Goal: Task Accomplishment & Management: Manage account settings

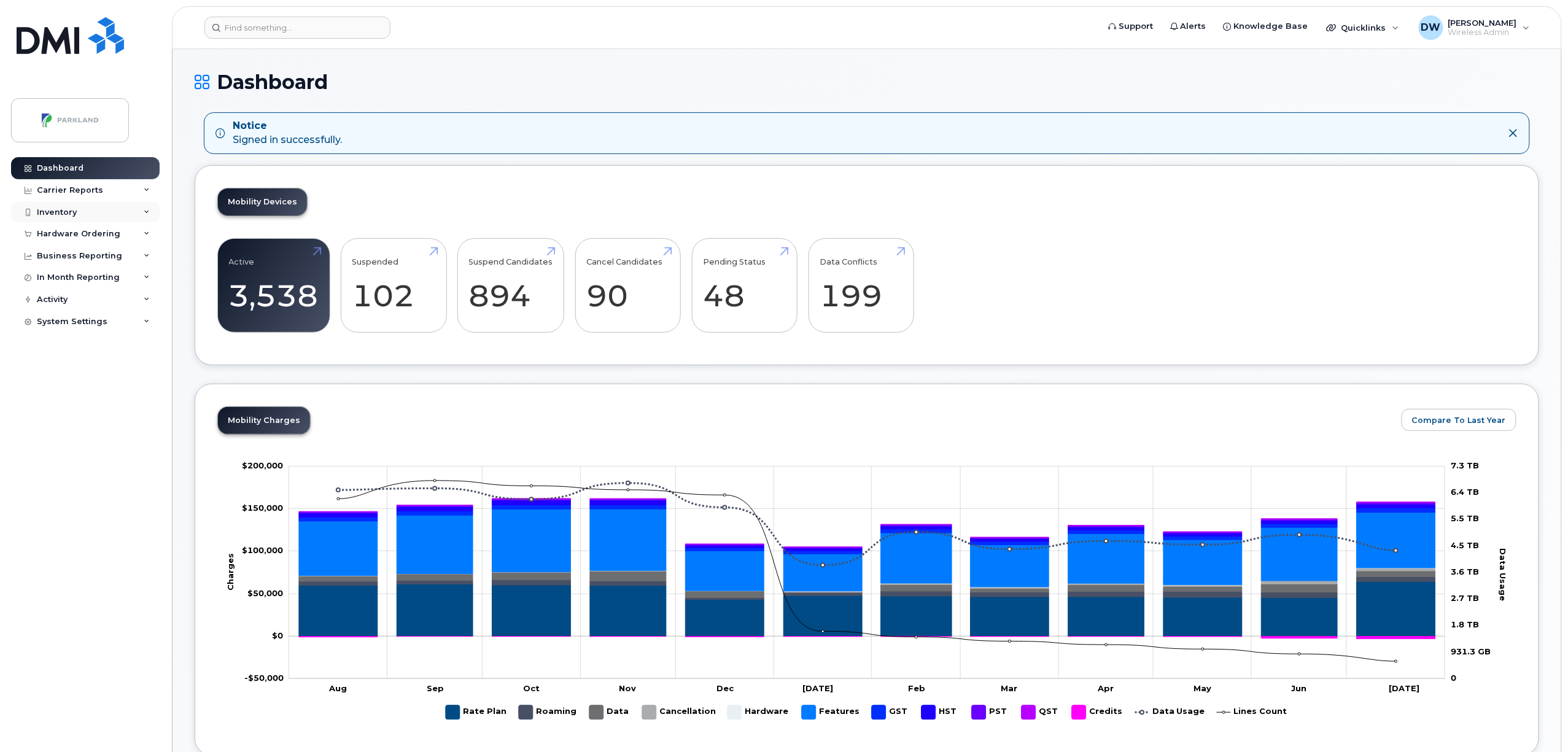
click at [60, 215] on div "Inventory" at bounding box center [57, 212] width 40 height 9
click at [94, 218] on div "Inventory" at bounding box center [86, 212] width 149 height 22
click at [89, 219] on div "Inventory" at bounding box center [86, 212] width 149 height 22
click at [86, 232] on div "Mobility Devices" at bounding box center [76, 234] width 69 height 11
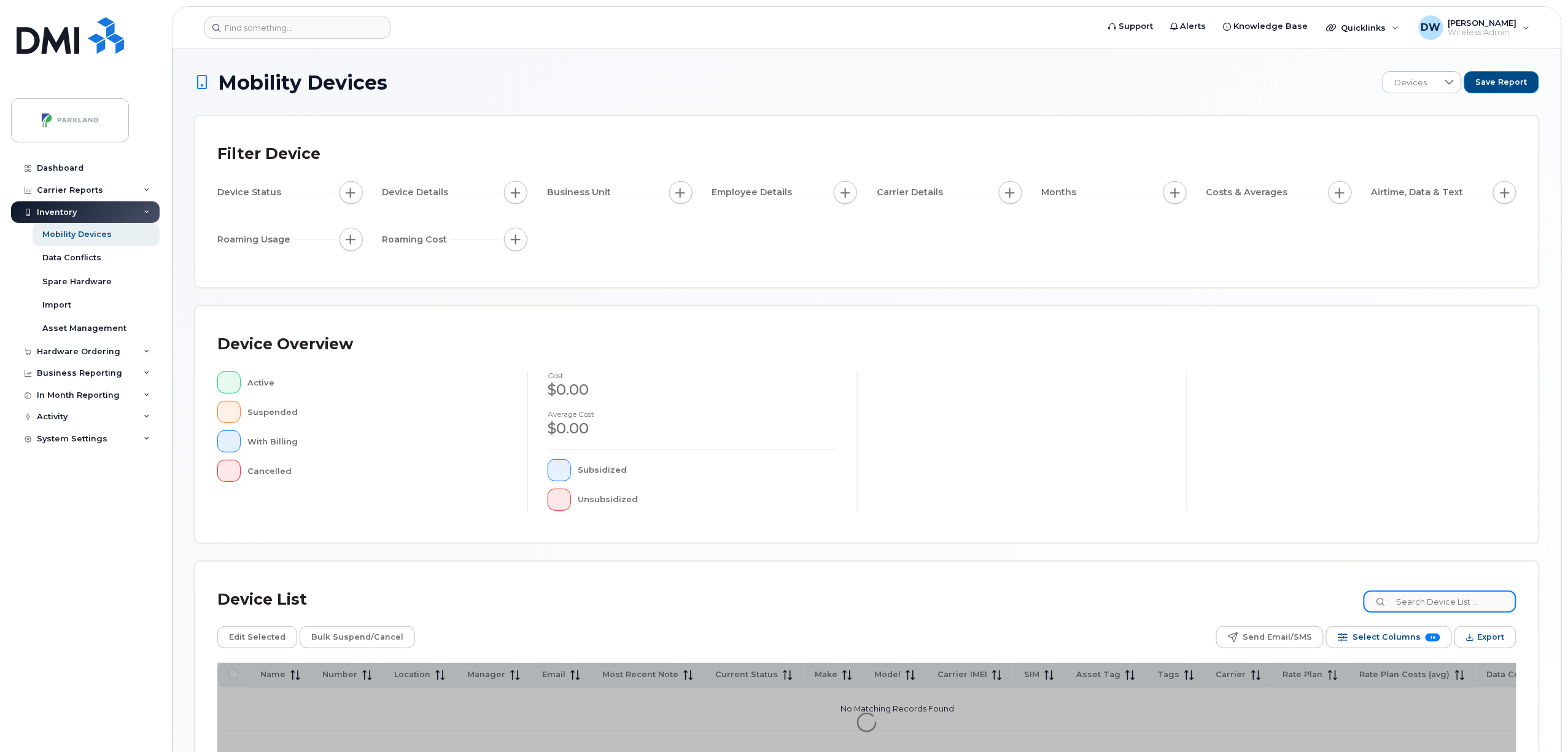
click at [1431, 595] on input at bounding box center [1440, 602] width 153 height 22
type input "G9"
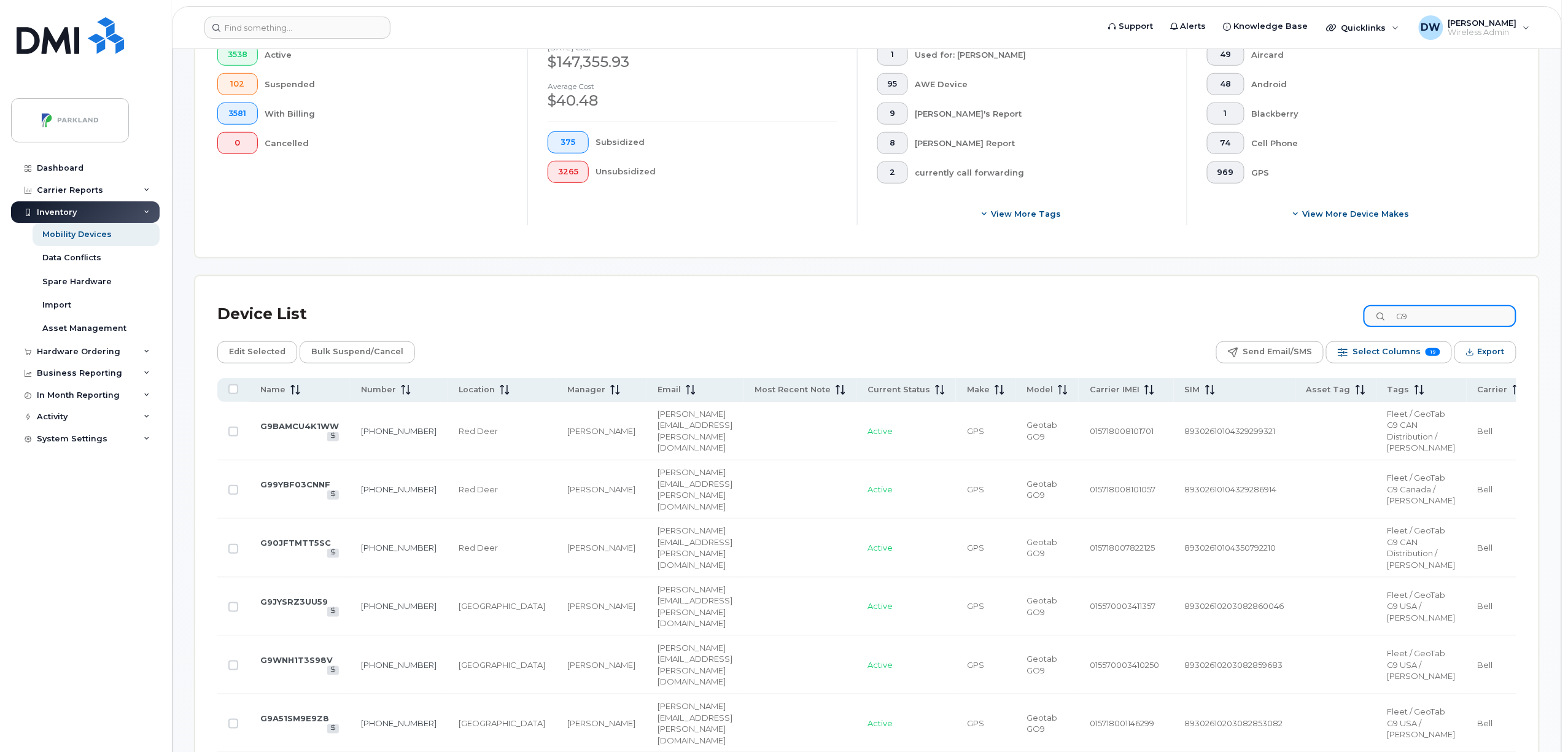
scroll to position [333, 0]
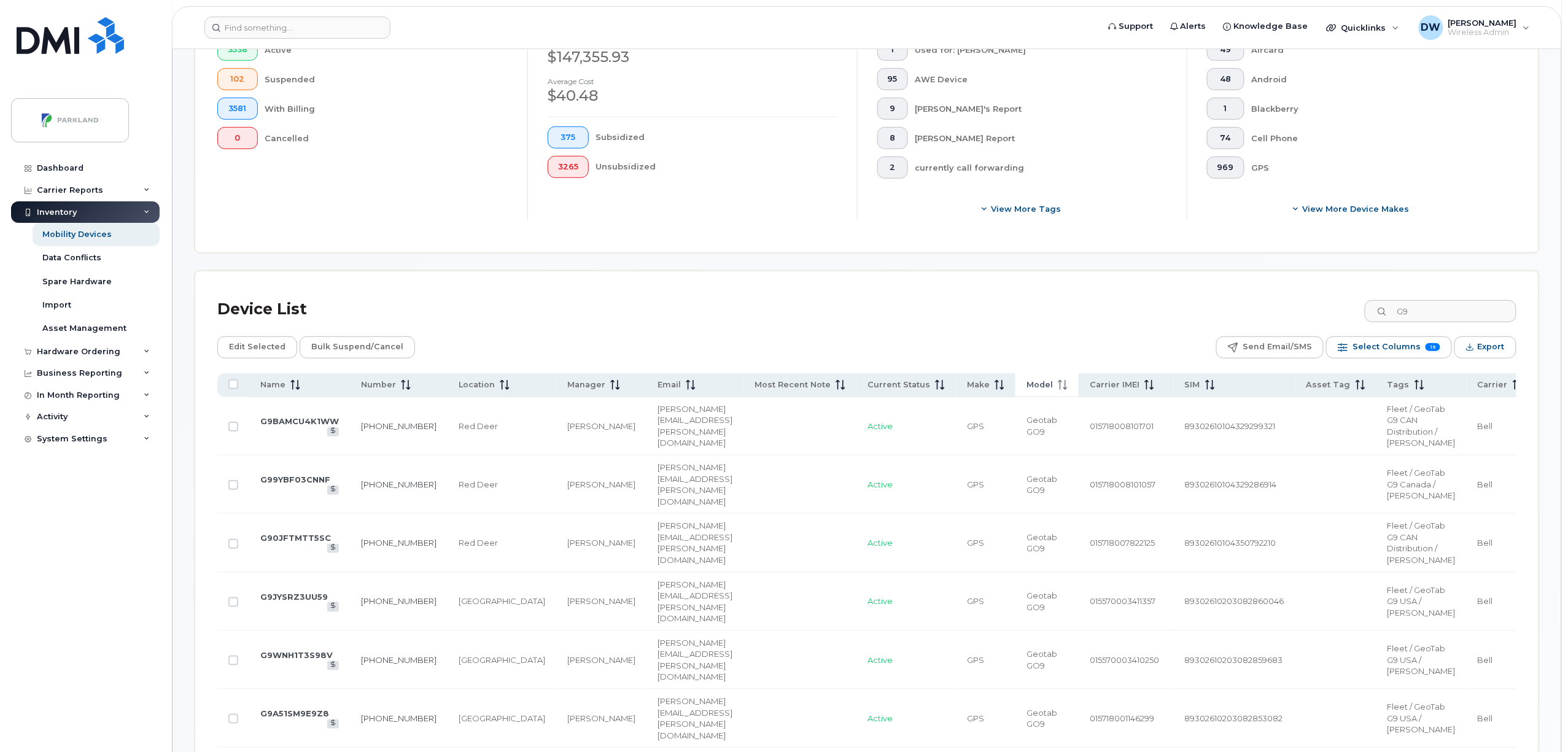
click at [1027, 386] on span "Model" at bounding box center [1040, 385] width 27 height 11
click at [1387, 379] on span "Tags" at bounding box center [1398, 385] width 22 height 11
click at [1058, 385] on icon at bounding box center [1062, 385] width 9 height 9
click at [1058, 385] on icon at bounding box center [1062, 385] width 9 height 9
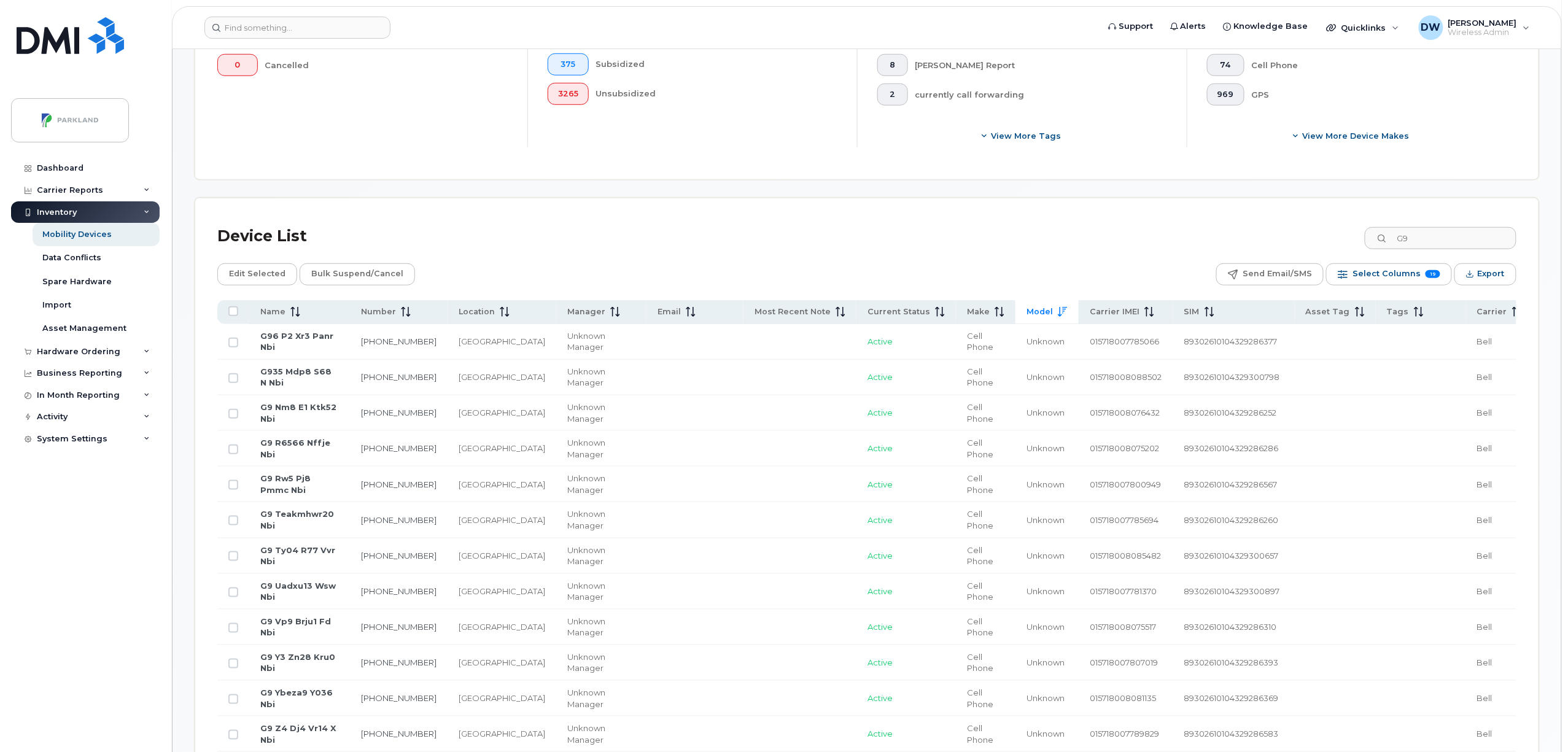
scroll to position [323, 0]
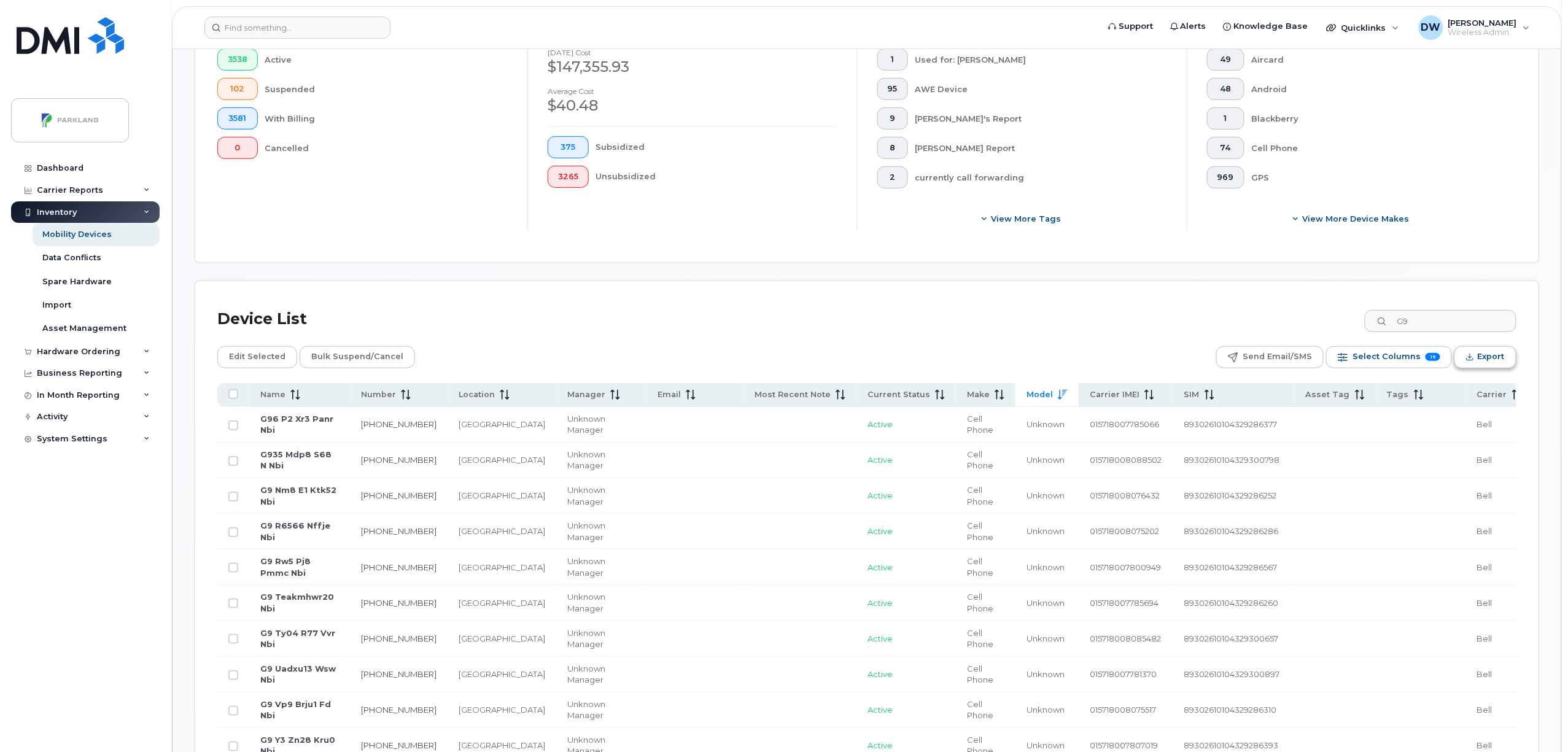
click at [1489, 359] on span "Export" at bounding box center [1492, 357] width 27 height 19
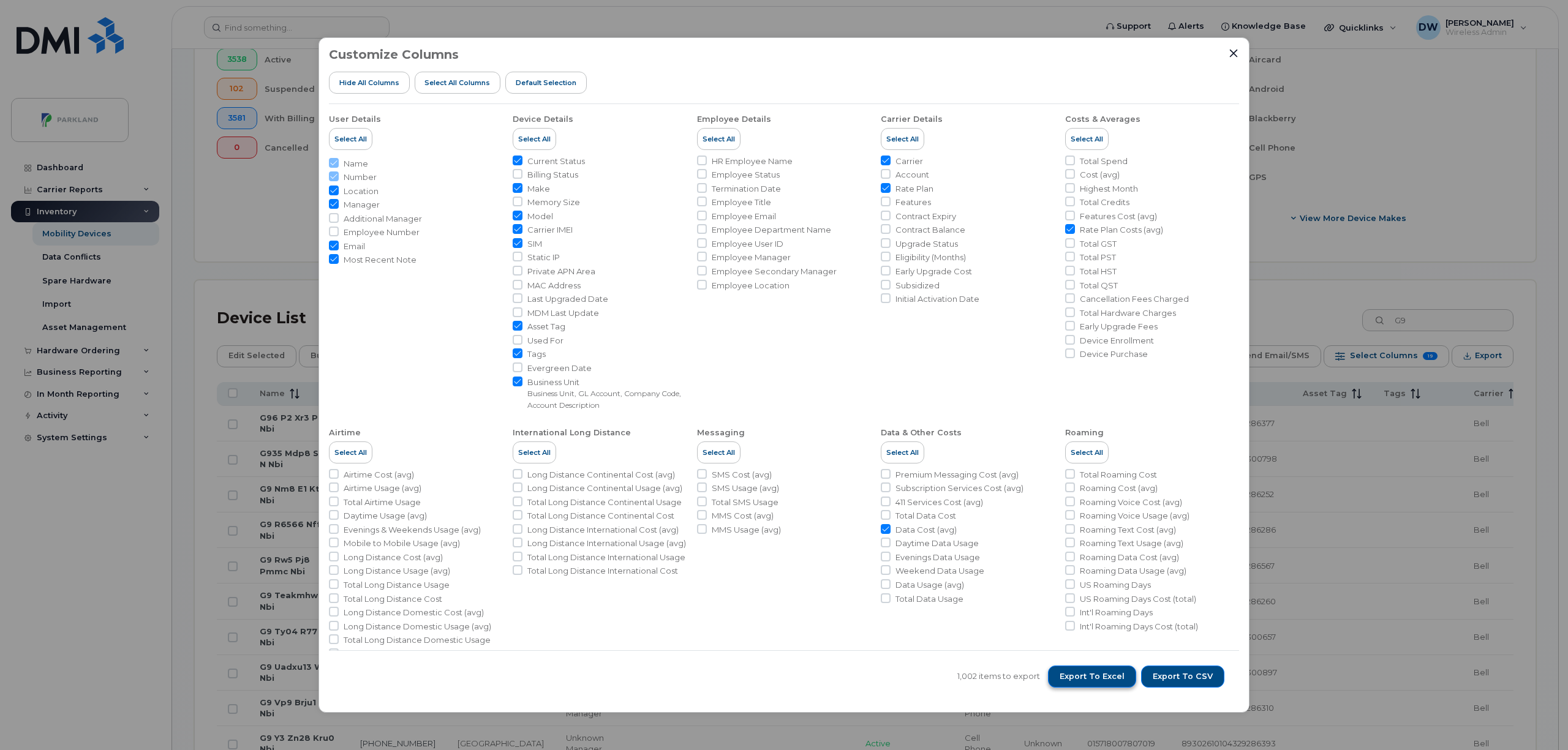
click at [1111, 671] on span "Export to Excel" at bounding box center [1092, 677] width 65 height 11
click at [1096, 672] on span "Export to Excel" at bounding box center [1092, 677] width 65 height 11
click at [1230, 53] on icon "Close" at bounding box center [1233, 53] width 9 height 9
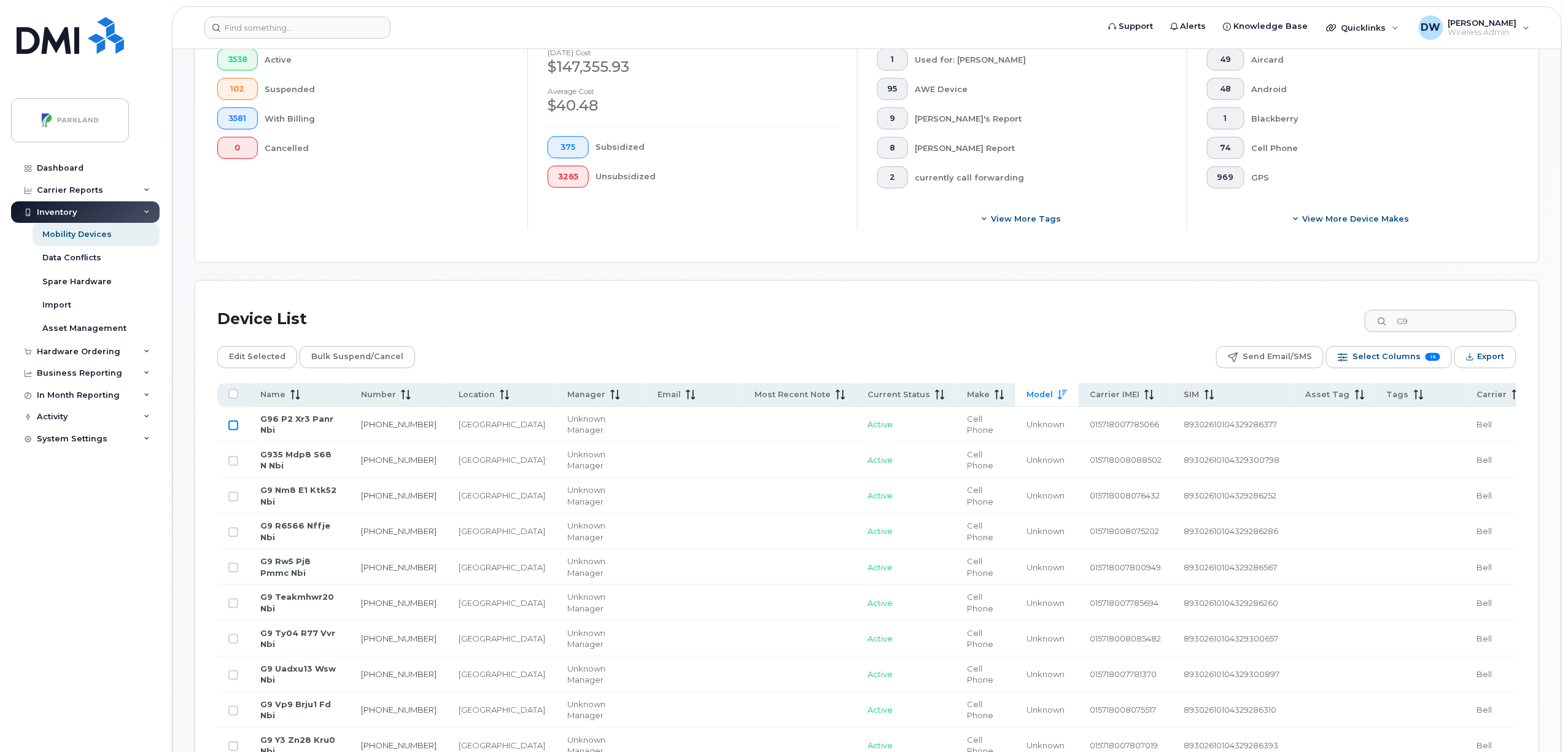
click at [232, 427] on input "Row Unselected" at bounding box center [233, 425] width 9 height 9
checkbox input "true"
click at [238, 463] on input "Row Unselected" at bounding box center [233, 461] width 9 height 9
checkbox input "true"
click at [235, 495] on input "Row Unselected" at bounding box center [233, 496] width 9 height 9
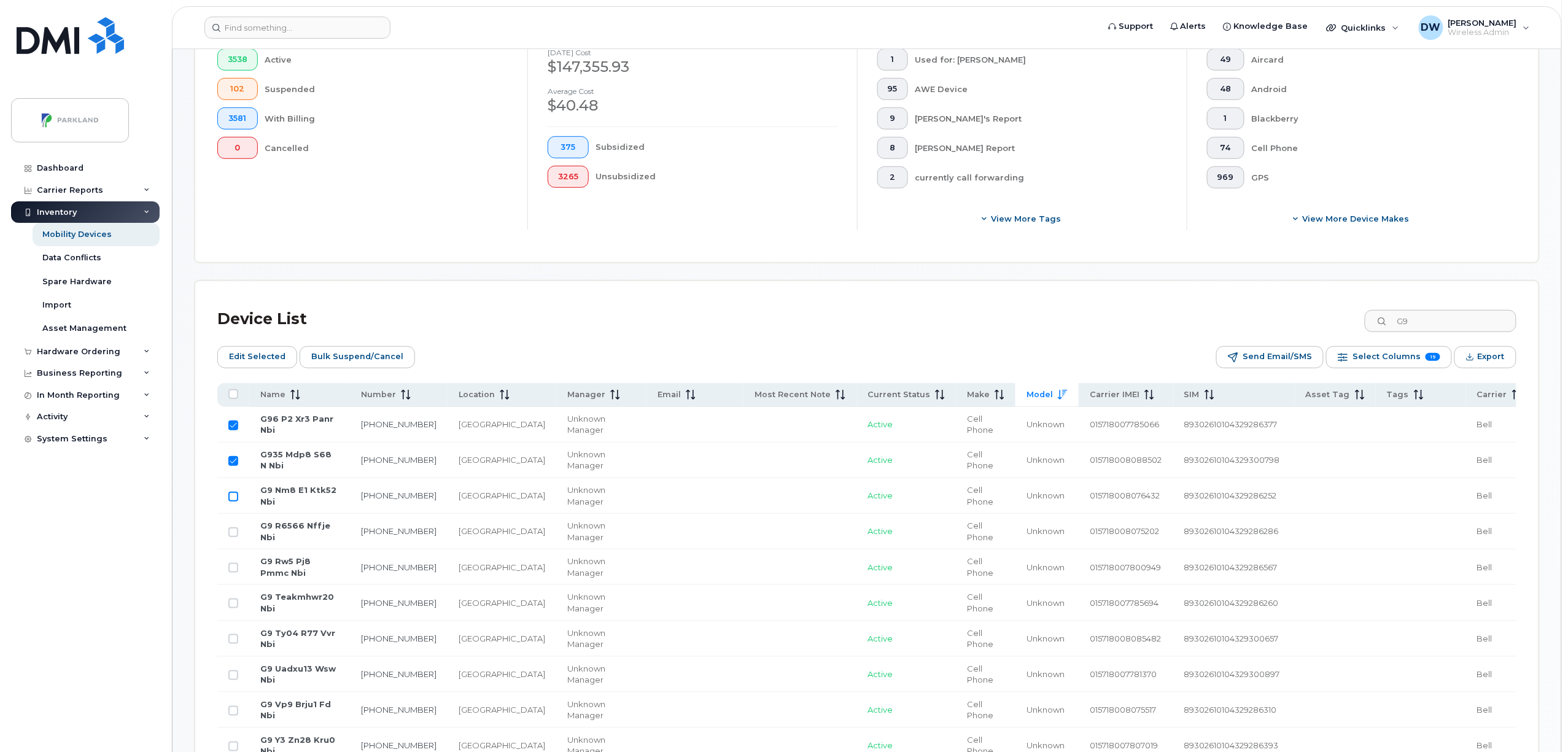
checkbox input "true"
click at [235, 532] on input "Row Unselected" at bounding box center [233, 532] width 9 height 9
checkbox input "true"
click at [236, 568] on input "Row Unselected" at bounding box center [233, 567] width 9 height 9
checkbox input "true"
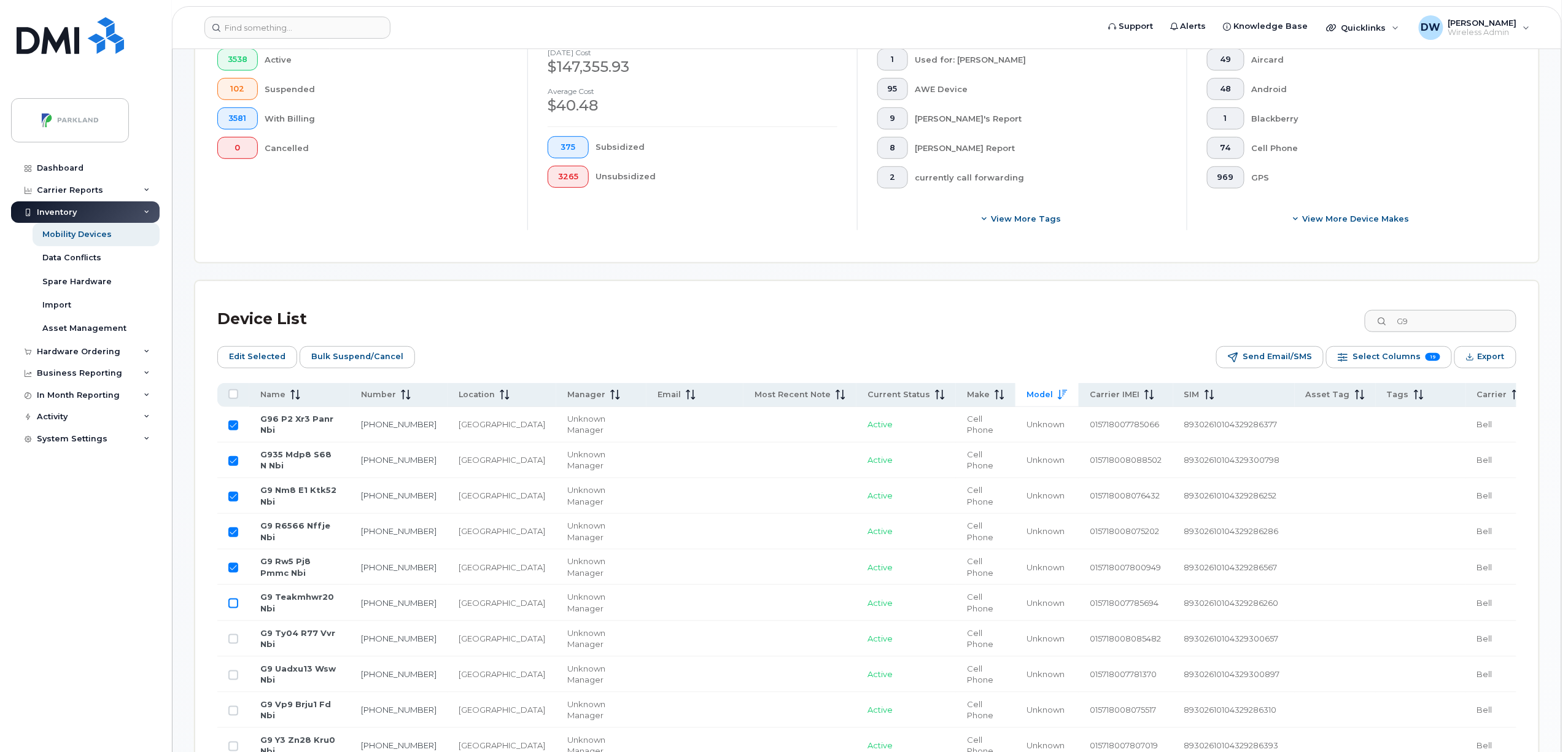
click at [235, 606] on input "Row Unselected" at bounding box center [233, 603] width 9 height 9
checkbox input "true"
click at [233, 640] on input "Row Unselected" at bounding box center [233, 639] width 9 height 9
checkbox input "true"
click at [231, 679] on input "Row Unselected" at bounding box center [233, 675] width 9 height 9
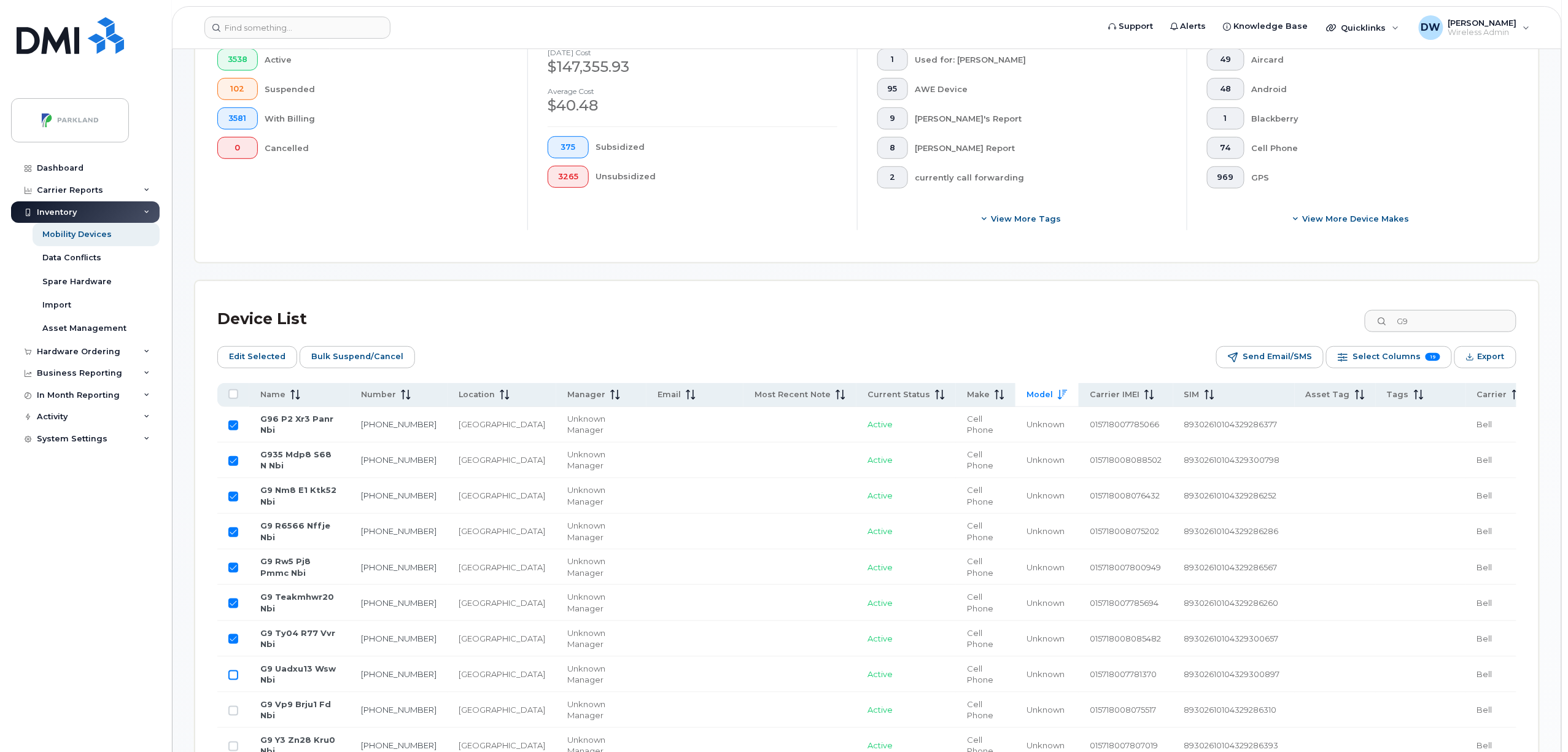
checkbox input "true"
click at [233, 719] on td at bounding box center [233, 711] width 32 height 36
click at [233, 713] on input "Row Unselected" at bounding box center [233, 711] width 9 height 9
checkbox input "true"
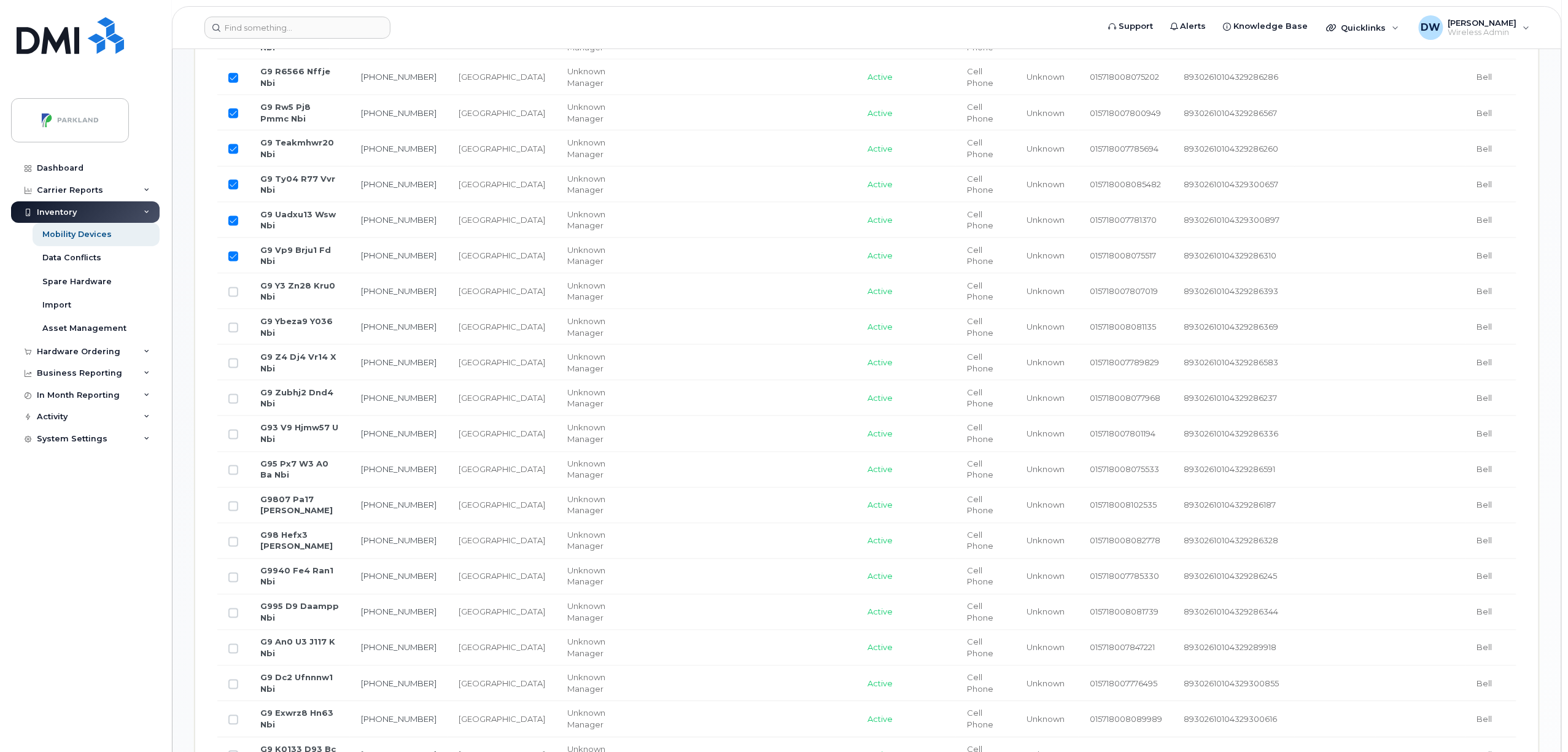
scroll to position [780, 0]
click at [232, 290] on input "Row Unselected" at bounding box center [233, 289] width 9 height 9
checkbox input "true"
click at [233, 326] on input "Row Unselected" at bounding box center [233, 325] width 9 height 9
checkbox input "true"
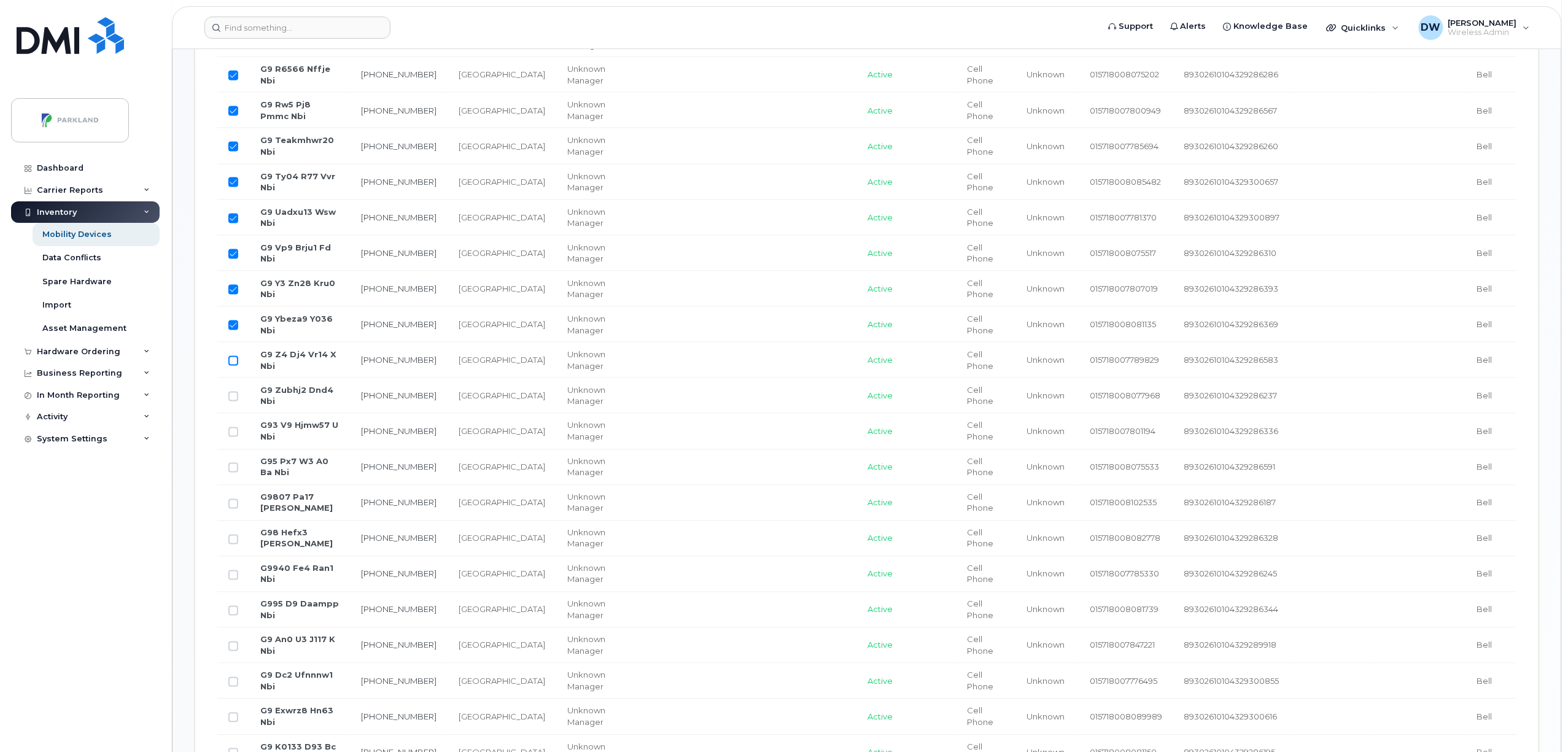
click at [237, 366] on input "Row Unselected" at bounding box center [233, 361] width 9 height 9
checkbox input "true"
click at [236, 401] on input "Row Unselected" at bounding box center [233, 396] width 9 height 9
checkbox input "true"
click at [234, 431] on input "Row Unselected" at bounding box center [233, 432] width 9 height 9
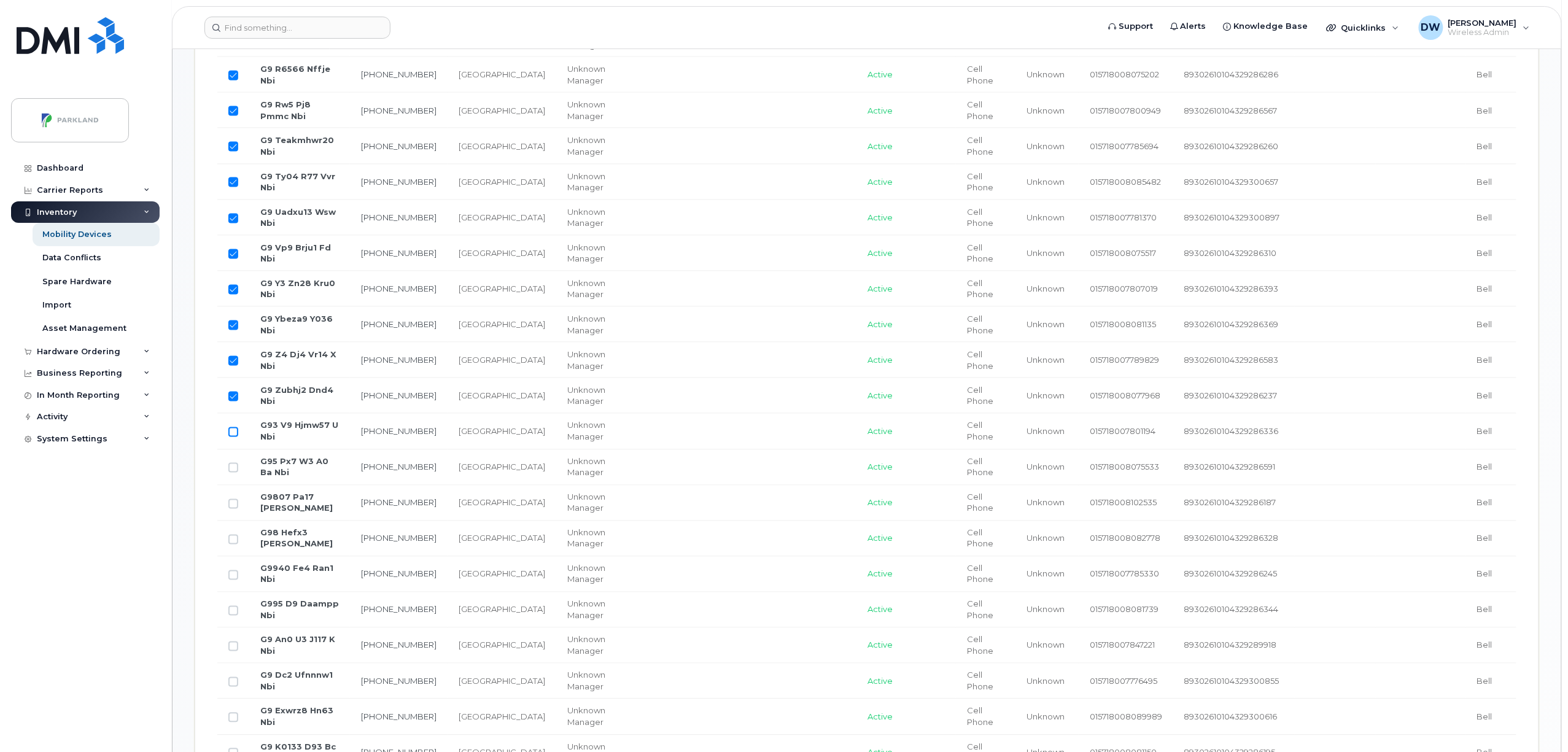
checkbox input "true"
click at [233, 473] on input "Row Unselected" at bounding box center [233, 468] width 9 height 9
checkbox input "true"
click at [231, 507] on input "Row Unselected" at bounding box center [233, 504] width 9 height 9
checkbox input "true"
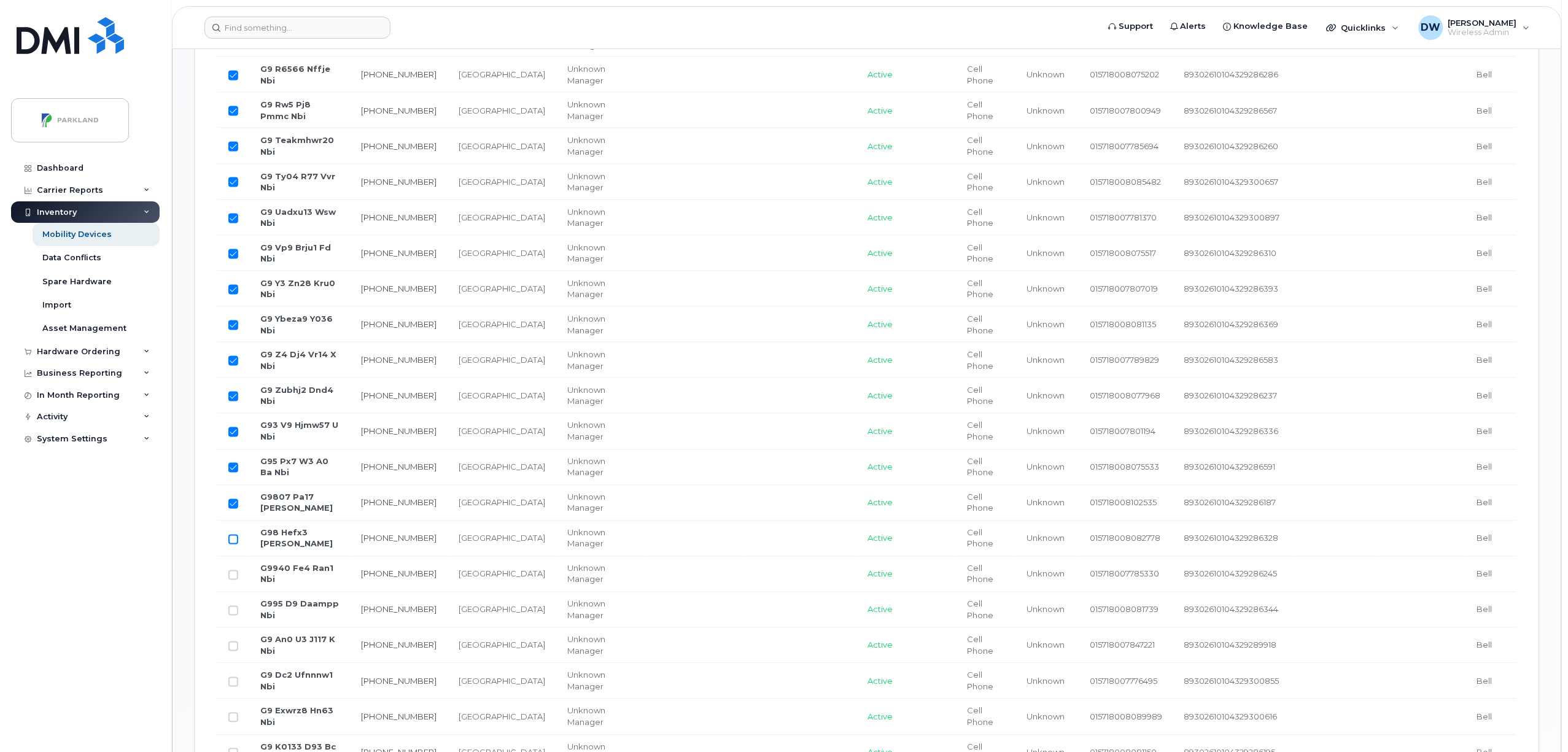
click at [231, 540] on input "Row Unselected" at bounding box center [233, 539] width 9 height 9
checkbox input "true"
click at [235, 581] on input "Row Unselected" at bounding box center [233, 575] width 9 height 9
checkbox input "true"
click at [234, 612] on input "Row Unselected" at bounding box center [233, 611] width 9 height 9
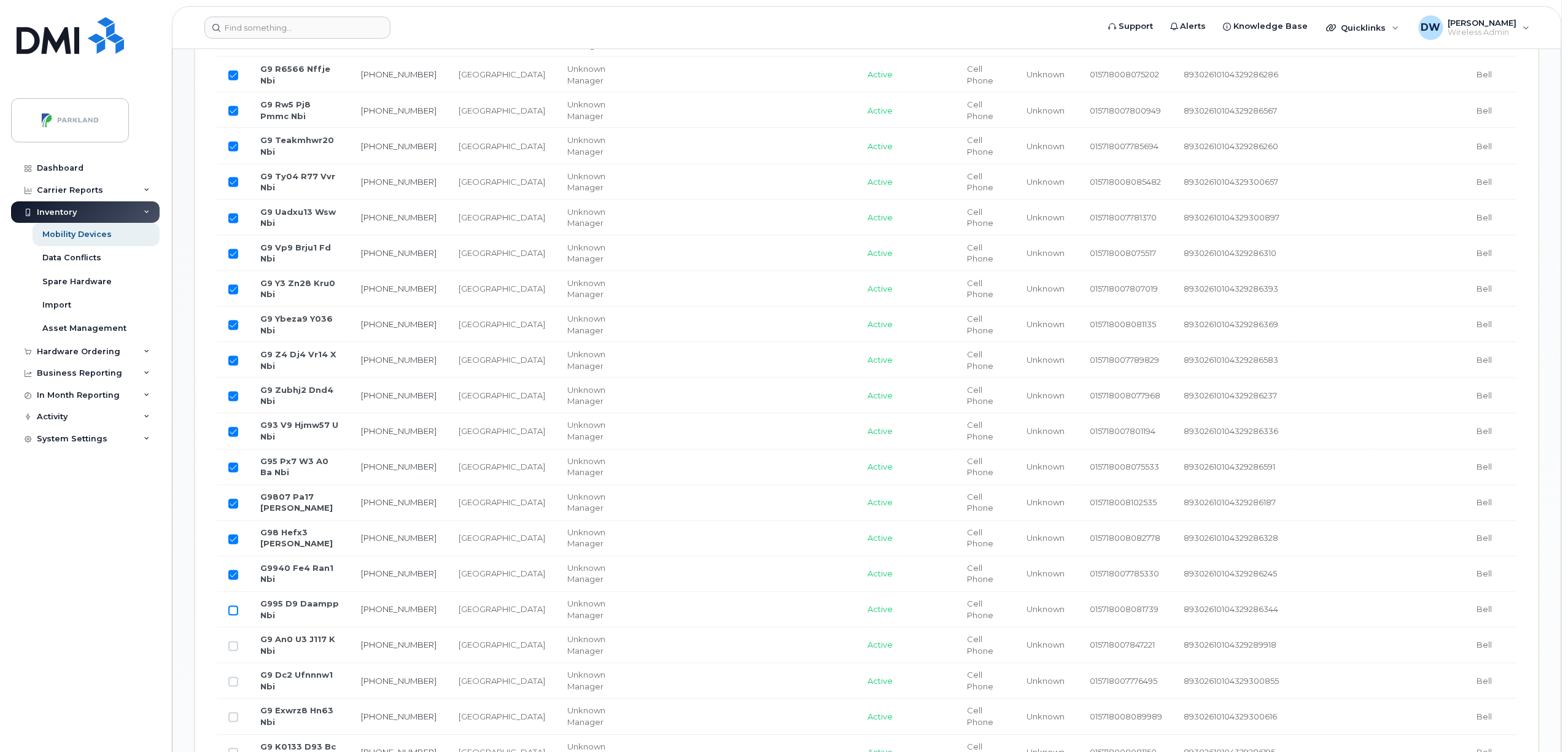
checkbox input "true"
click at [237, 652] on input "Row Unselected" at bounding box center [233, 646] width 9 height 9
checkbox input "true"
click at [235, 686] on input "Row Unselected" at bounding box center [233, 682] width 9 height 9
checkbox input "true"
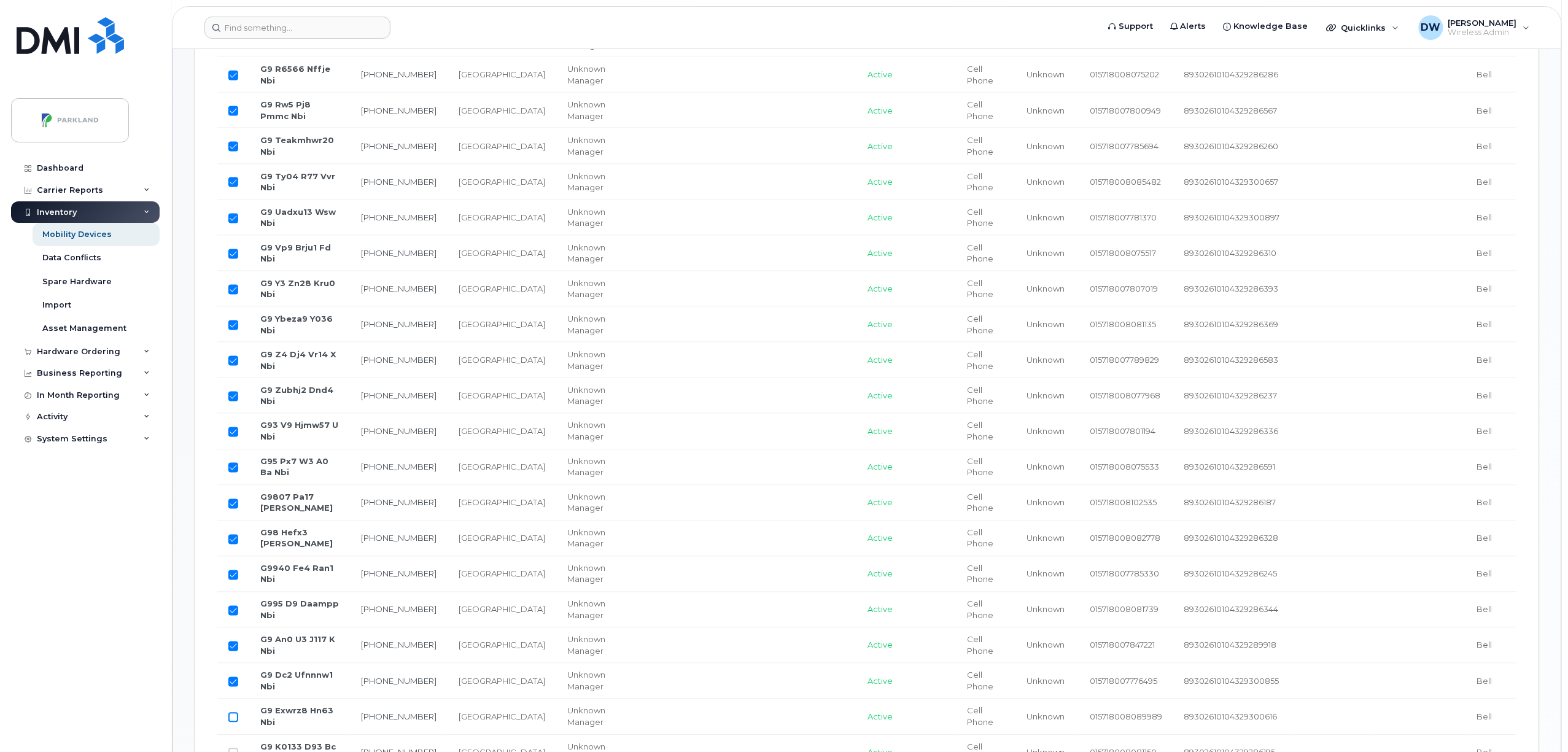
click at [232, 721] on input "Row Unselected" at bounding box center [233, 717] width 9 height 9
checkbox input "true"
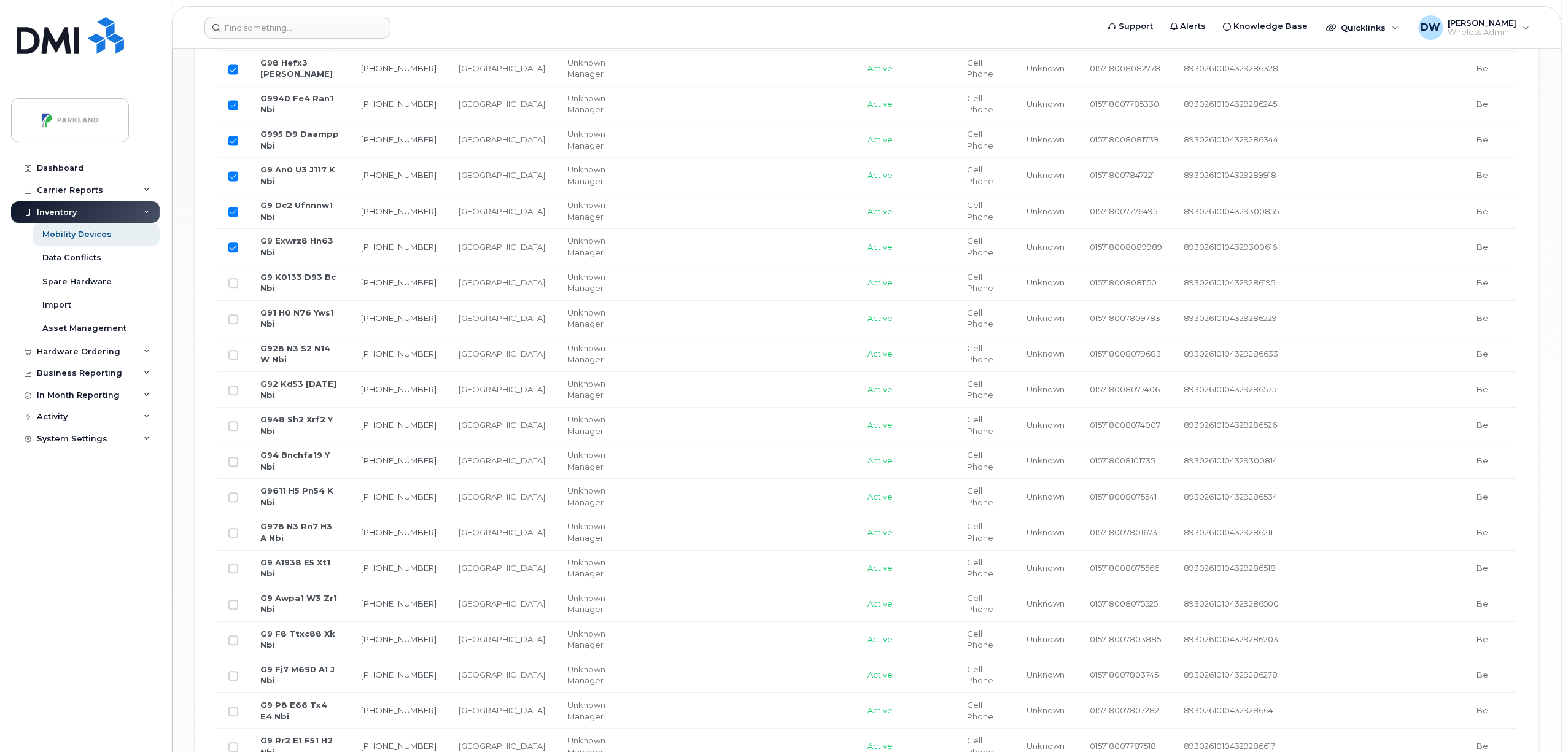
scroll to position [1300, 0]
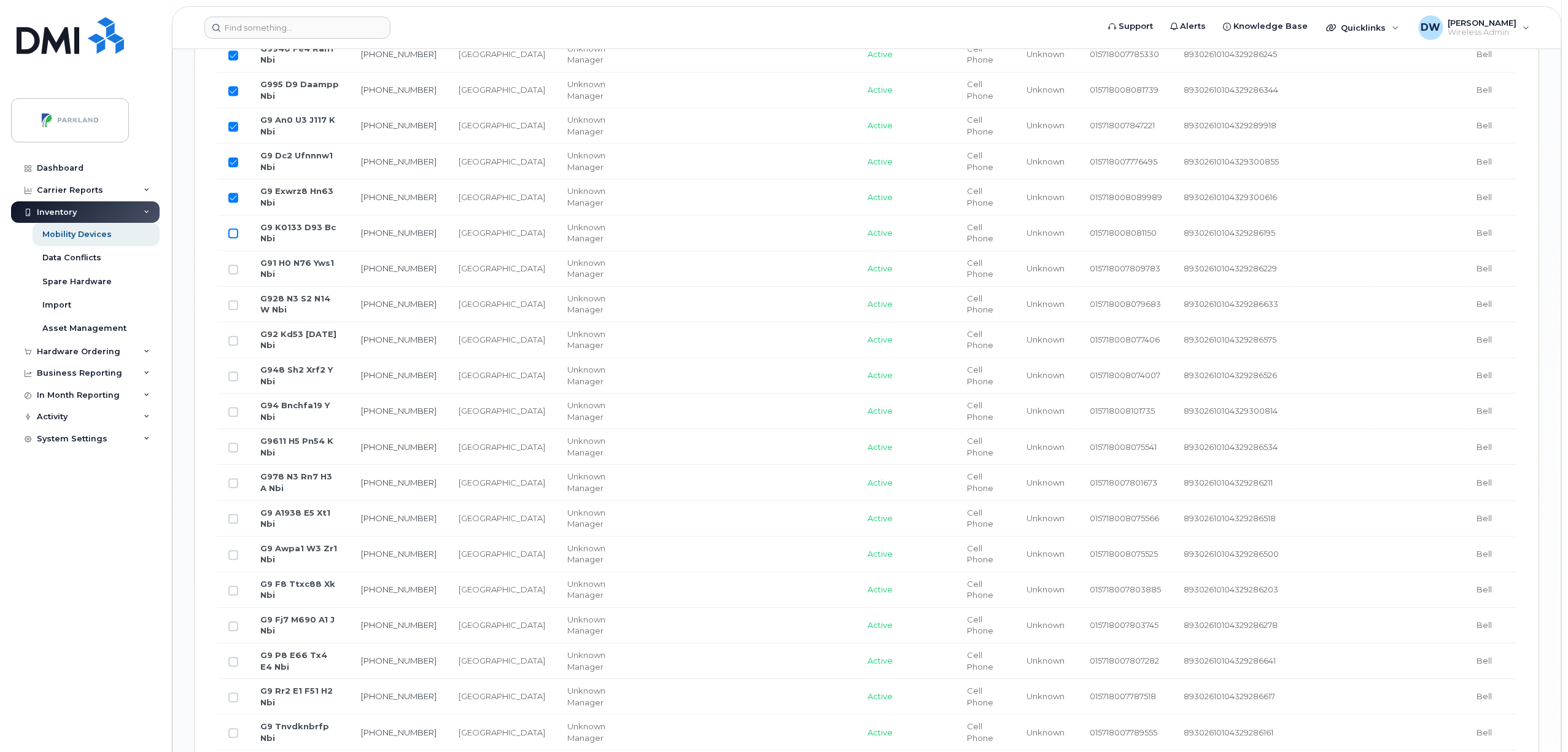
click at [233, 238] on input "Row Unselected" at bounding box center [233, 233] width 9 height 9
checkbox input "true"
click at [233, 274] on input "Row Unselected" at bounding box center [233, 269] width 9 height 9
checkbox input "true"
click at [233, 306] on input "Row Unselected" at bounding box center [233, 305] width 9 height 9
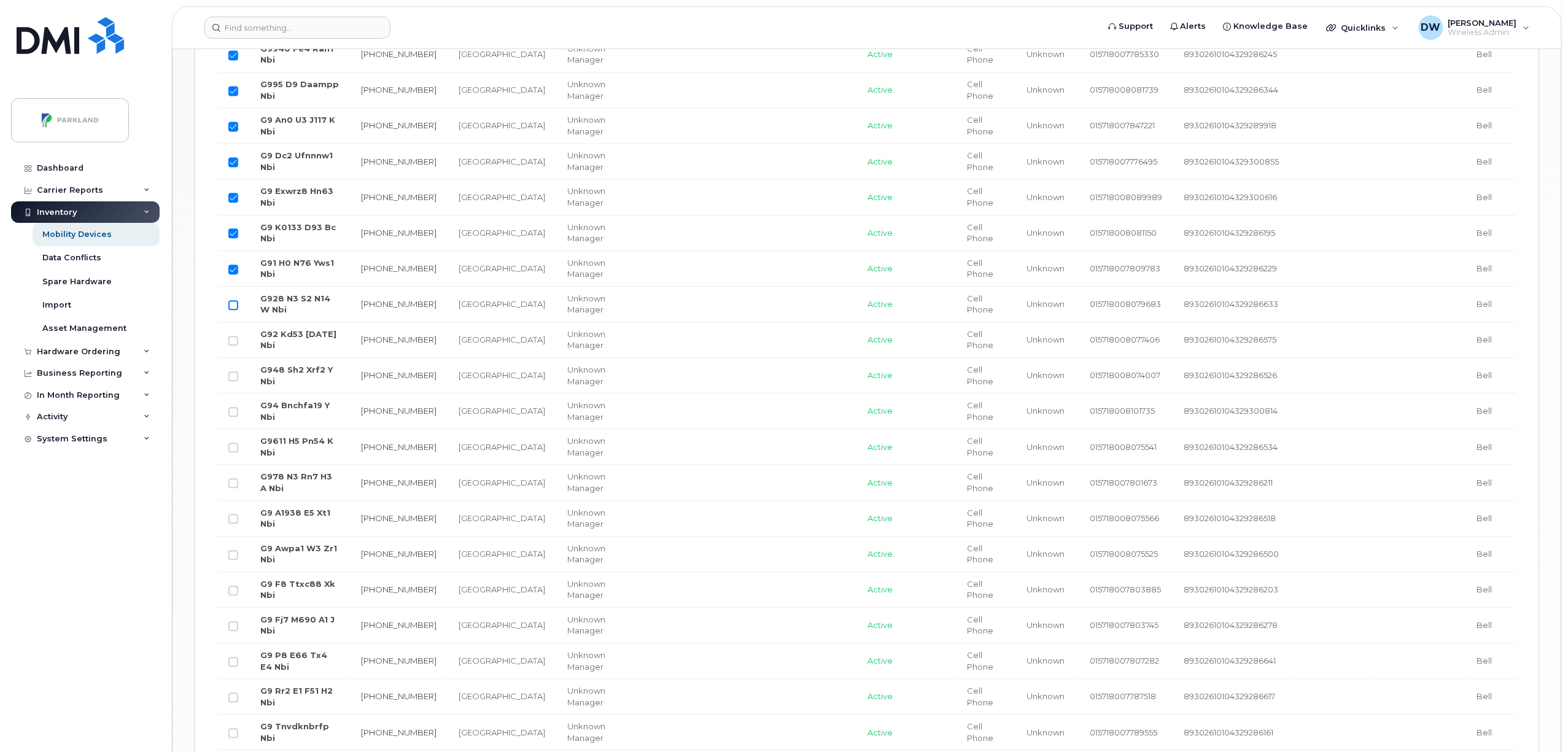
checkbox input "true"
click at [233, 343] on input "Row Unselected" at bounding box center [233, 340] width 9 height 9
checkbox input "true"
click at [234, 381] on input "Row Unselected" at bounding box center [233, 376] width 9 height 9
checkbox input "true"
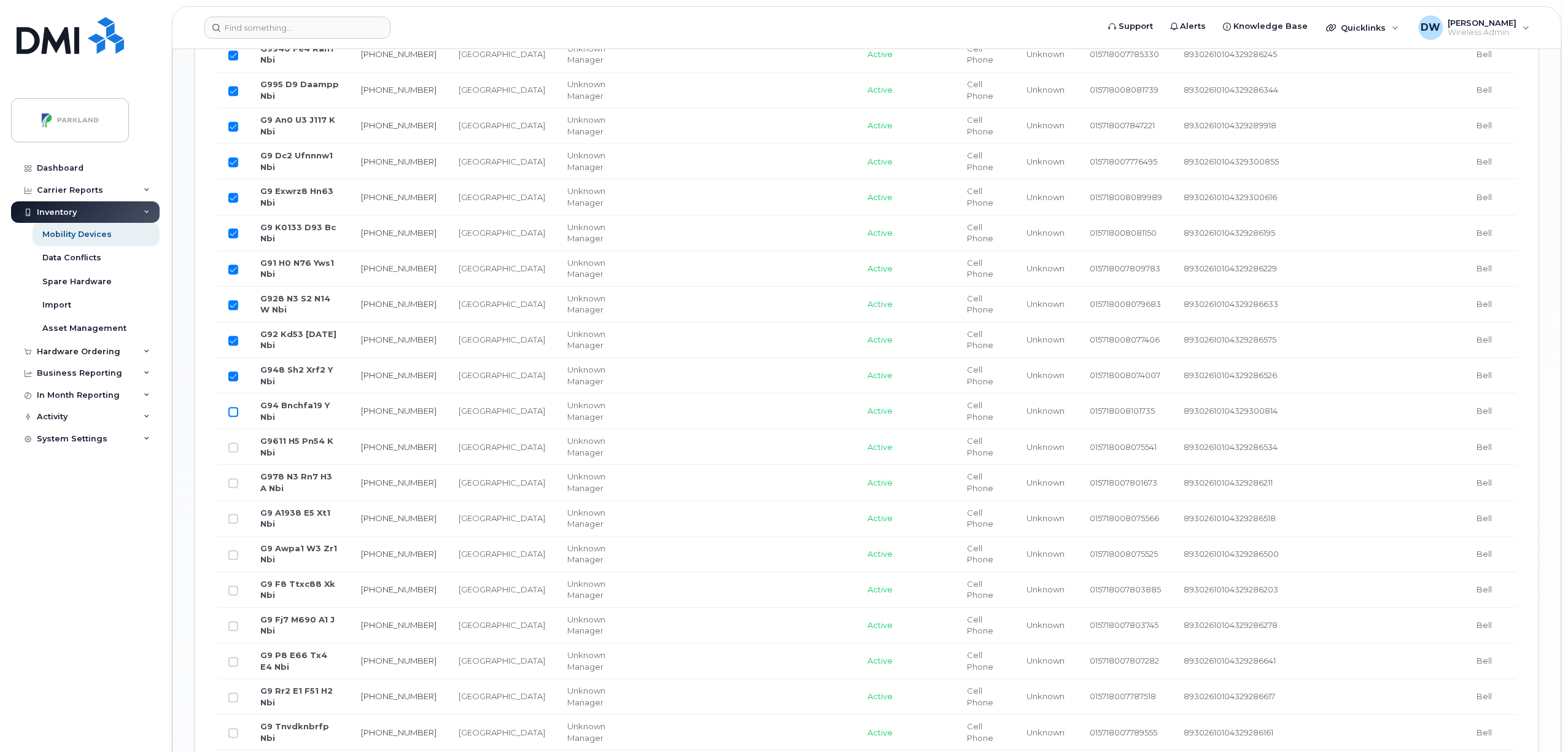
click at [235, 417] on input "Row Unselected" at bounding box center [233, 411] width 9 height 9
checkbox input "true"
click at [234, 452] on input "Row Unselected" at bounding box center [233, 447] width 9 height 9
checkbox input "true"
click at [234, 488] on input "Row Unselected" at bounding box center [233, 483] width 9 height 9
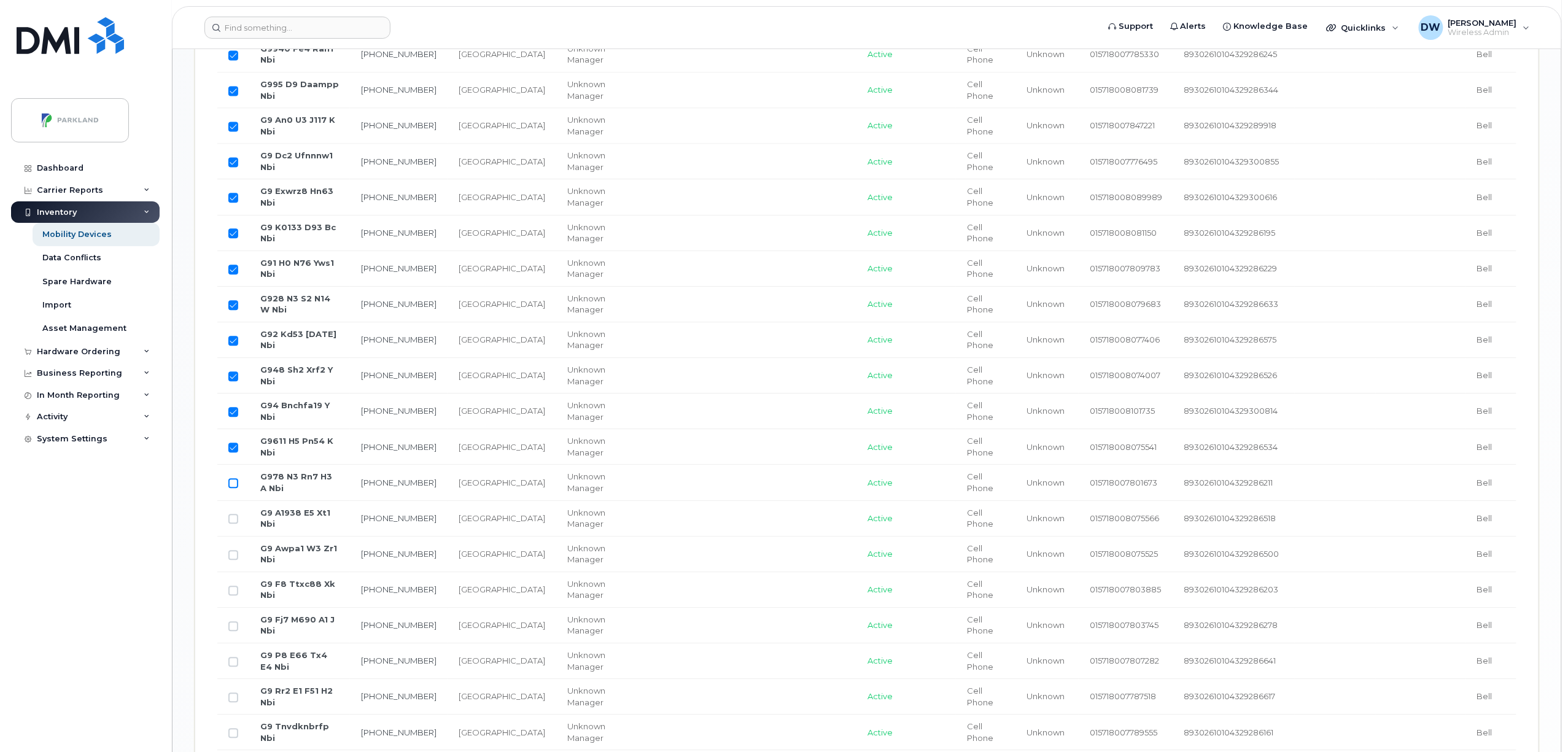
checkbox input "true"
click at [233, 524] on input "Row Unselected" at bounding box center [233, 518] width 9 height 9
checkbox input "true"
click at [234, 560] on input "Row Unselected" at bounding box center [233, 554] width 9 height 9
checkbox input "true"
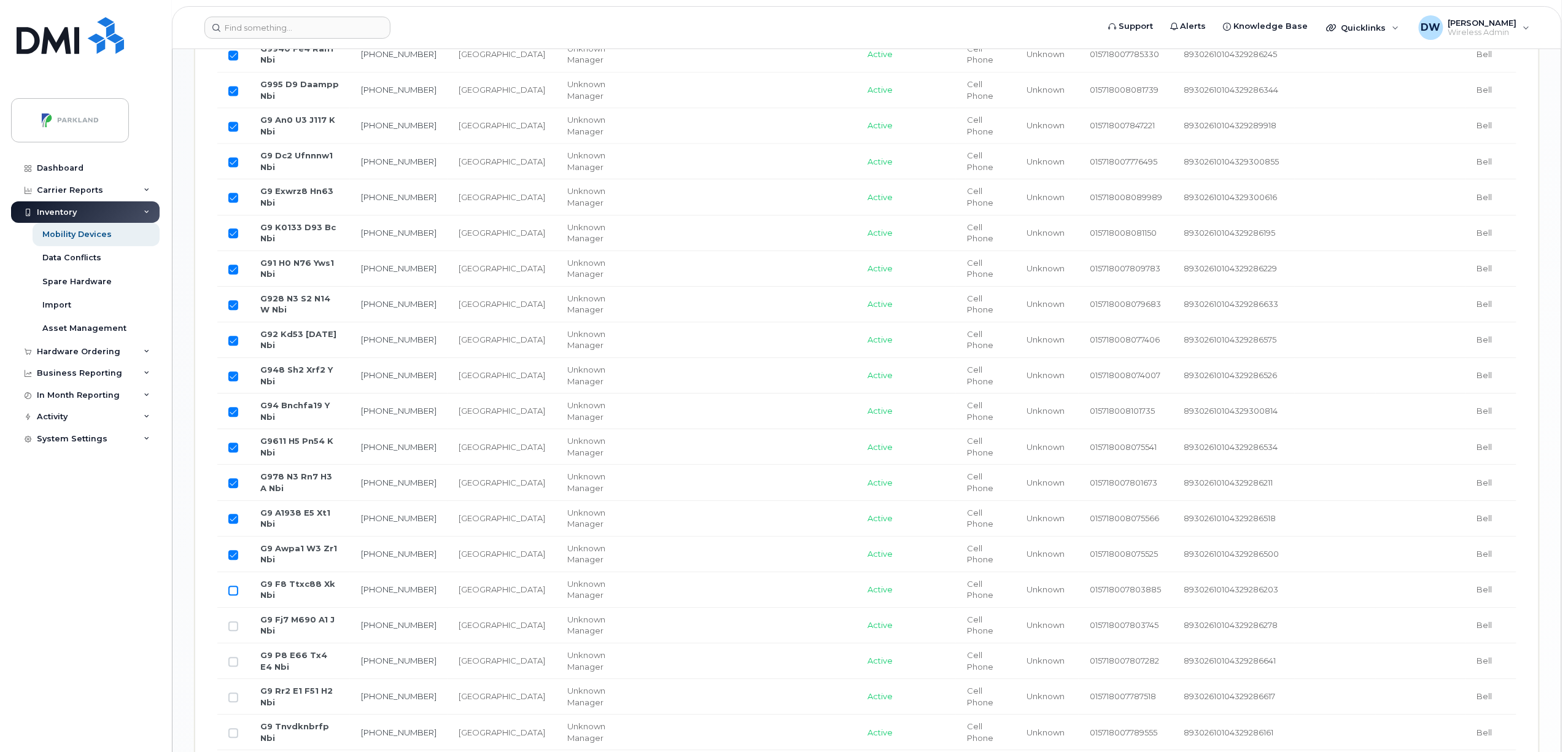
click at [235, 595] on input "Row Unselected" at bounding box center [233, 590] width 9 height 9
checkbox input "true"
click at [233, 631] on input "Row Unselected" at bounding box center [233, 626] width 9 height 9
checkbox input "true"
click at [231, 667] on input "Row Unselected" at bounding box center [233, 661] width 9 height 9
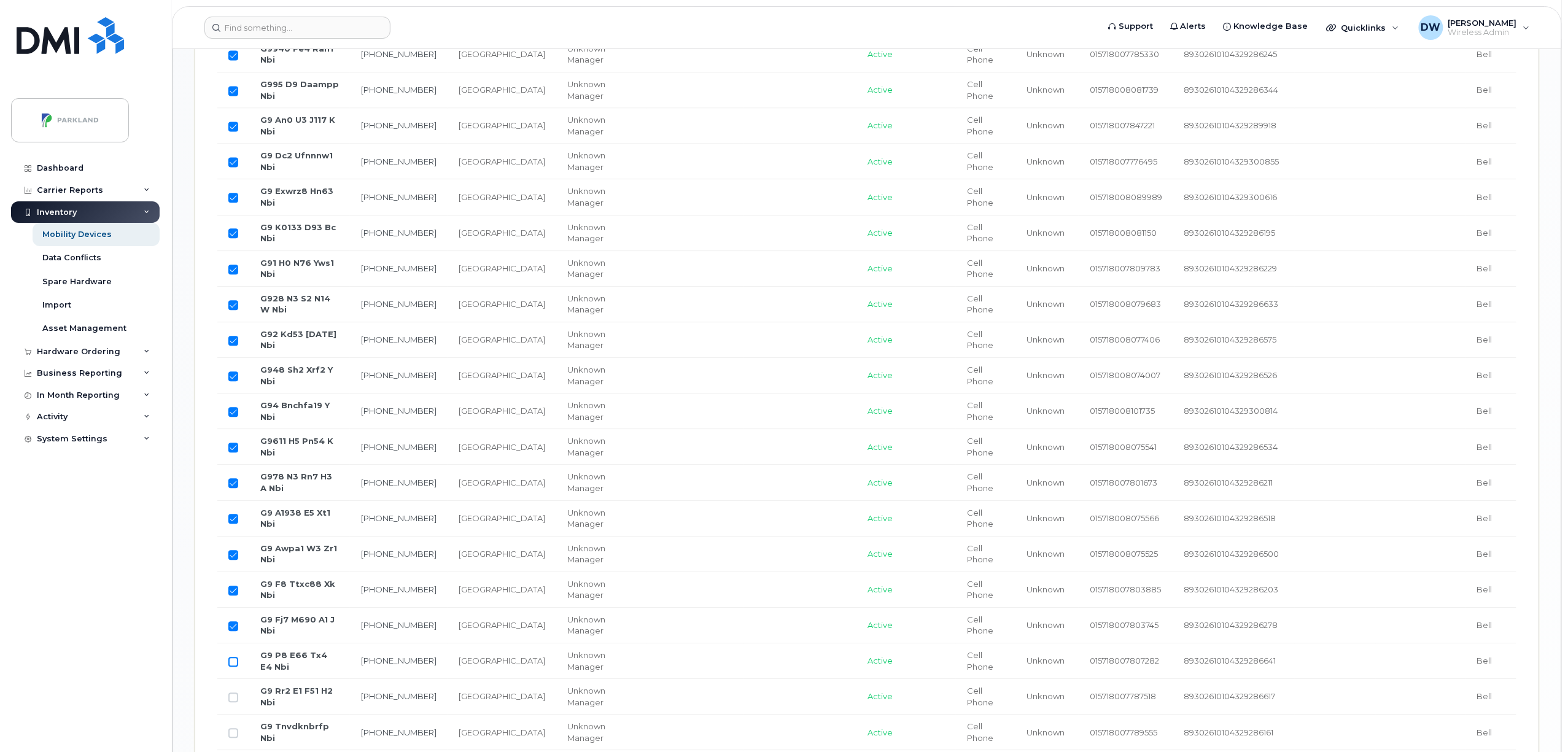
checkbox input "true"
click at [232, 702] on input "Row Unselected" at bounding box center [233, 697] width 9 height 9
checkbox input "true"
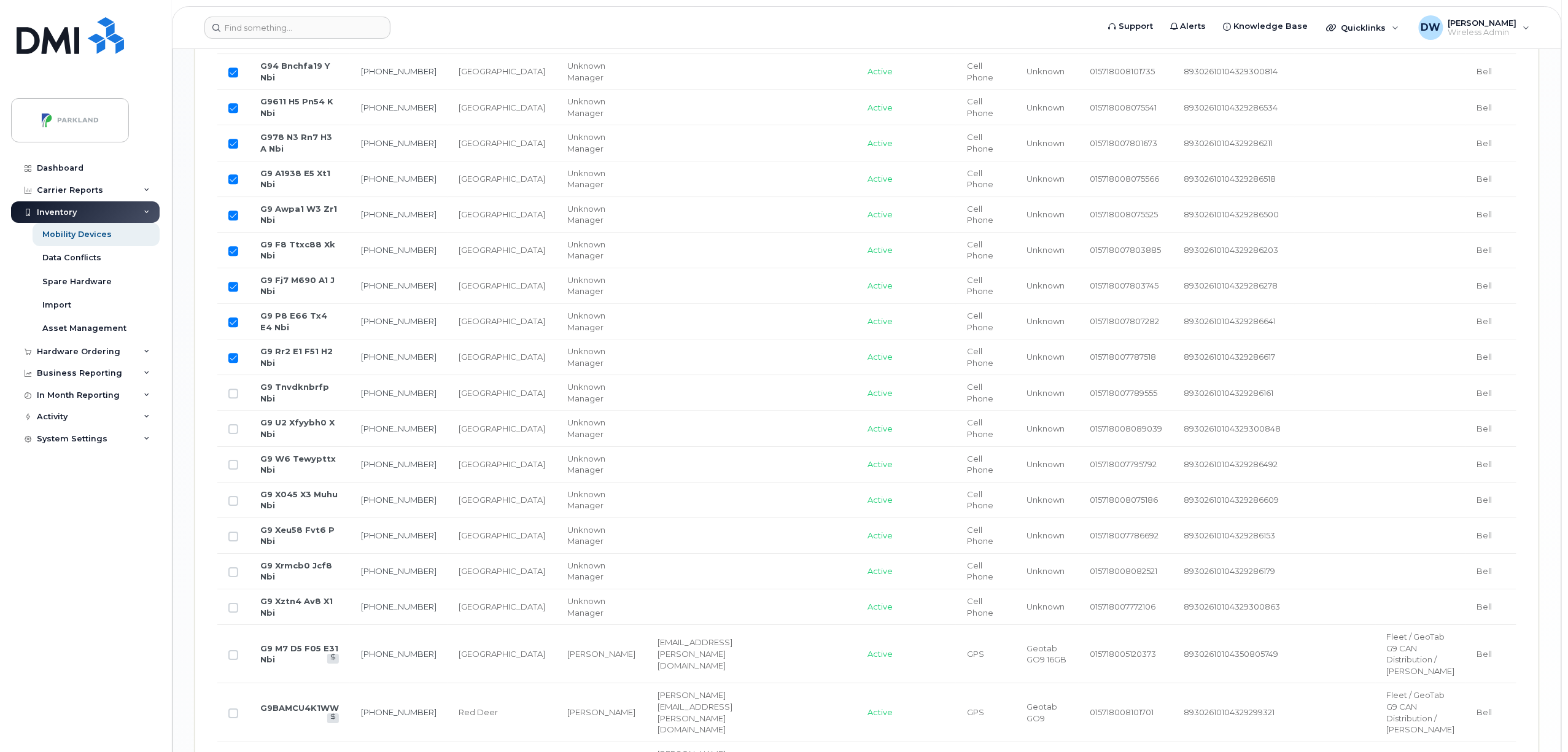
scroll to position [1659, 0]
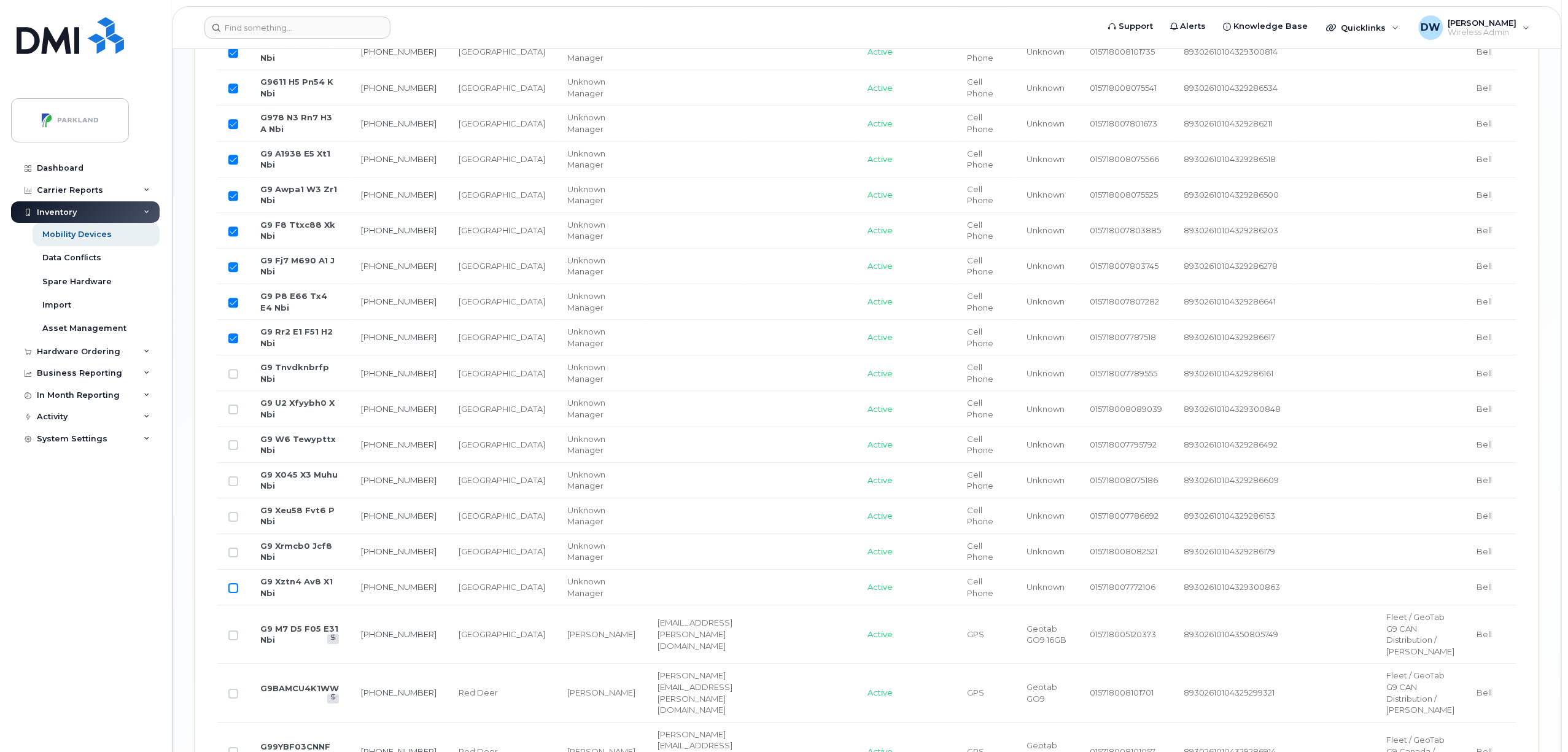
click at [234, 594] on input "Row Unselected" at bounding box center [233, 588] width 9 height 9
checkbox input "true"
click at [232, 558] on input "Row Unselected" at bounding box center [233, 552] width 9 height 9
checkbox input "true"
click at [231, 522] on input "Row Unselected" at bounding box center [233, 516] width 9 height 9
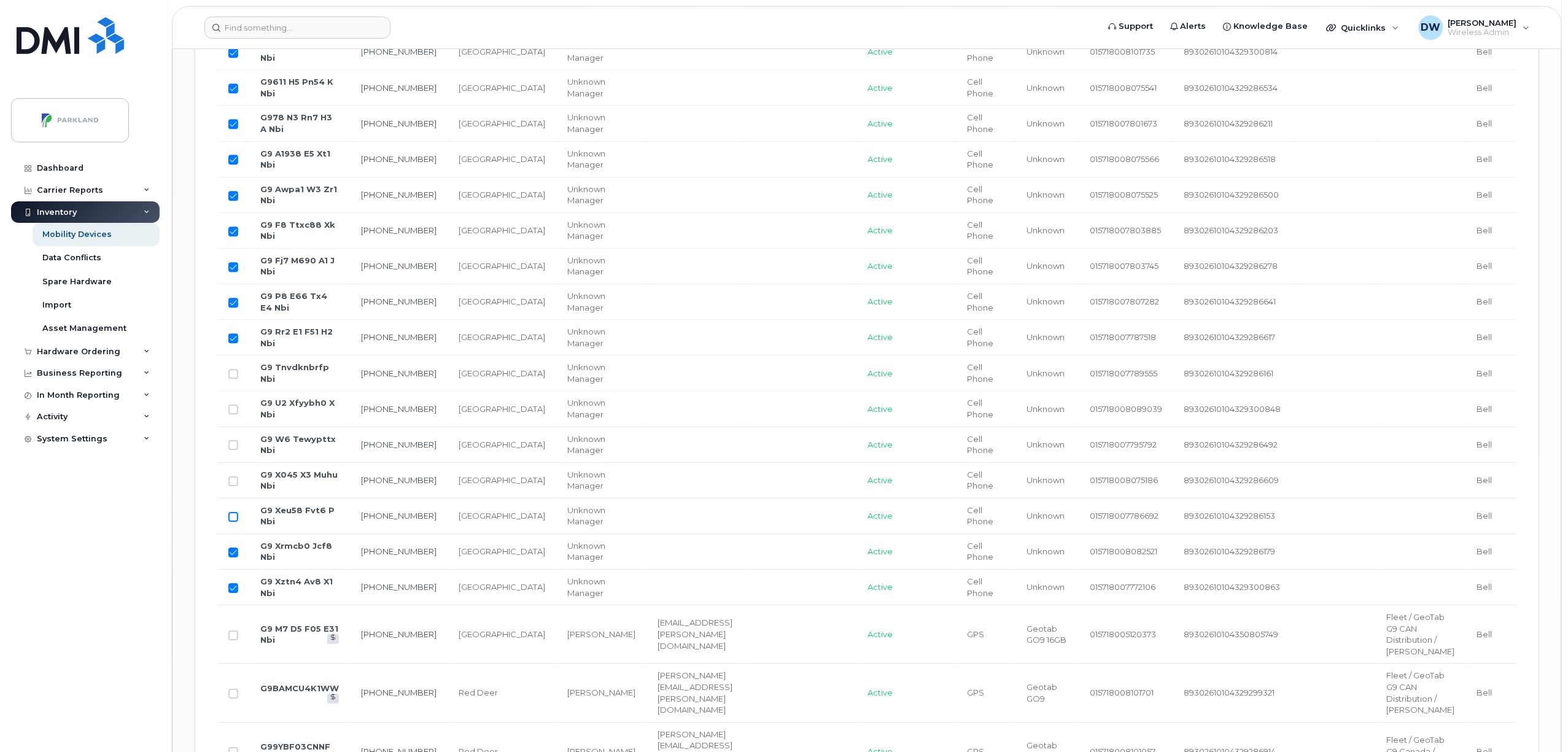
checkbox input "true"
click at [234, 485] on input "Row Unselected" at bounding box center [233, 480] width 9 height 9
checkbox input "true"
click at [234, 451] on input "Row Unselected" at bounding box center [233, 445] width 9 height 9
checkbox input "true"
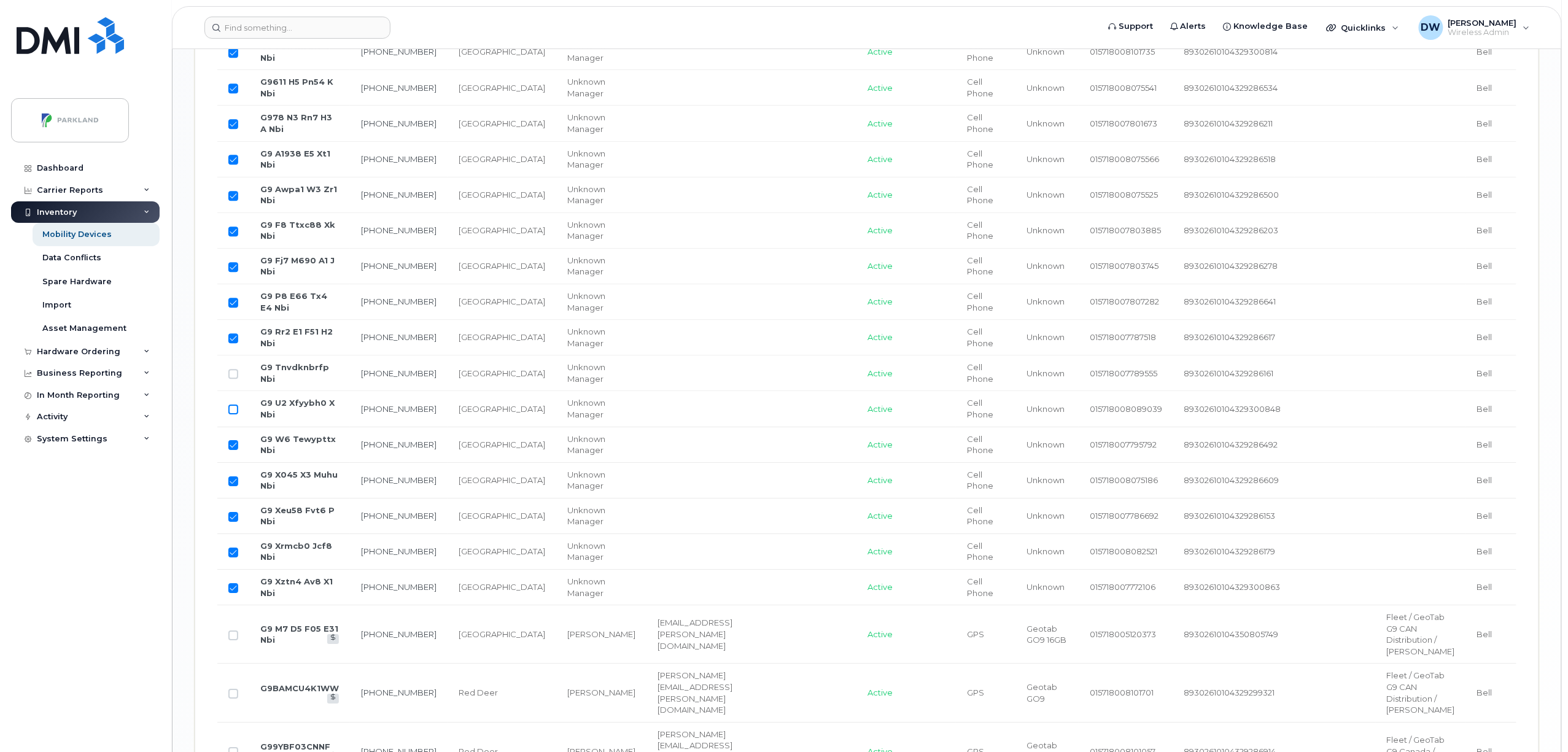
click at [234, 415] on input "Row Unselected" at bounding box center [233, 409] width 9 height 9
checkbox input "true"
click at [234, 379] on input "Row Unselected" at bounding box center [233, 373] width 9 height 9
checkbox input "true"
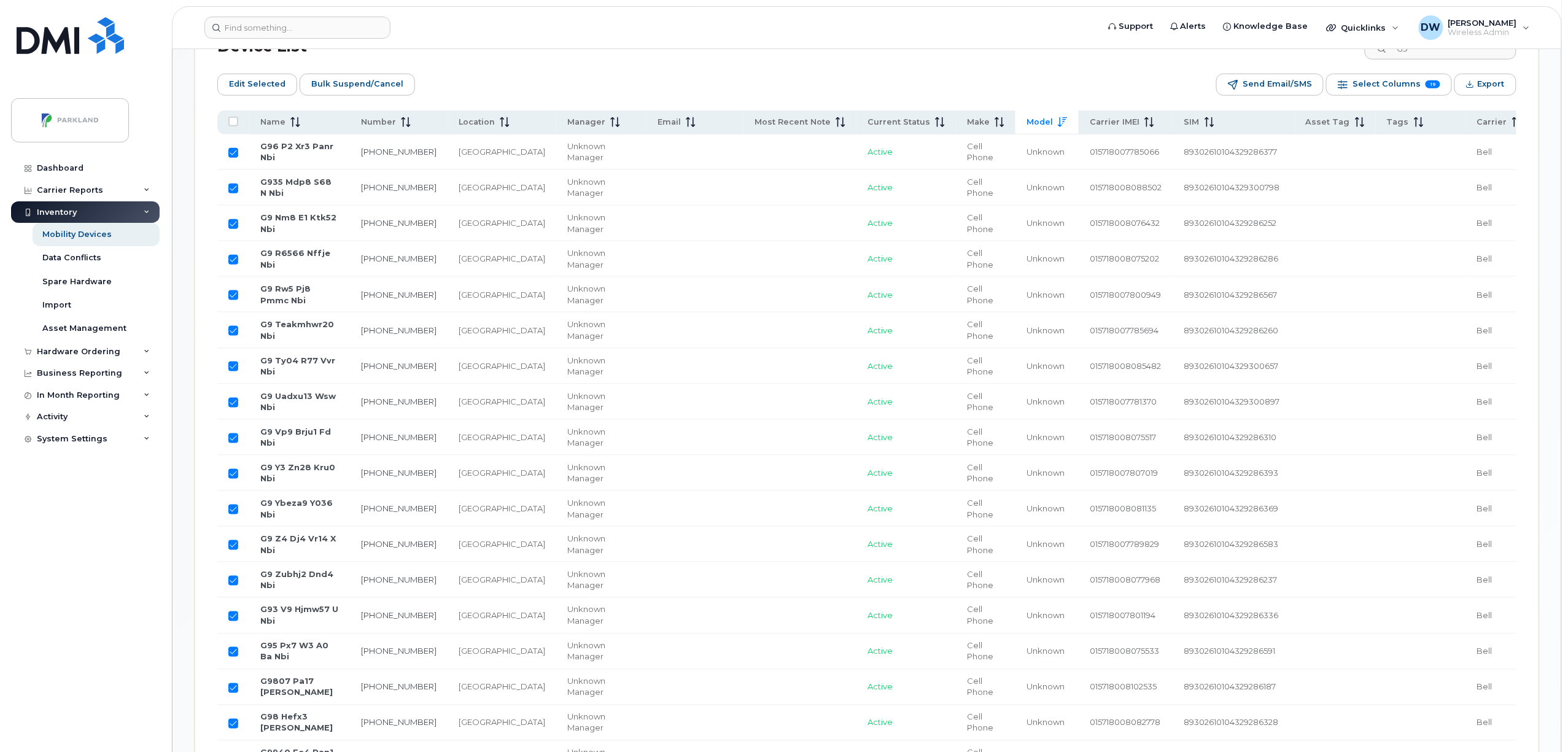
scroll to position [361, 0]
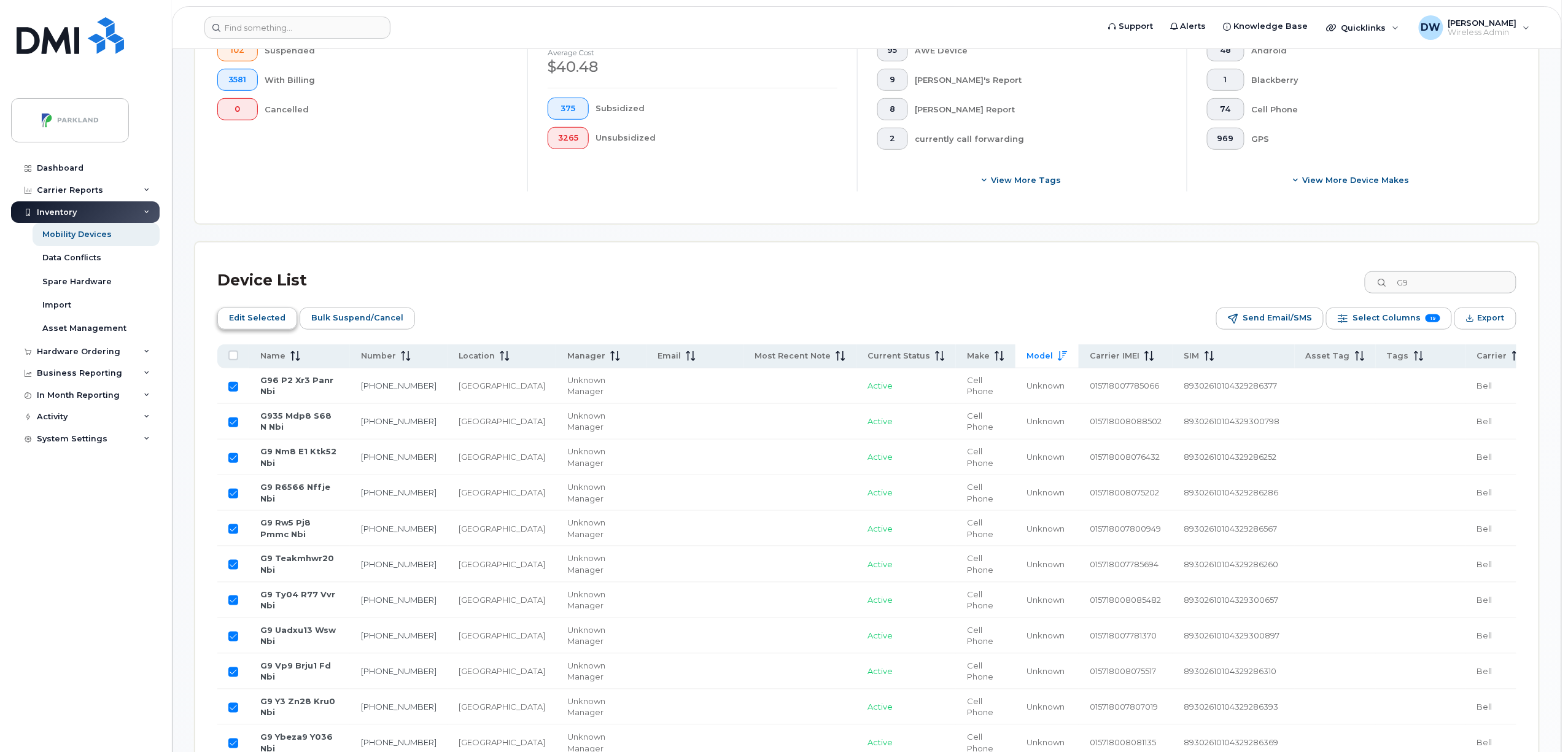
click at [259, 316] on span "Edit Selected" at bounding box center [257, 319] width 57 height 19
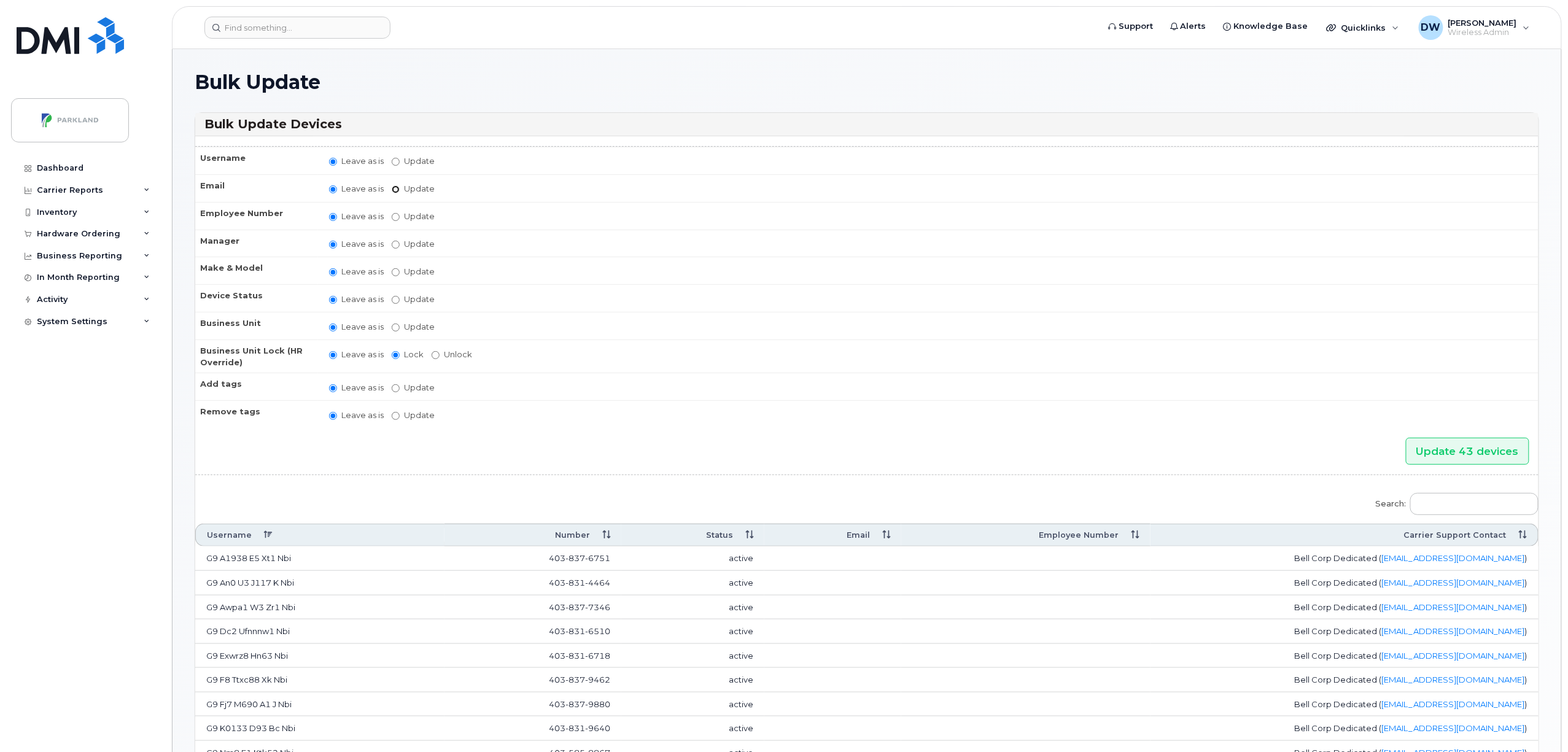
click at [398, 188] on input "Update" at bounding box center [395, 189] width 8 height 8
radio input "true"
radio input "false"
click at [469, 187] on input "Update" at bounding box center [492, 190] width 114 height 15
type input "[PERSON_NAME][EMAIL_ADDRESS][PERSON_NAME][DOMAIN_NAME]"
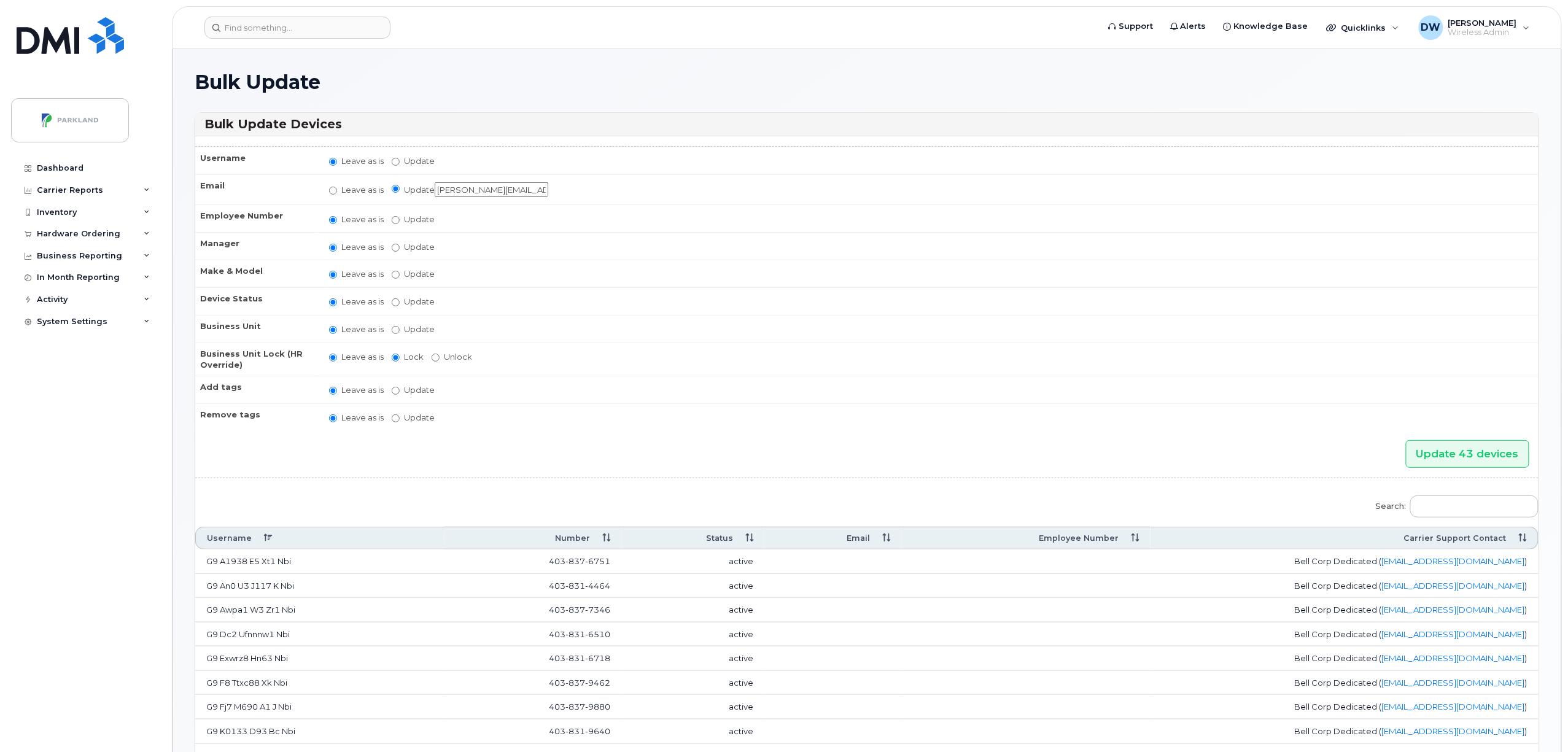
click at [414, 246] on label "Update Aaron Hubley Aaron Staldeker Aaron Wanner Abbylee Carter Abdel Malek Cho…" at bounding box center [413, 248] width 43 height 12
click at [400, 246] on input "Update Aaron Hubley Aaron Staldeker Aaron Wanner Abbylee Carter Abdel Malek Cho…" at bounding box center [395, 248] width 8 height 8
radio input "true"
radio input "false"
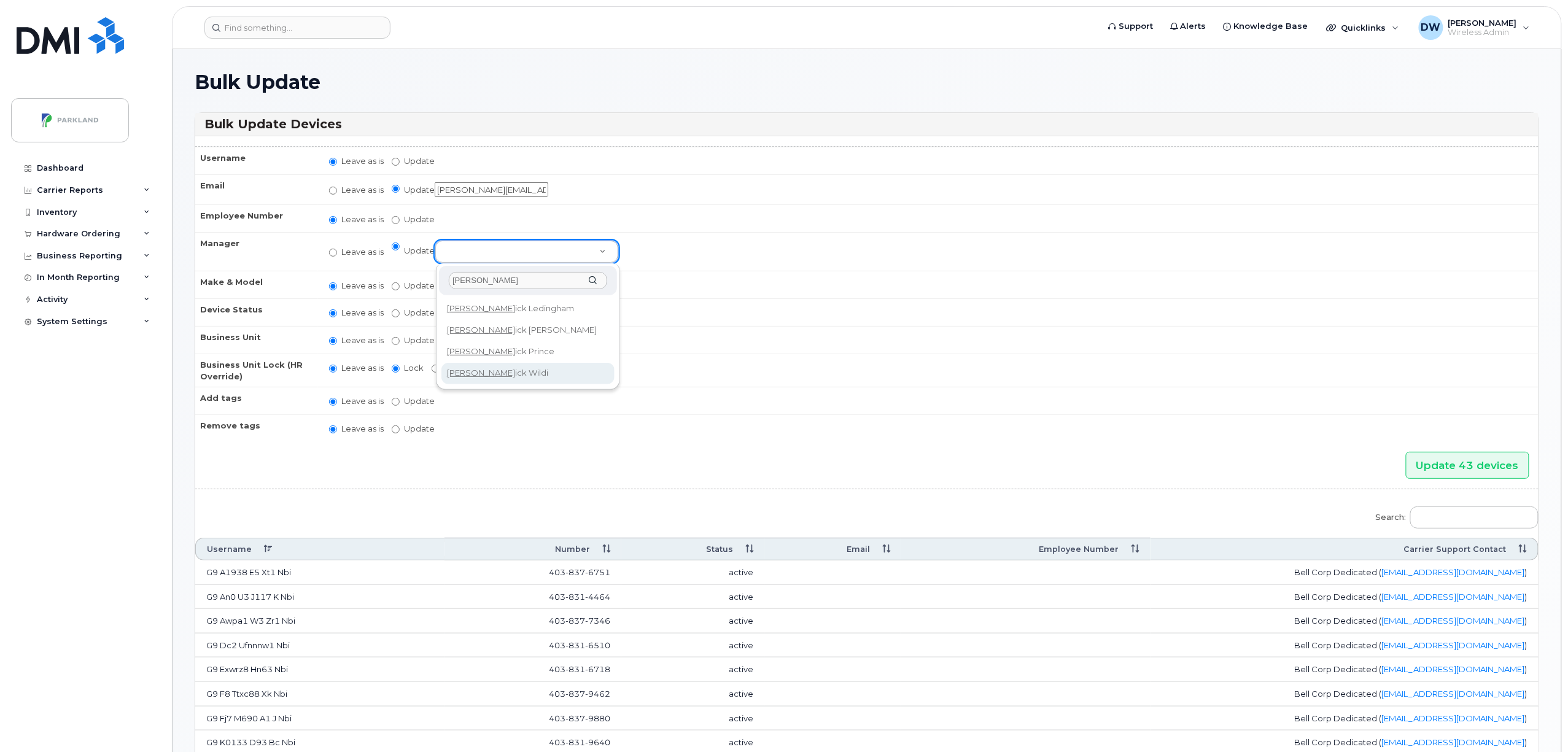
type input "derr"
select select "876592"
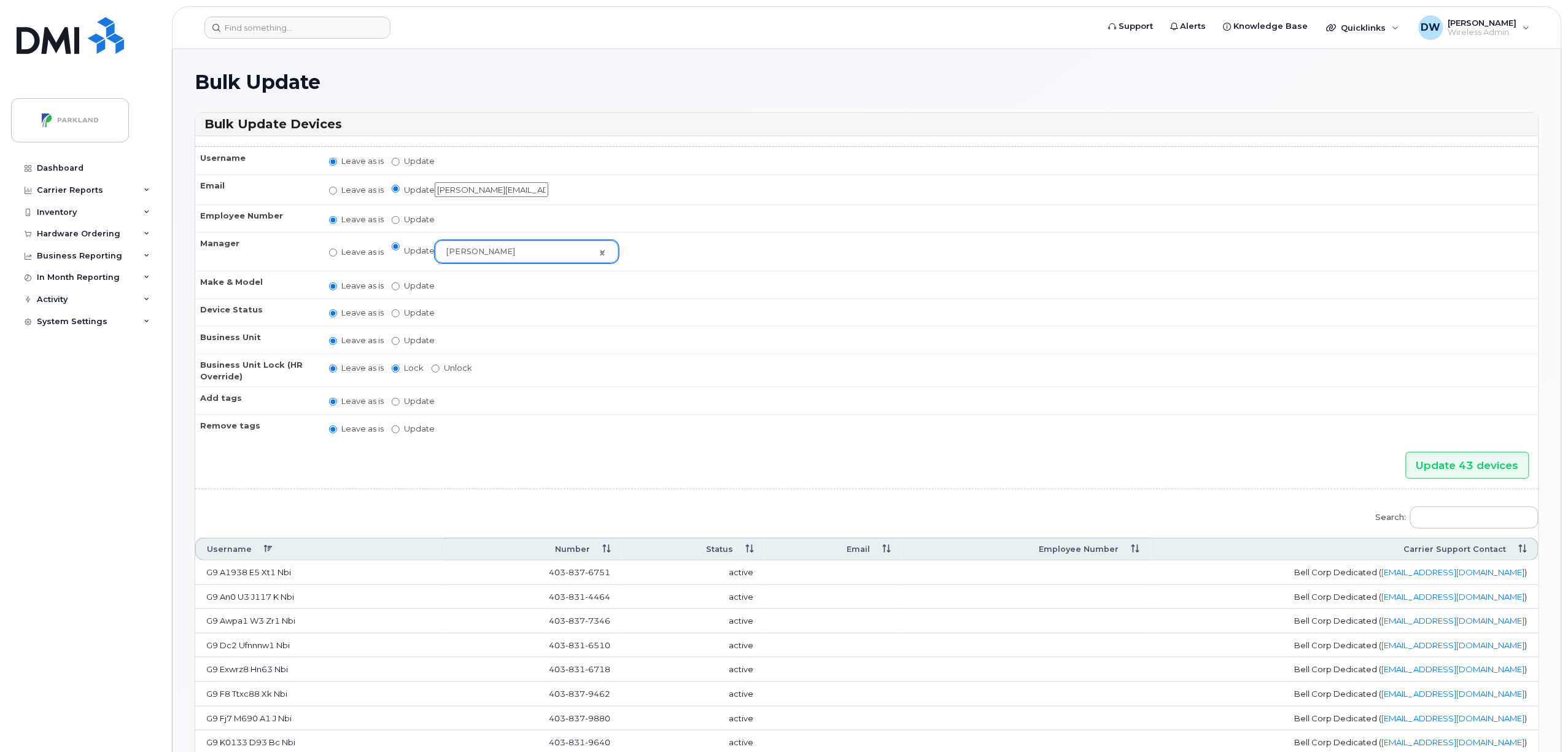
click at [484, 283] on td "Leave as is Update Android TCL 502 Watch Apple Watch S9 41mm Android Motorola M…" at bounding box center [927, 284] width 1220 height 27
click at [415, 285] on label "Update Android TCL 502 Watch Apple Watch S9 41mm Android Motorola Moto G4 Plus …" at bounding box center [413, 286] width 43 height 12
click at [400, 285] on input "Update Android TCL 502 Watch Apple Watch S9 41mm Android Motorola Moto G4 Plus …" at bounding box center [395, 286] width 8 height 8
radio input "true"
radio input "false"
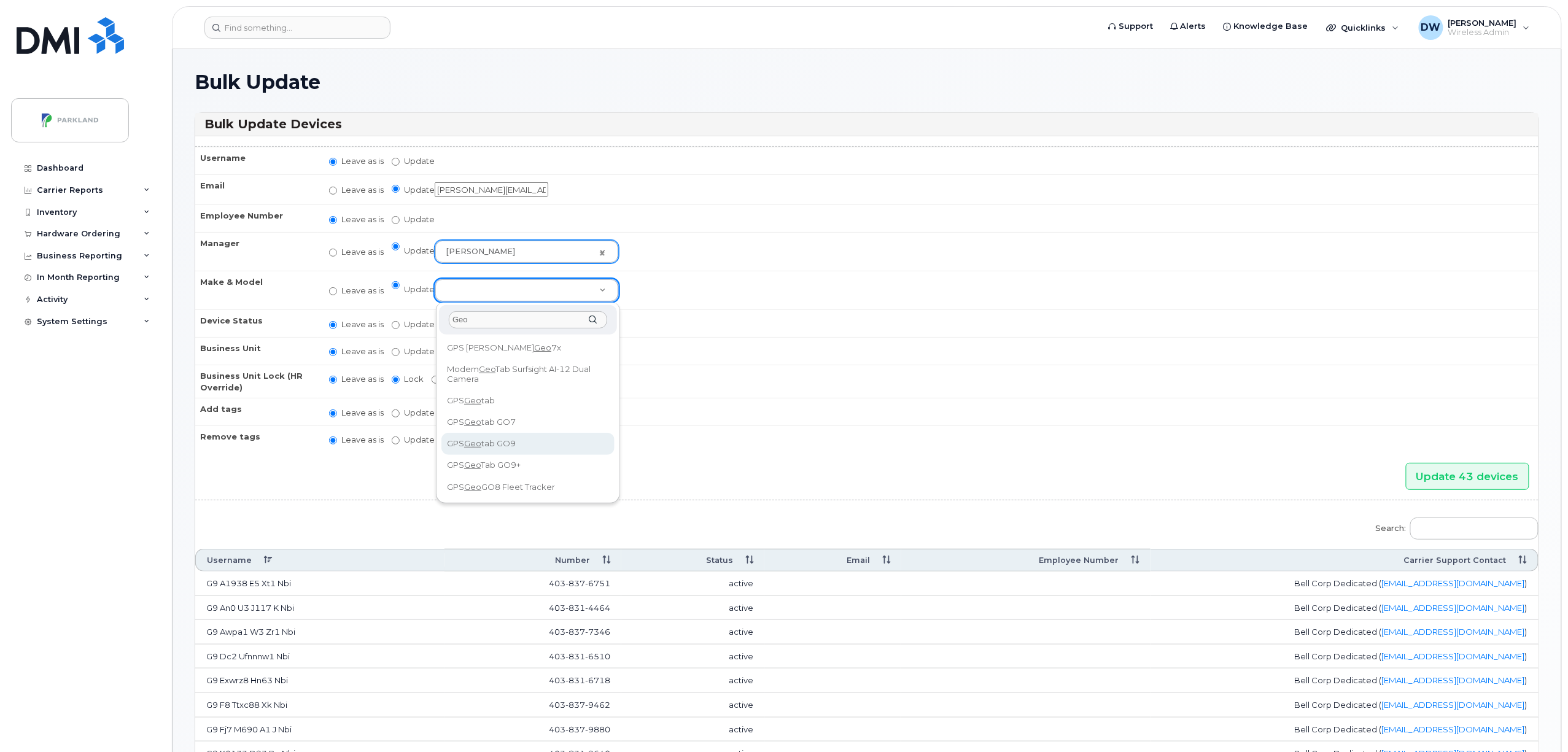
type input "Geo"
select select "2728"
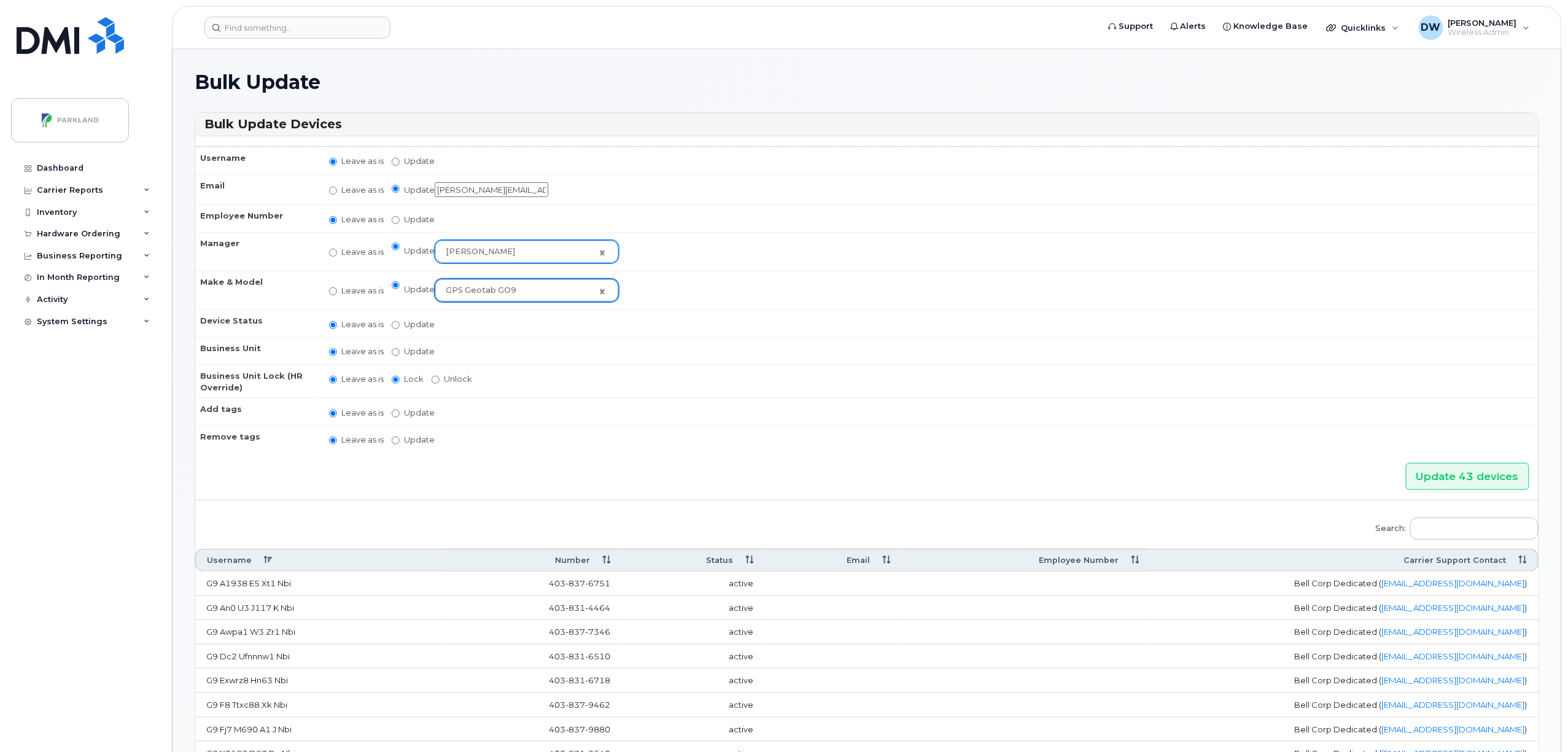
click at [426, 351] on label "Update" at bounding box center [413, 352] width 43 height 12
click at [400, 351] on input "Update" at bounding box center [395, 352] width 8 height 8
radio input "true"
radio input "false"
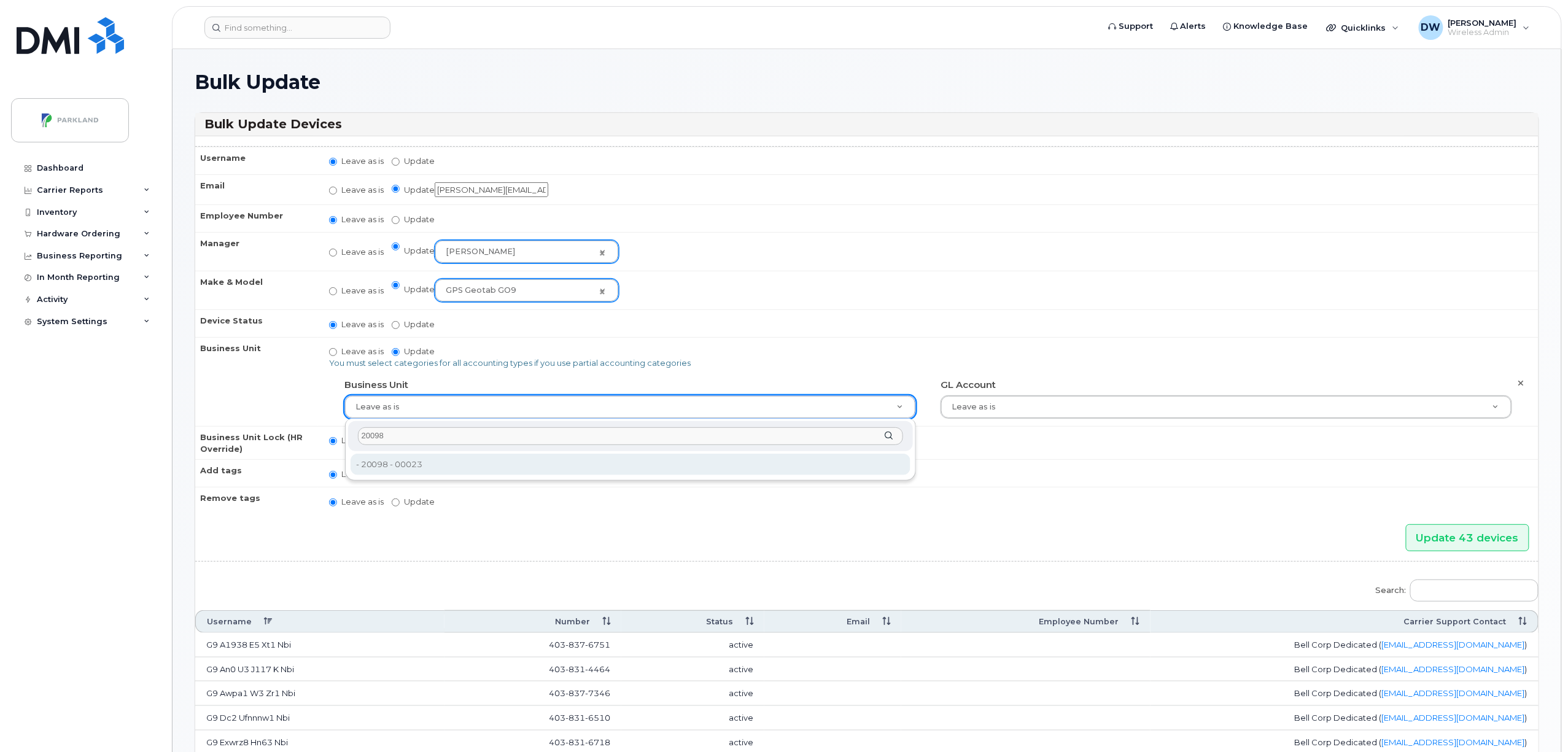
type input "20098"
type input "586849"
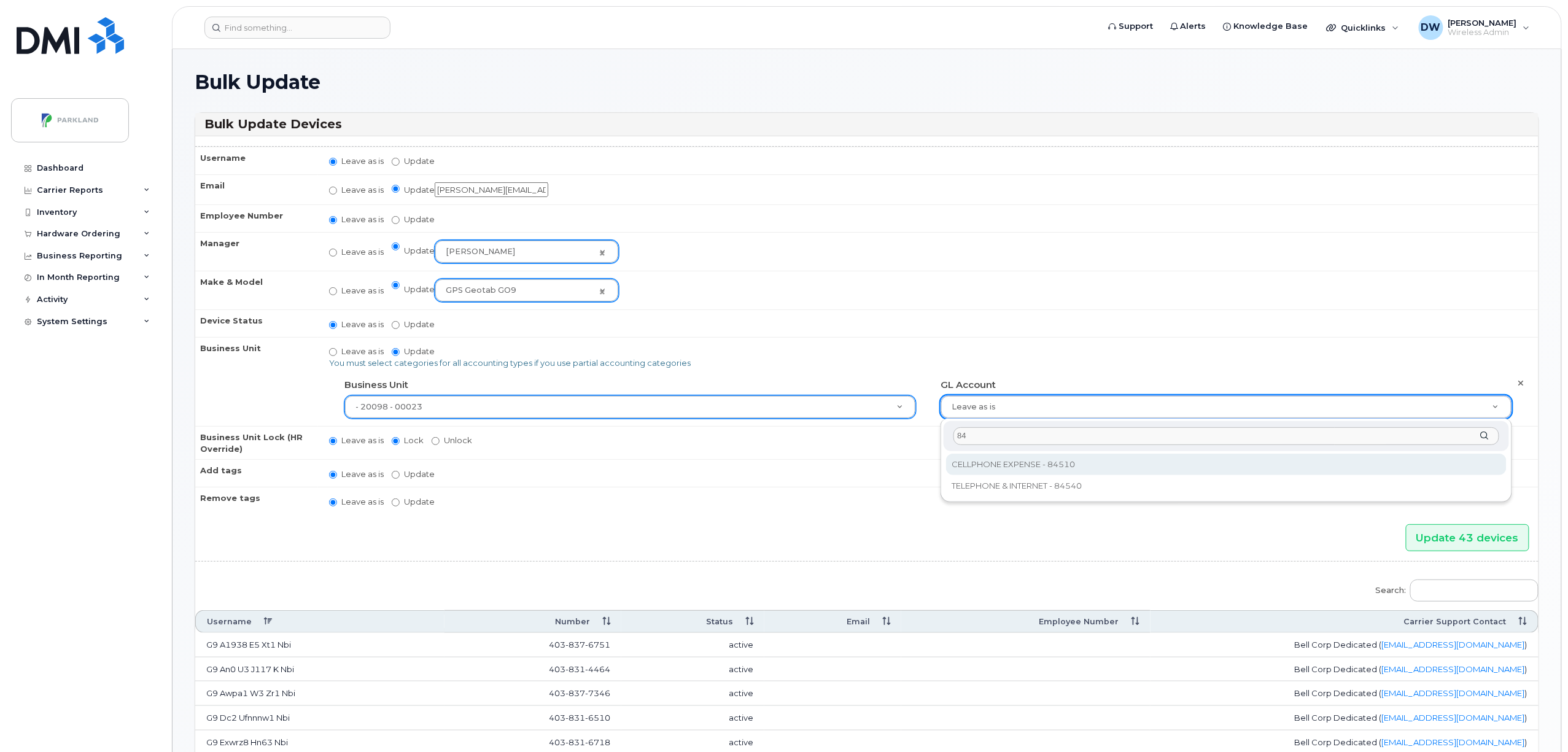
type input "84"
type input "1386637"
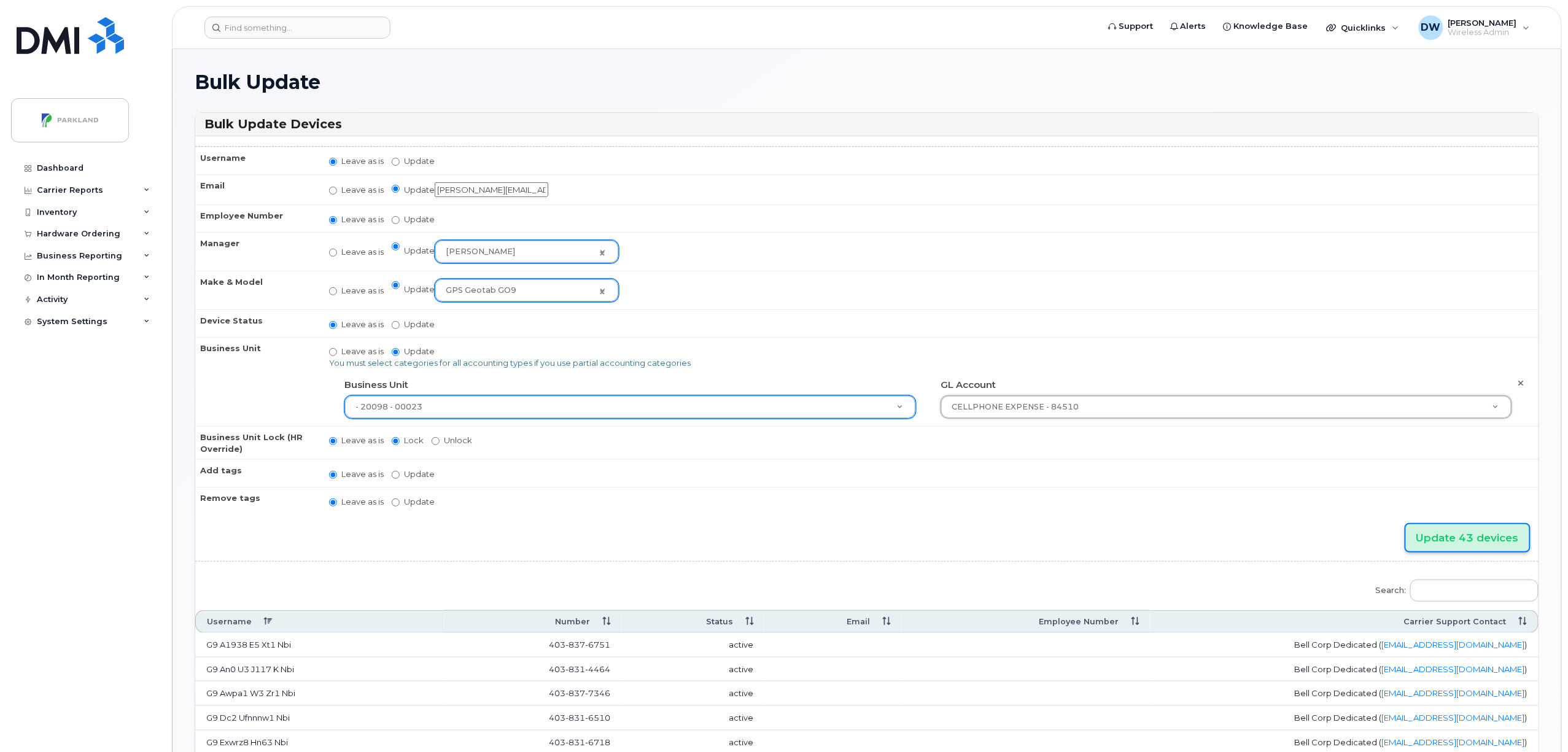
click at [1445, 538] on input "Update 43 devices" at bounding box center [1468, 538] width 123 height 27
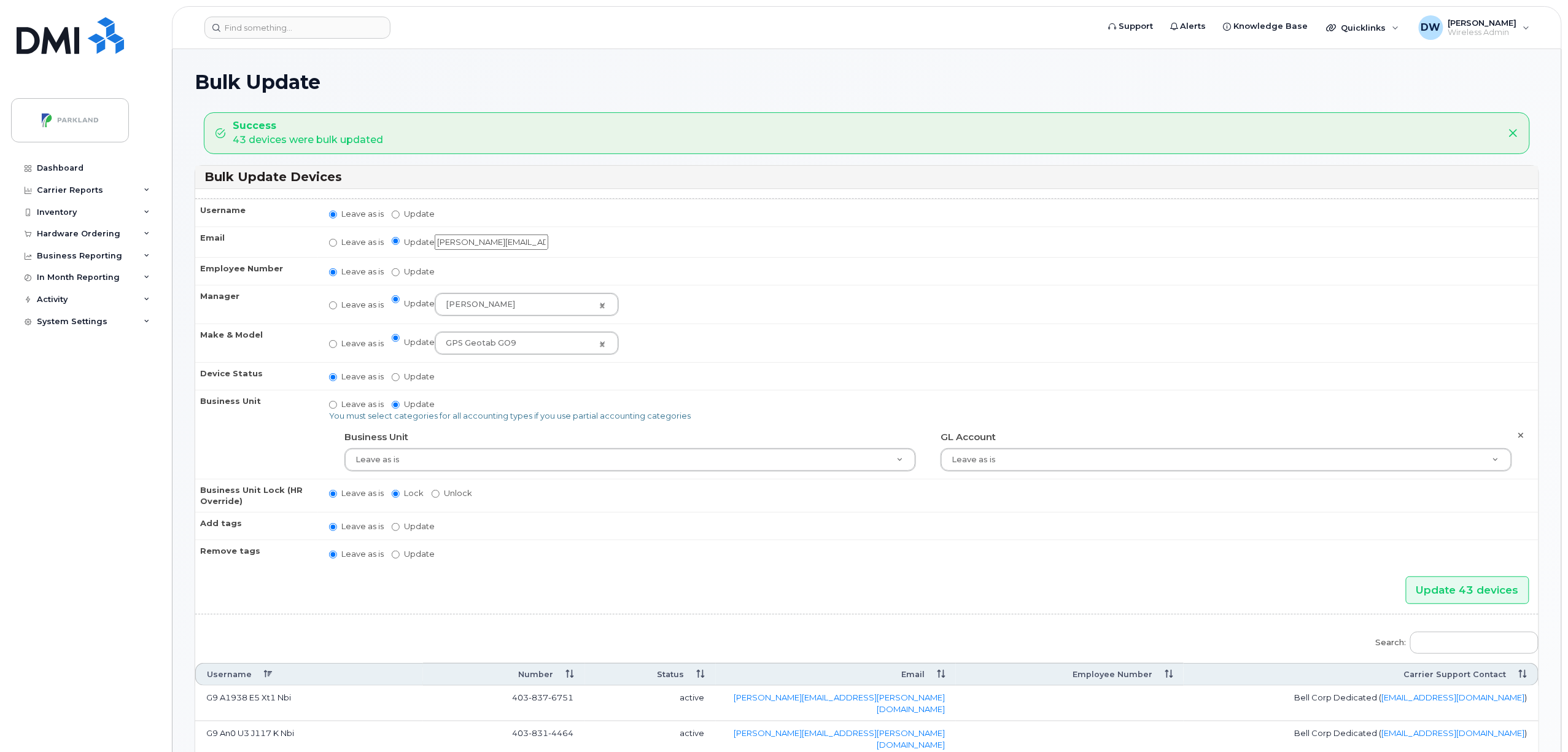
click at [85, 214] on div "Inventory" at bounding box center [86, 212] width 149 height 22
click at [79, 232] on div "Mobility Devices" at bounding box center [76, 234] width 69 height 11
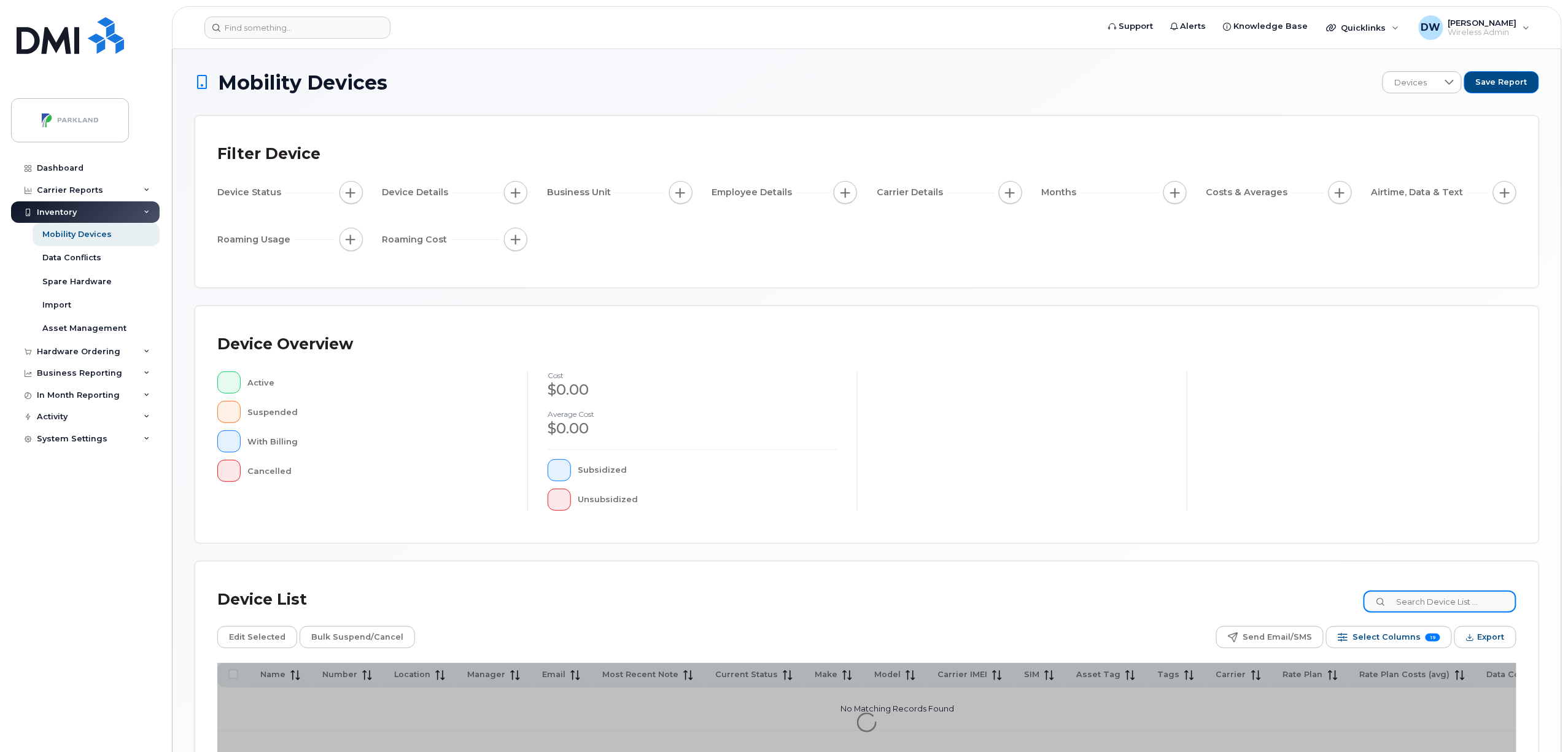
click at [1429, 605] on input at bounding box center [1440, 602] width 153 height 22
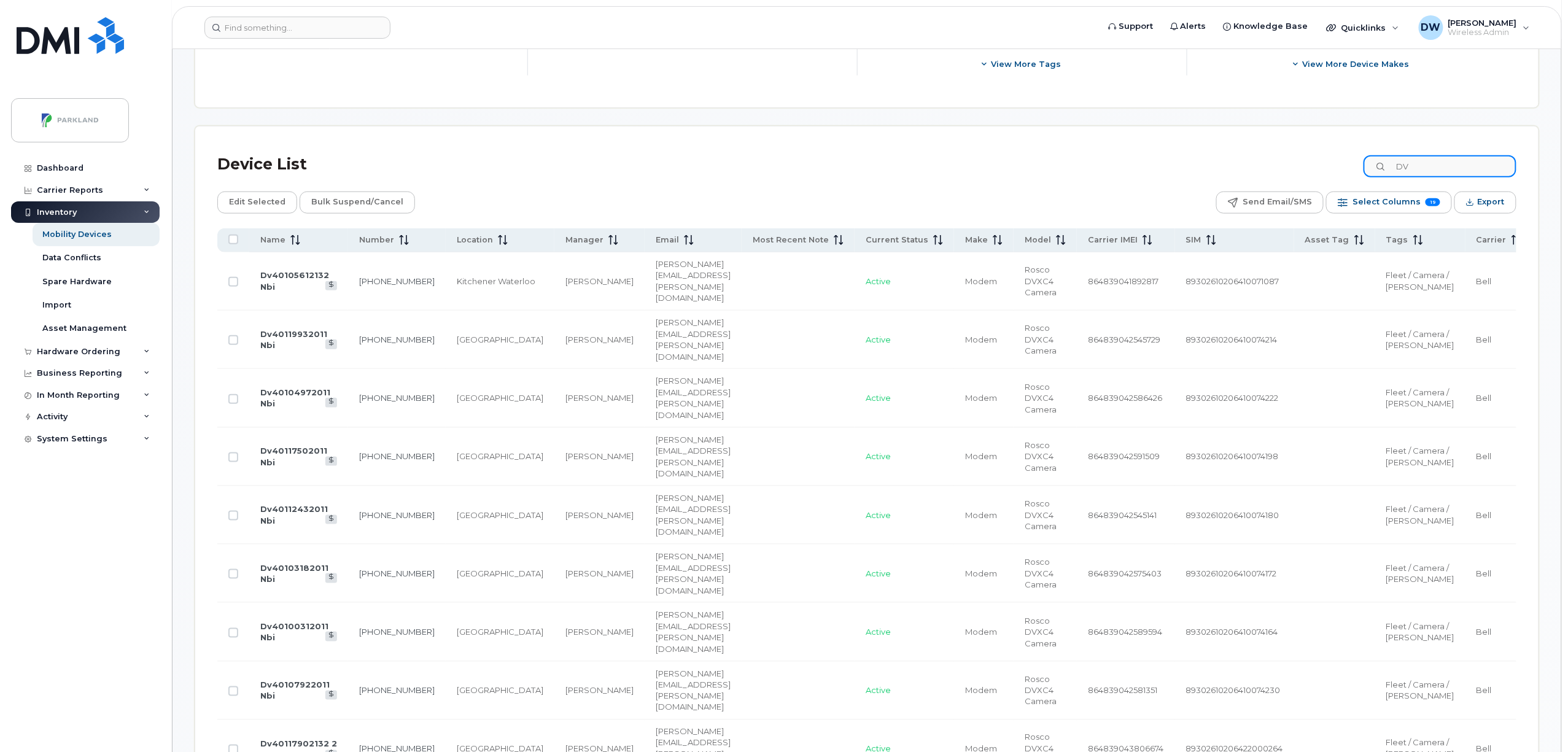
scroll to position [502, 0]
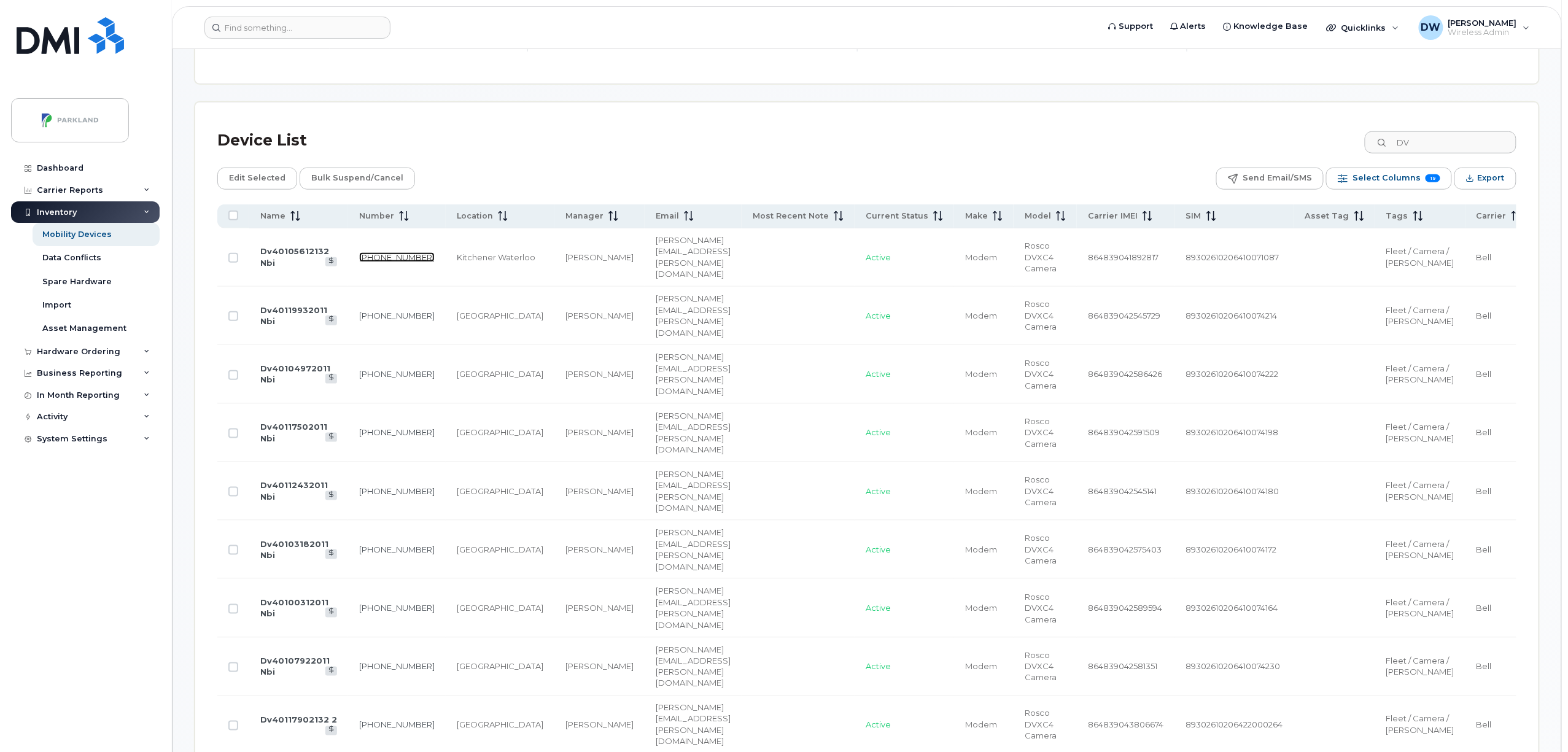
click at [363, 258] on link "226-753-0892" at bounding box center [396, 257] width 75 height 9
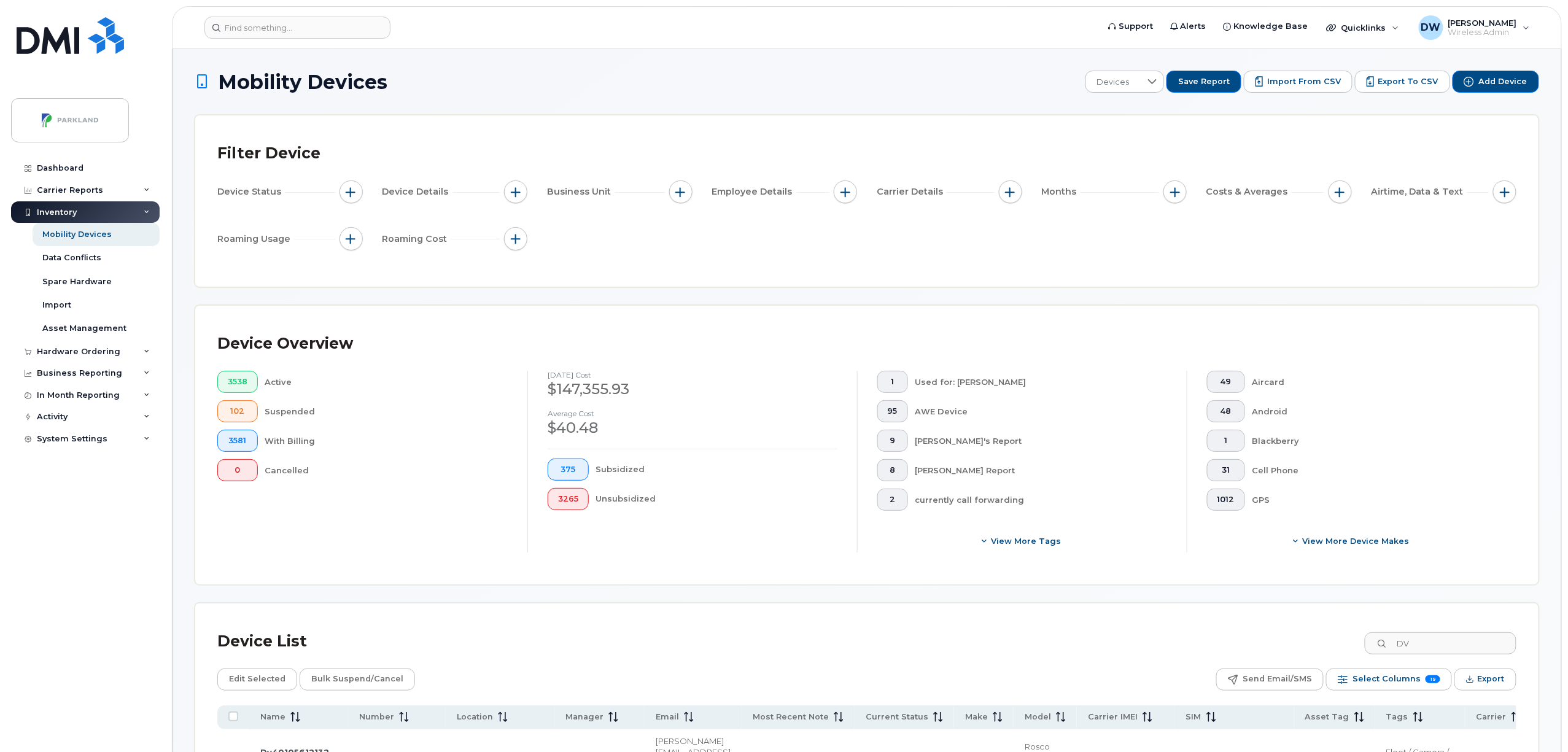
scroll to position [0, 0]
click at [1434, 649] on input "DV" at bounding box center [1440, 644] width 153 height 22
drag, startPoint x: 1440, startPoint y: 644, endPoint x: 1401, endPoint y: 642, distance: 39.1
click at [1401, 642] on input "DV" at bounding box center [1440, 644] width 153 height 22
type input "ELD"
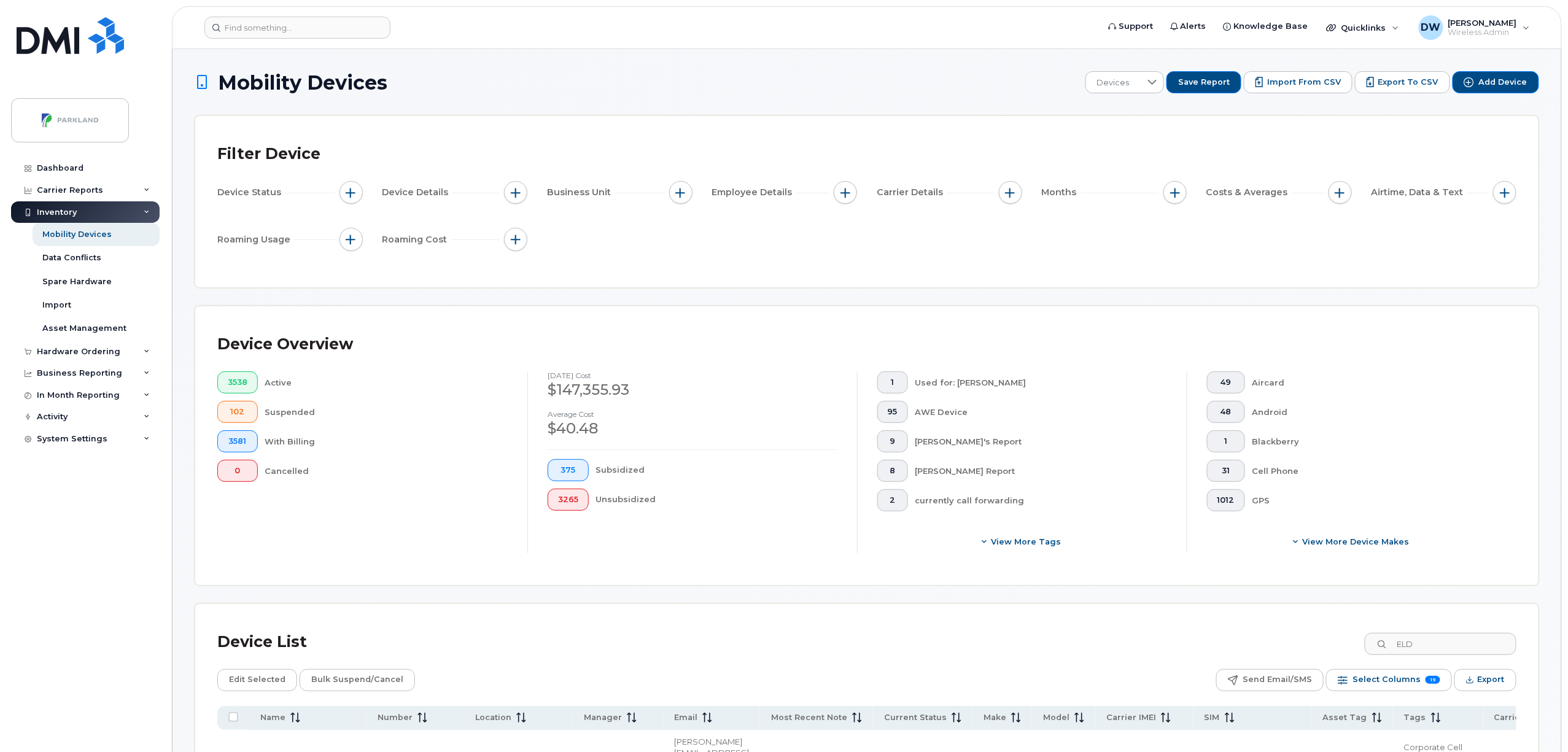
drag, startPoint x: 1452, startPoint y: 650, endPoint x: 1376, endPoint y: 648, distance: 76.0
click at [1376, 648] on div "Device List ELD" at bounding box center [867, 642] width 1299 height 32
click at [1029, 540] on span "View more tags" at bounding box center [1027, 542] width 70 height 12
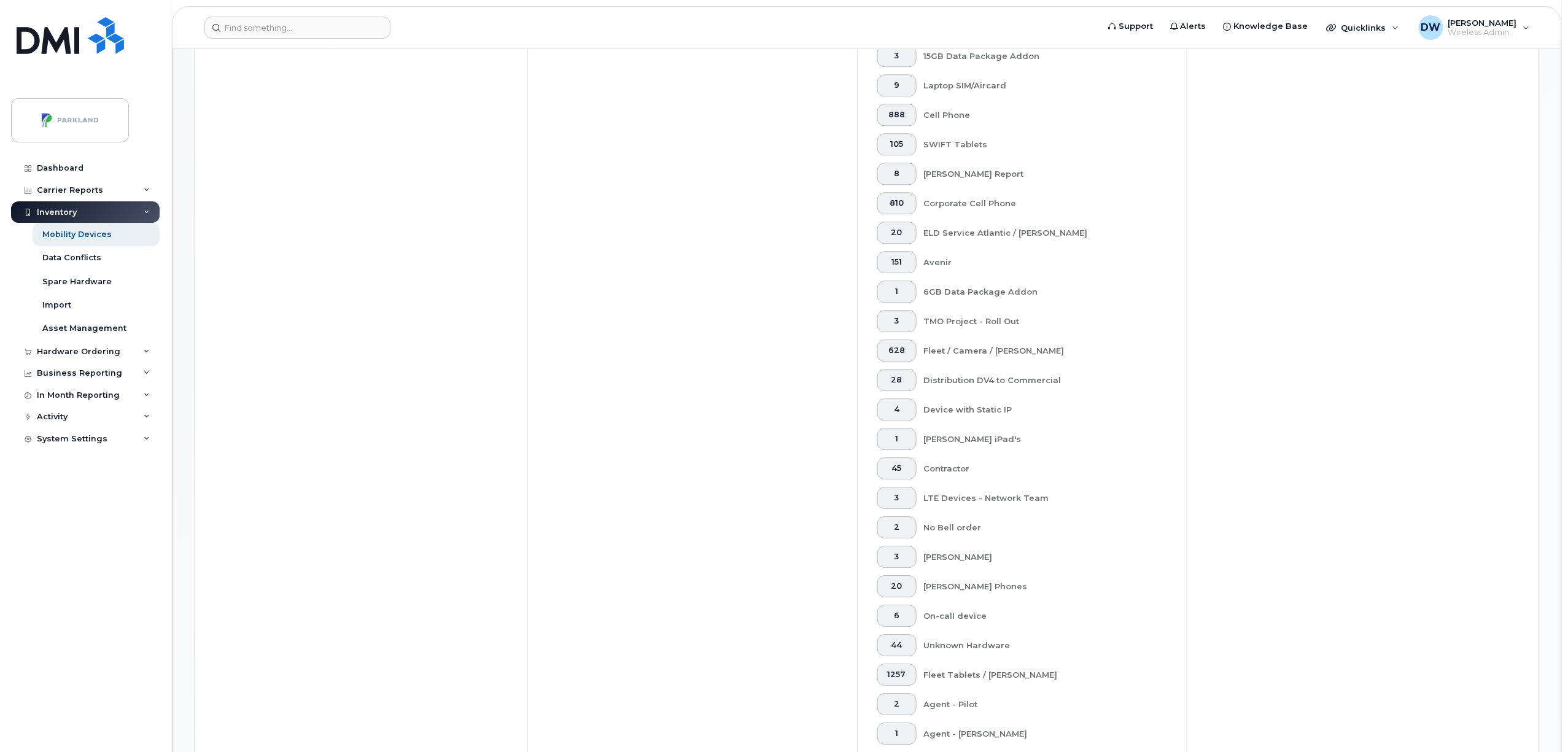
scroll to position [1686, 0]
click at [891, 581] on span "1257" at bounding box center [897, 583] width 19 height 9
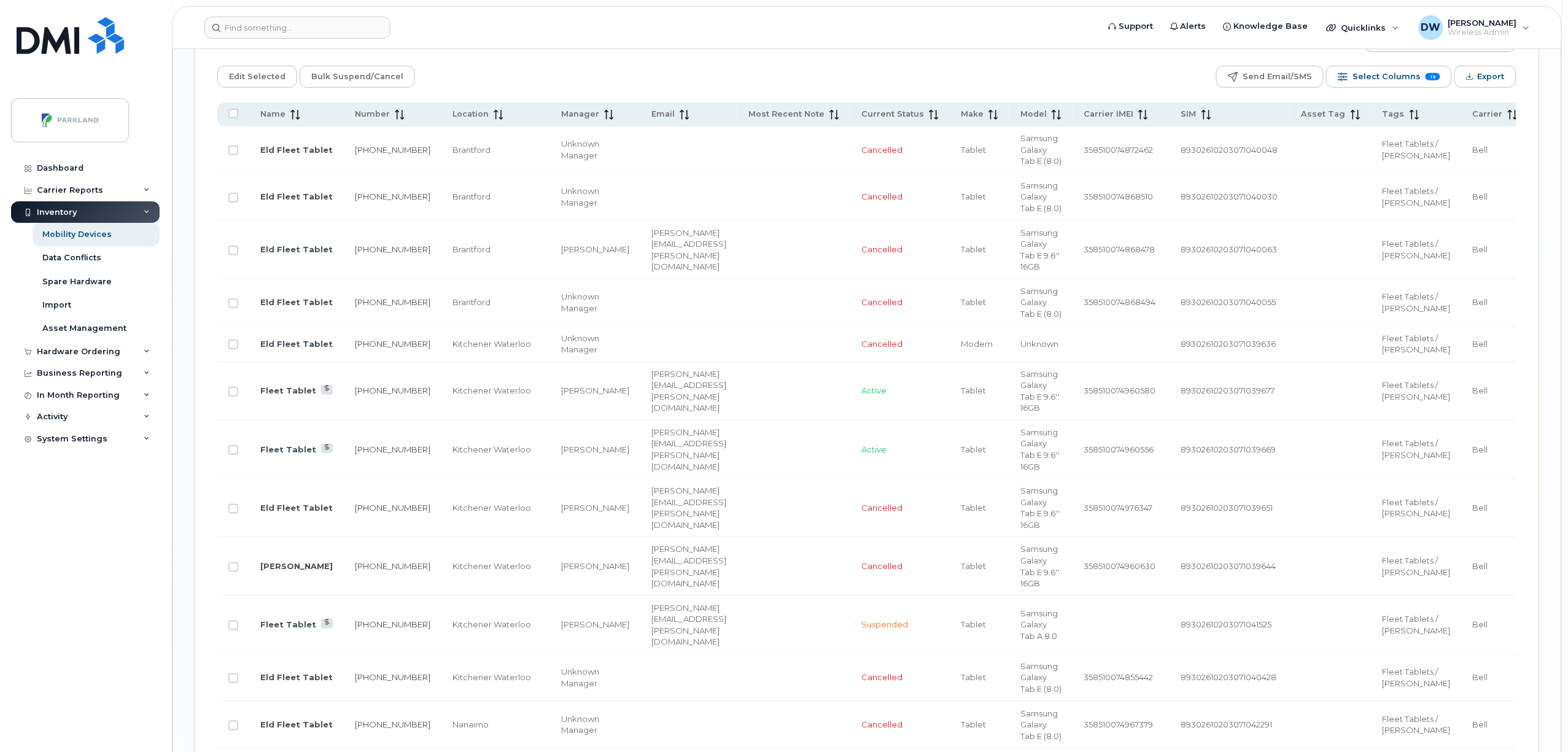
scroll to position [2759, 0]
click at [355, 395] on link "226-751-5488" at bounding box center [392, 390] width 75 height 9
click at [862, 109] on span "Current Status" at bounding box center [892, 113] width 63 height 11
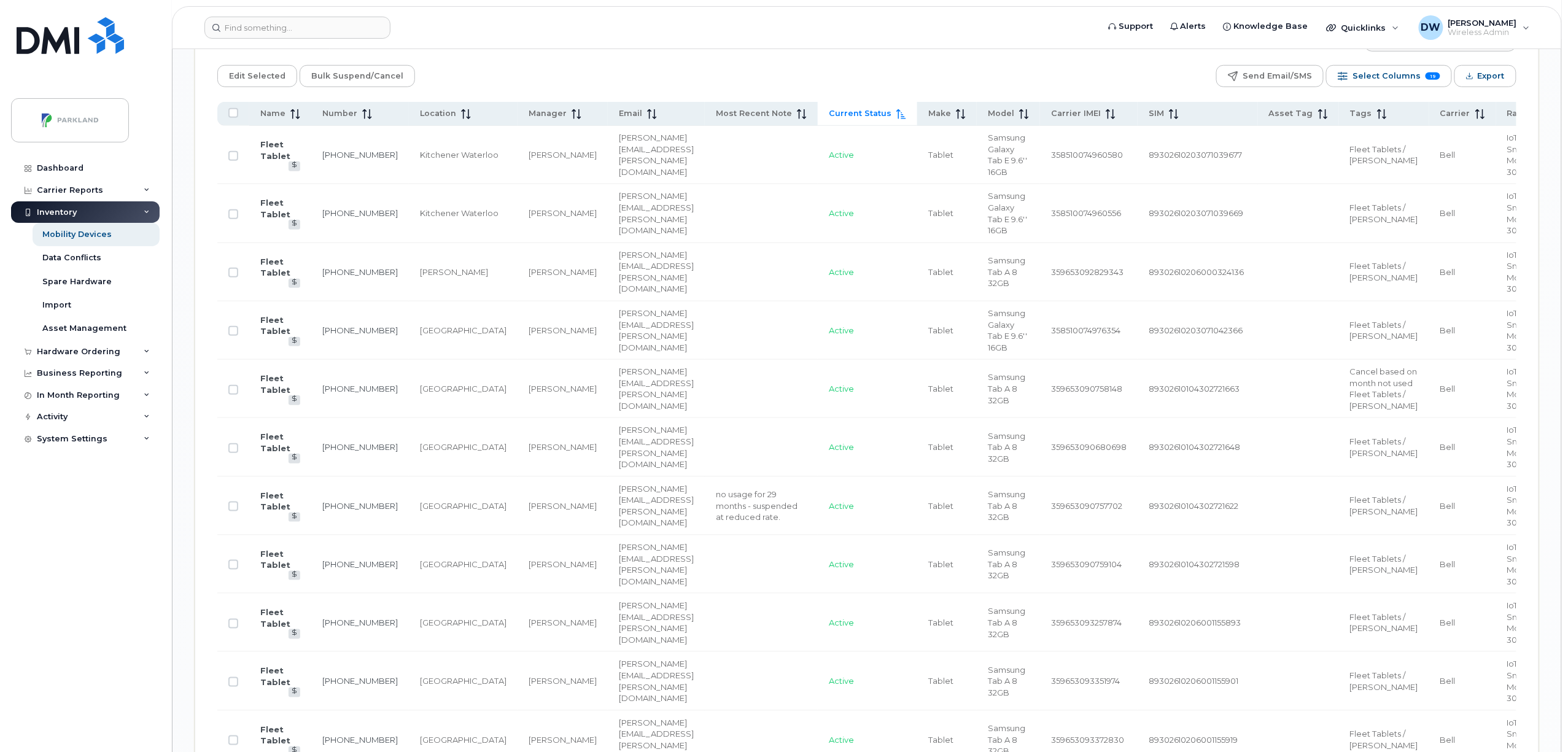
click at [829, 114] on span "Current Status" at bounding box center [860, 113] width 63 height 11
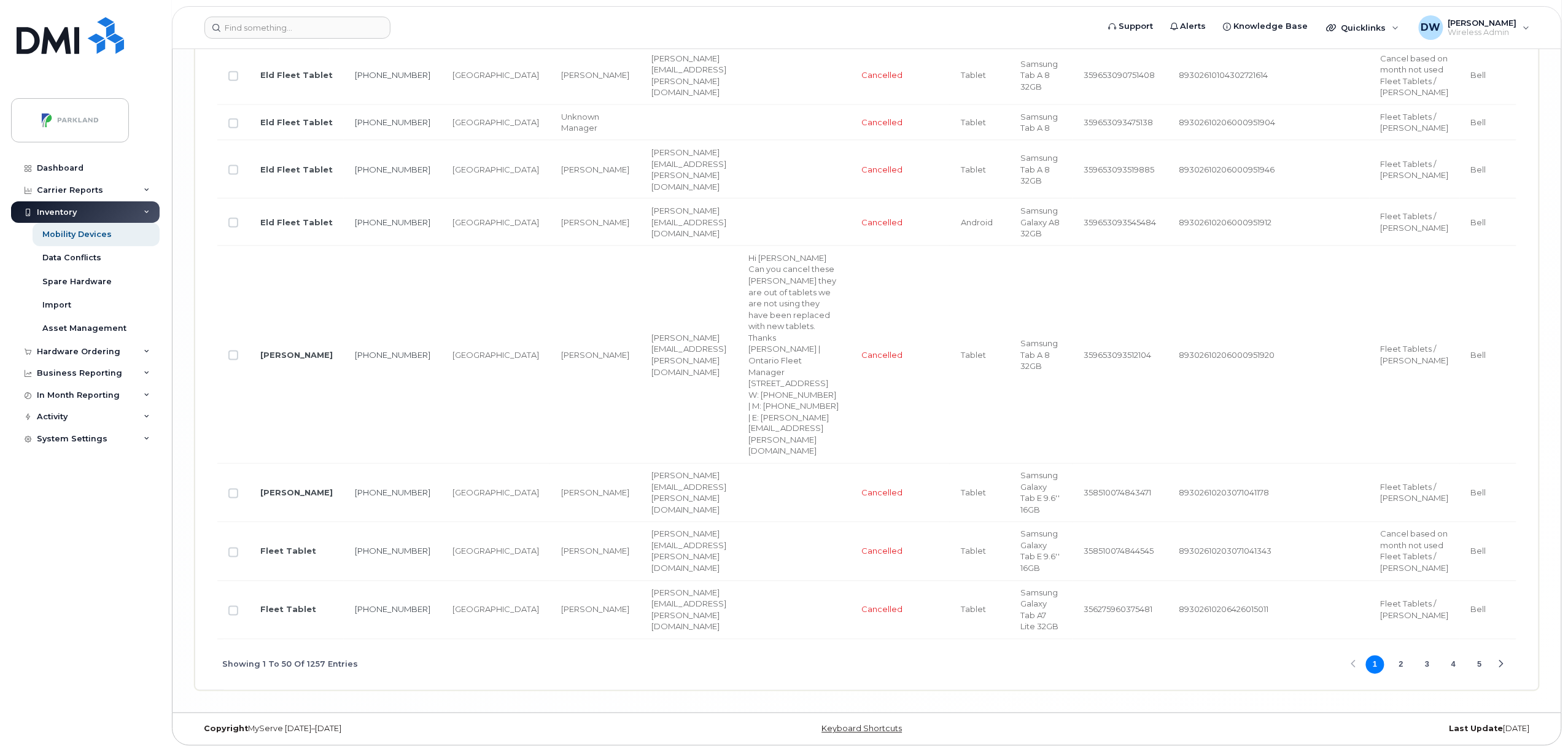
scroll to position [5527, 0]
click at [1403, 665] on button "2" at bounding box center [1401, 665] width 19 height 19
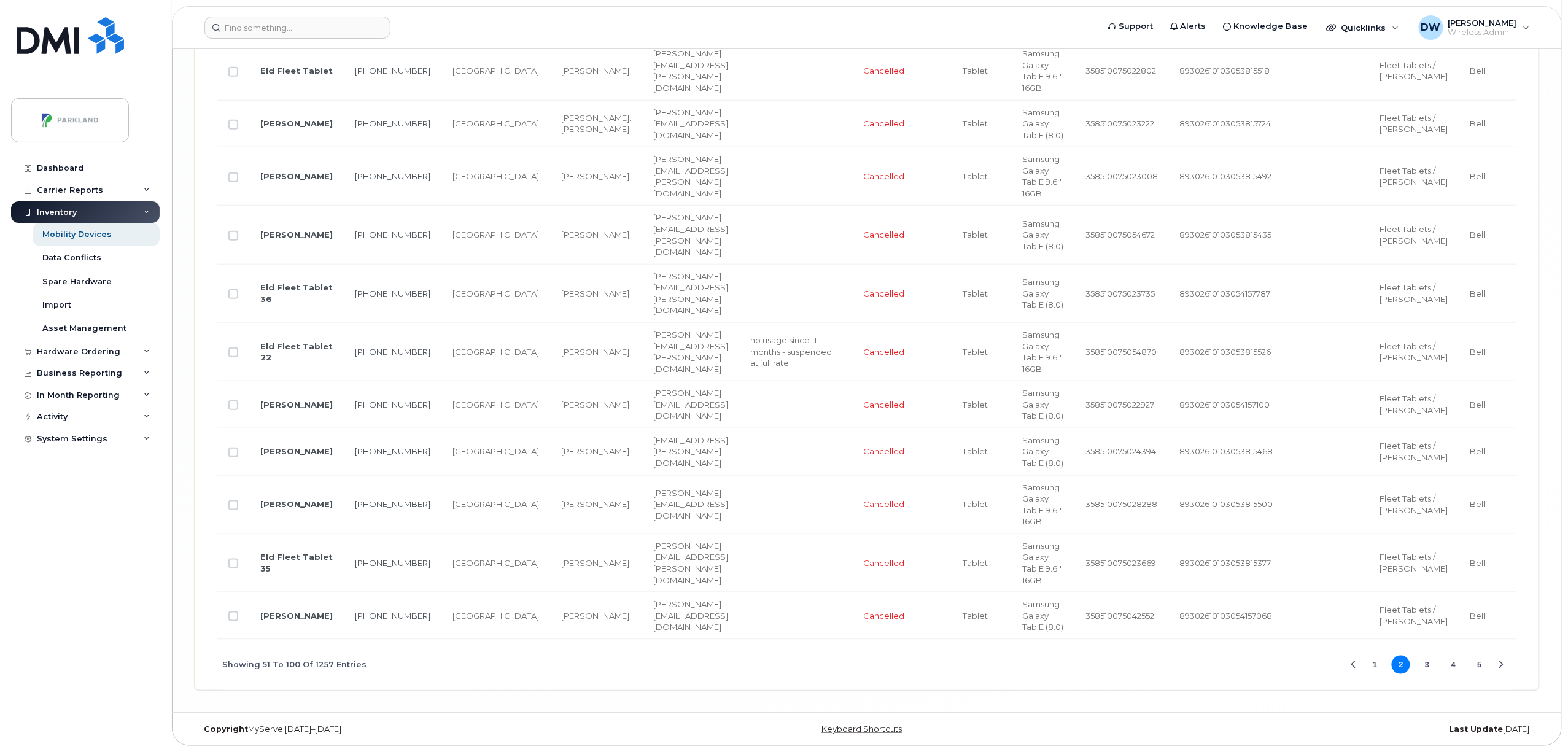
scroll to position [5482, 0]
click at [1426, 664] on button "3" at bounding box center [1428, 665] width 19 height 19
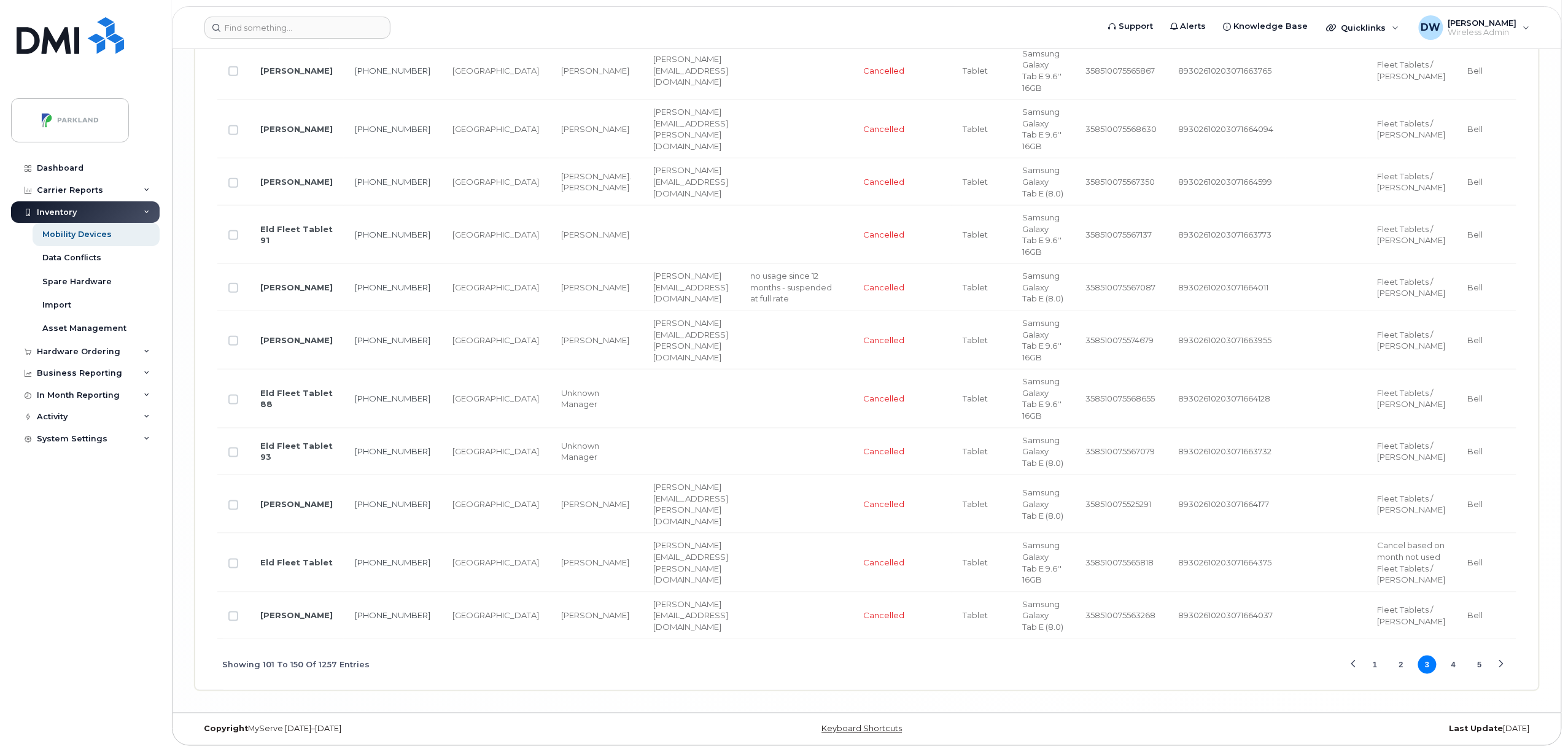
click at [1452, 662] on button "4" at bounding box center [1454, 665] width 19 height 19
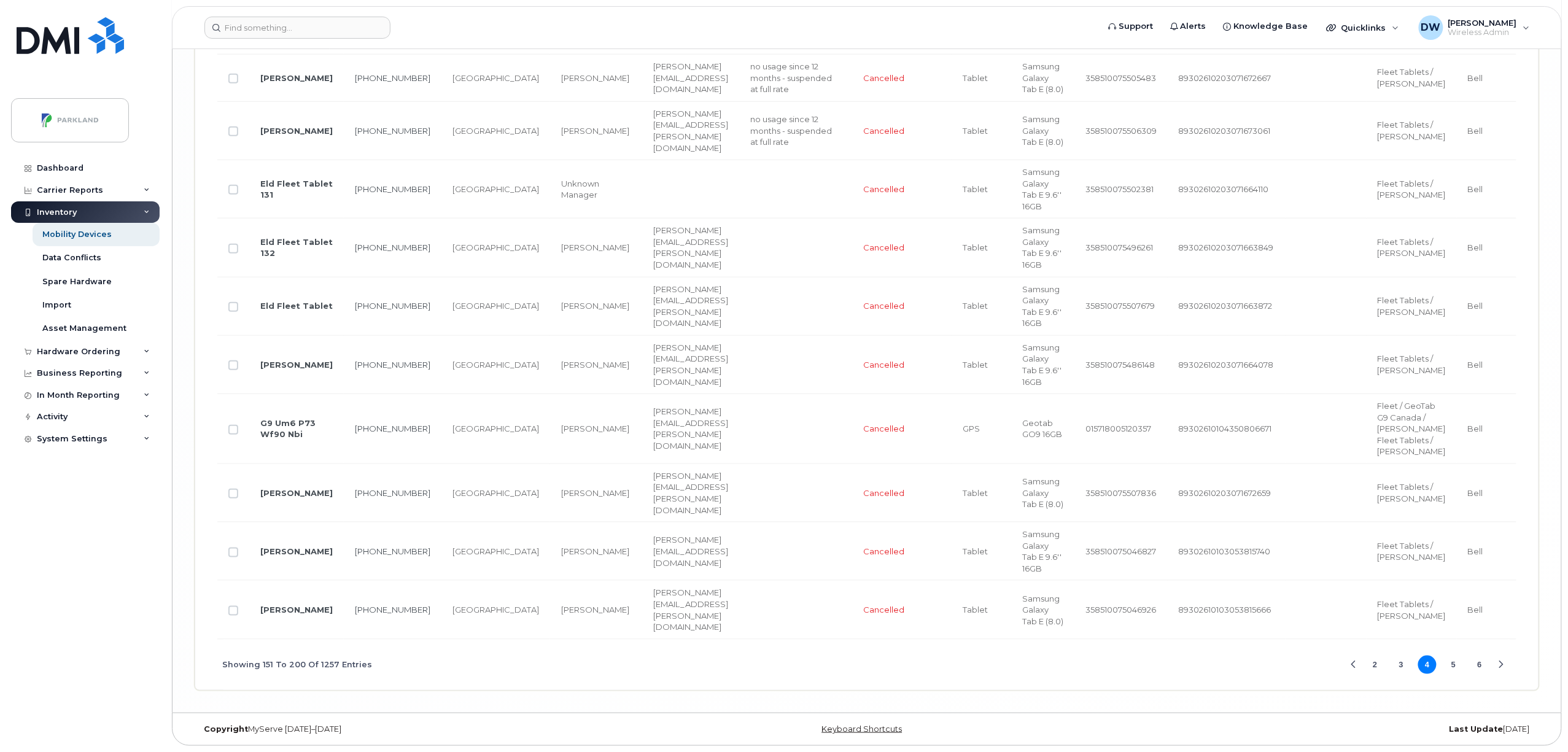
scroll to position [5333, 0]
click at [1452, 661] on button "5" at bounding box center [1454, 665] width 19 height 19
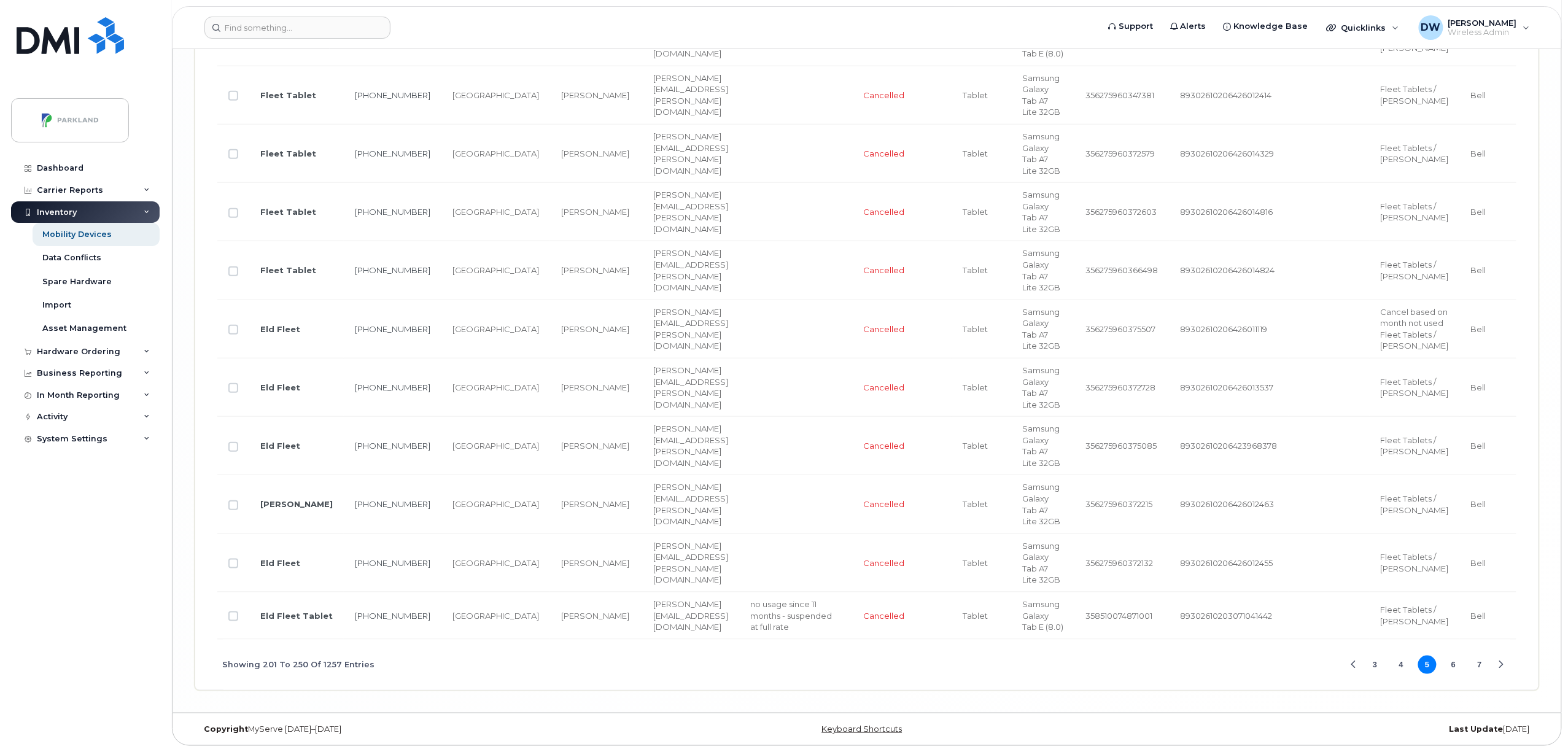
scroll to position [5321, 0]
click at [1454, 664] on button "6" at bounding box center [1454, 665] width 19 height 19
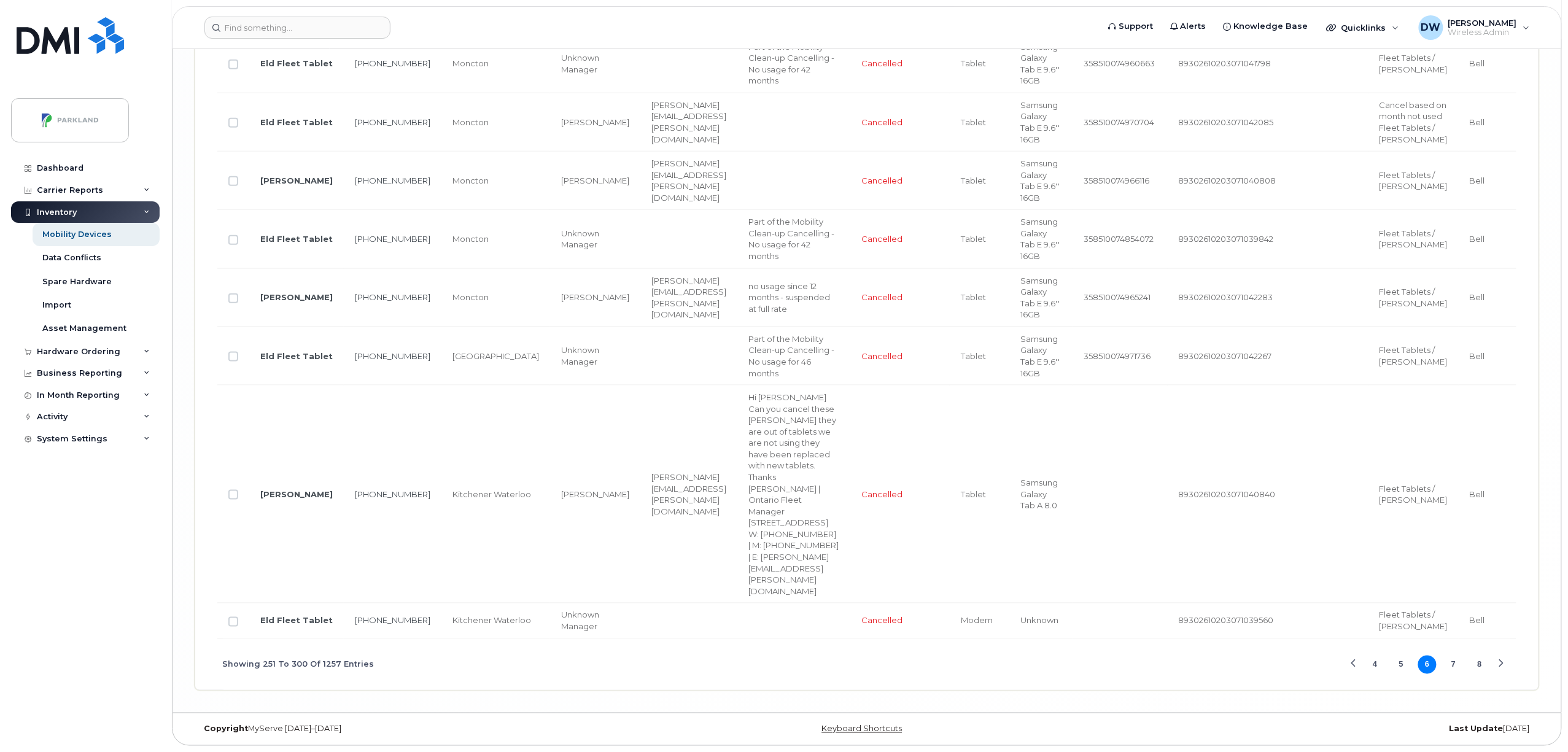
scroll to position [5846, 0]
click at [1452, 662] on button "7" at bounding box center [1454, 665] width 19 height 19
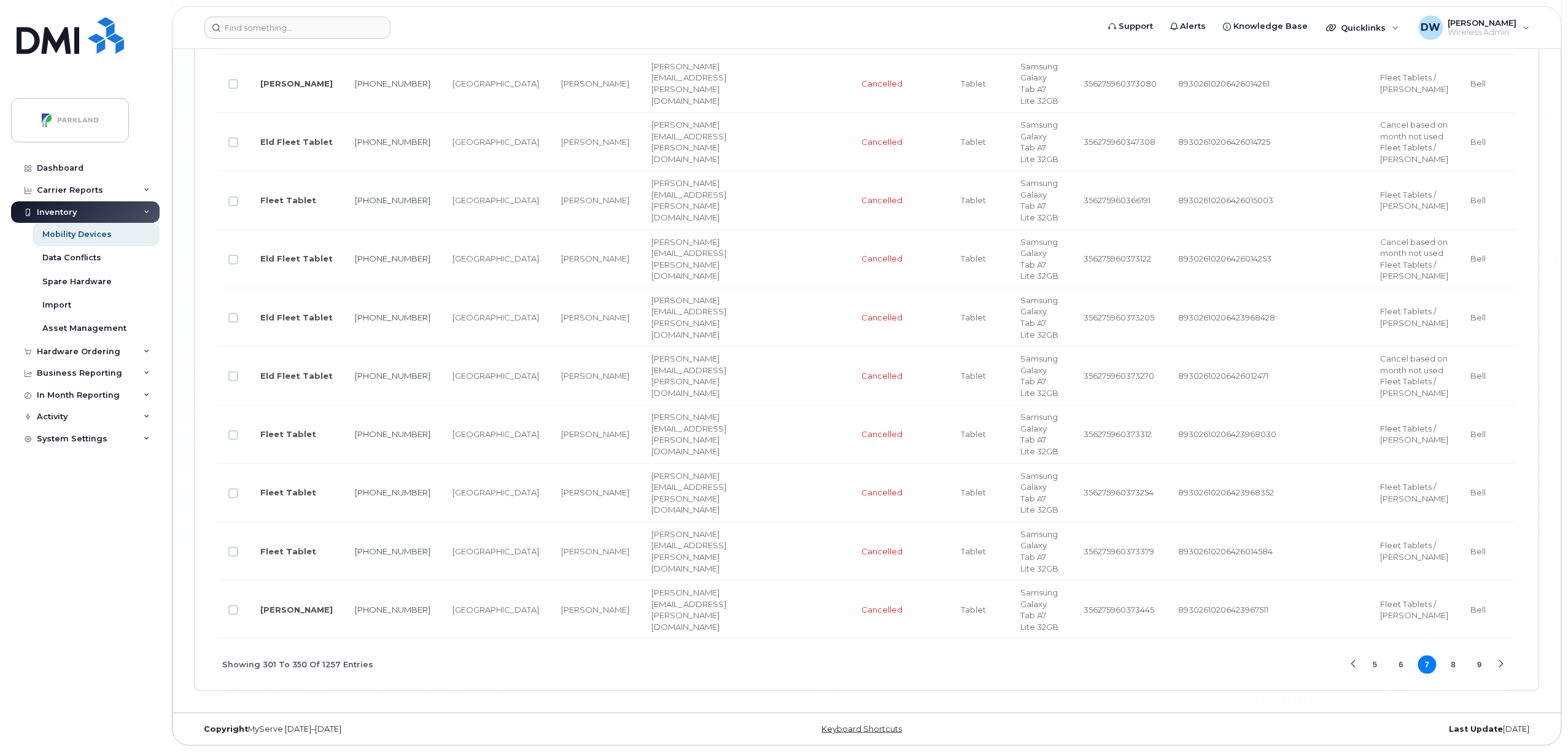
click at [1452, 661] on button "8" at bounding box center [1454, 665] width 19 height 19
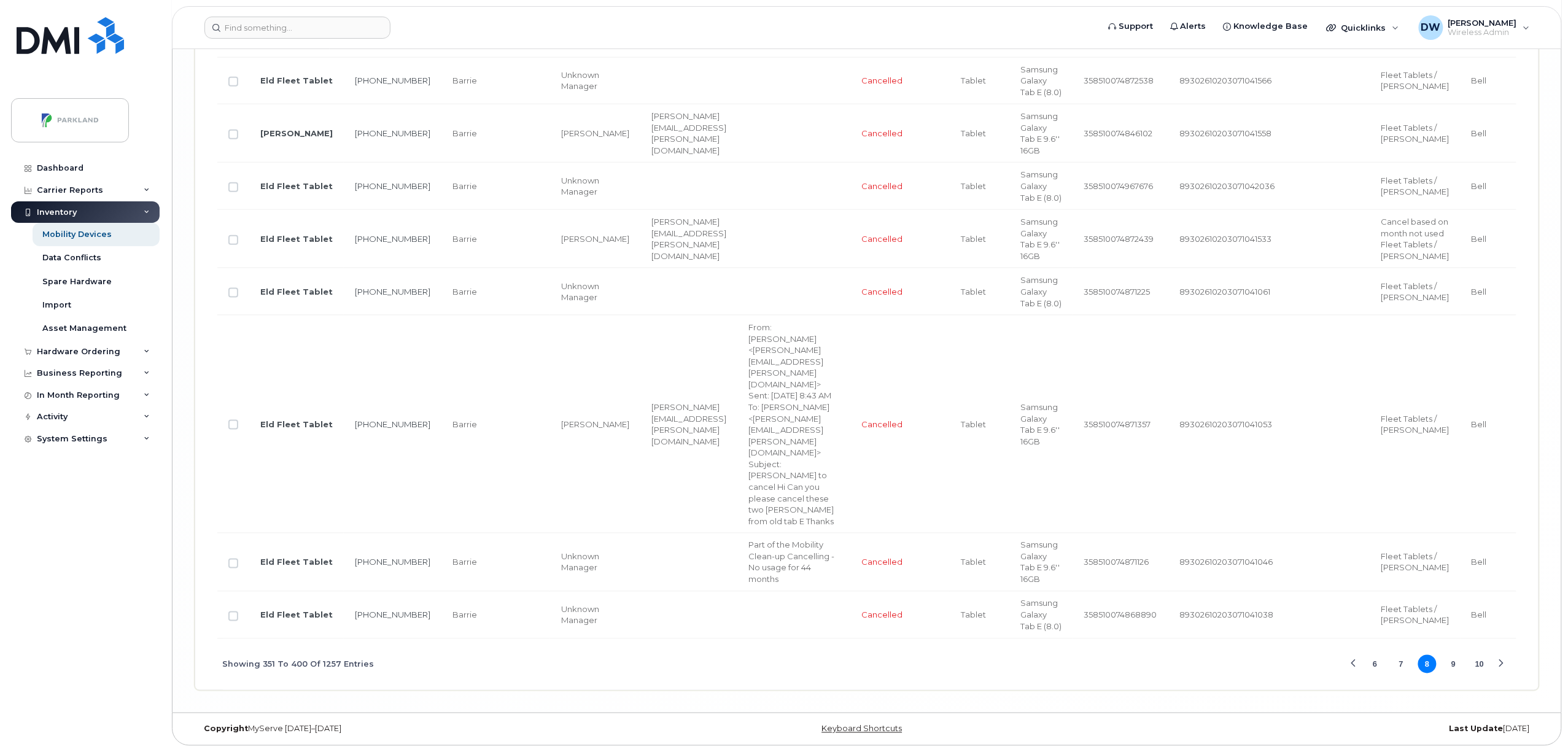
scroll to position [5926, 0]
click at [1455, 659] on button "9" at bounding box center [1454, 665] width 19 height 19
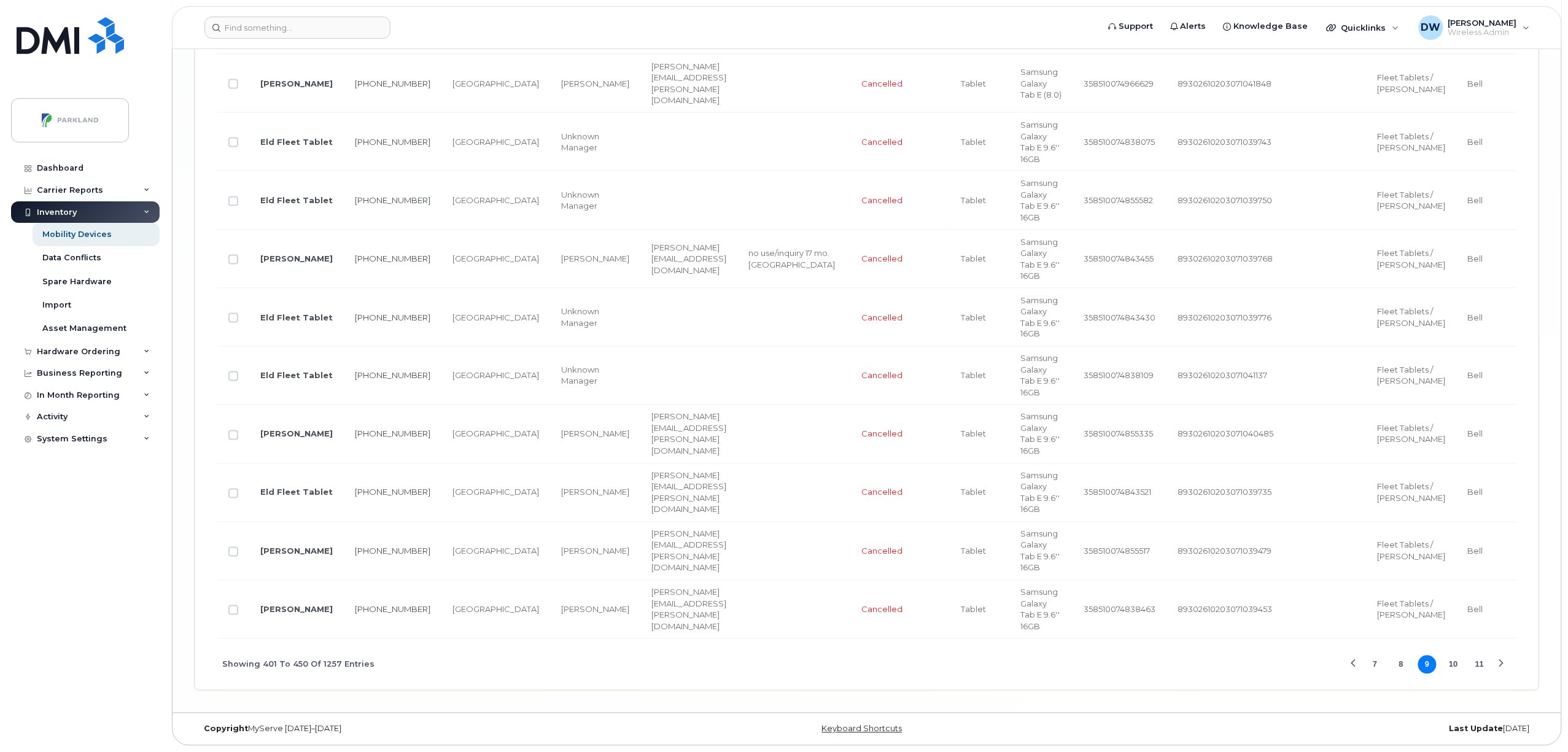
scroll to position [5721, 0]
click at [1457, 664] on button "10" at bounding box center [1454, 665] width 19 height 19
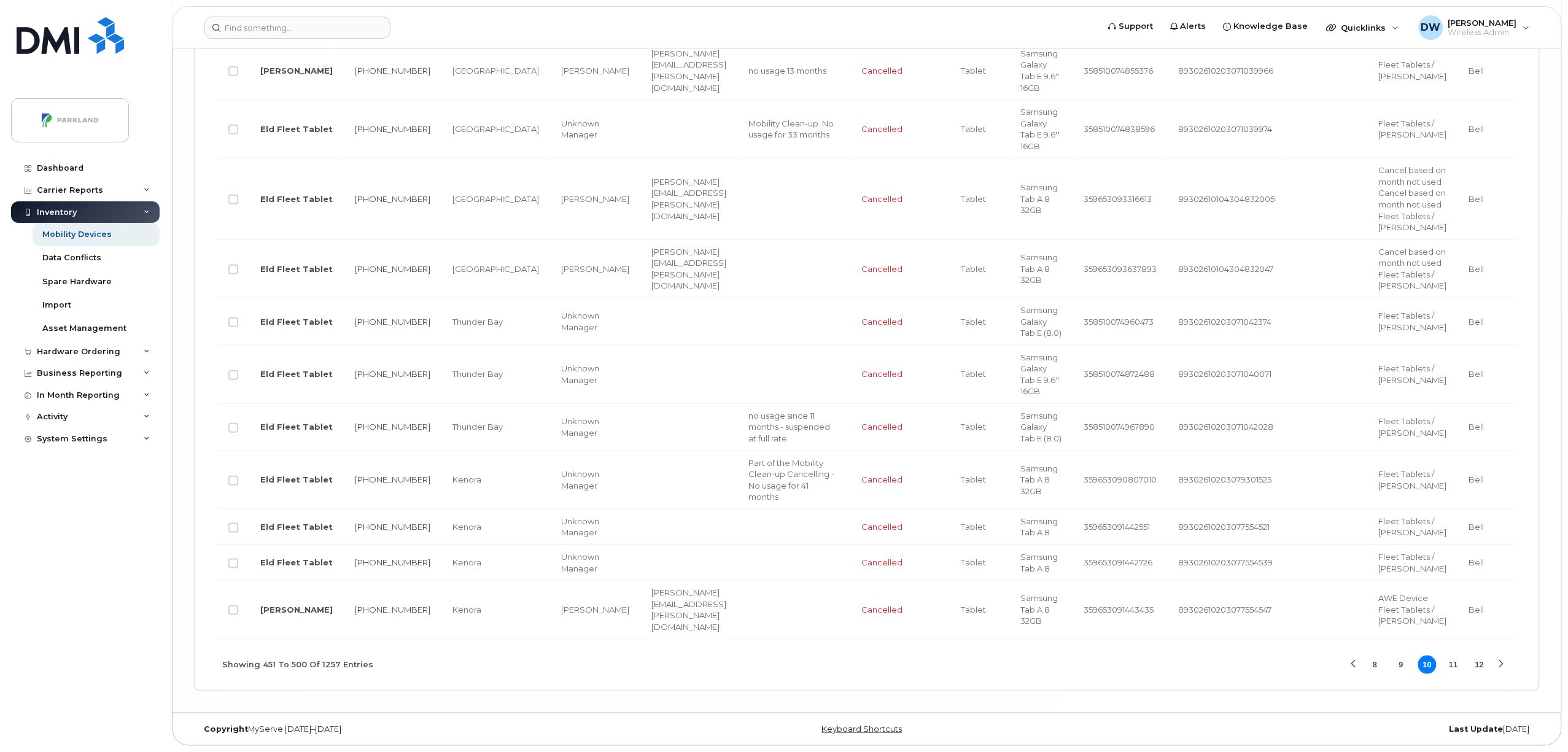
scroll to position [5709, 0]
click at [1457, 664] on button "11" at bounding box center [1454, 665] width 19 height 19
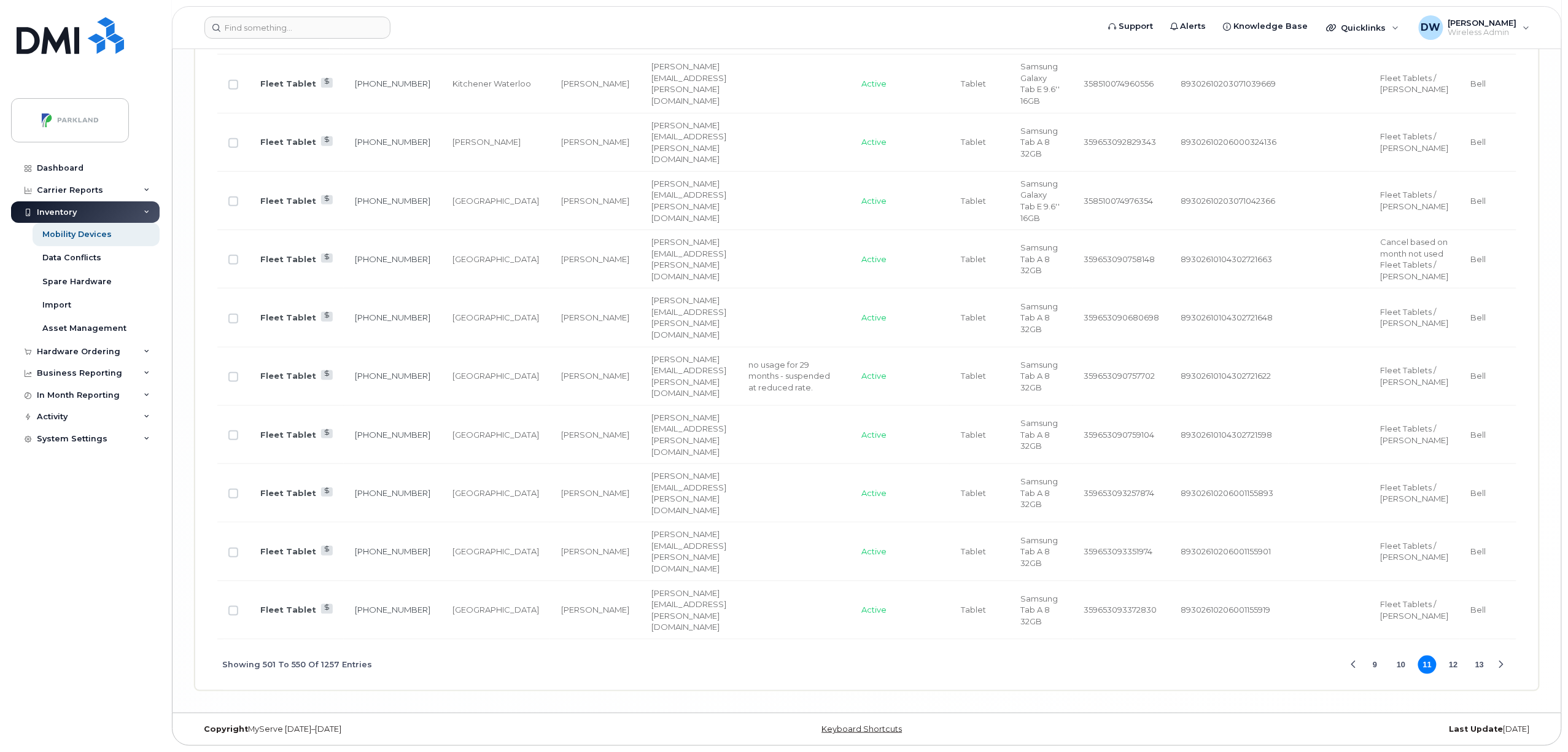
scroll to position [5504, 0]
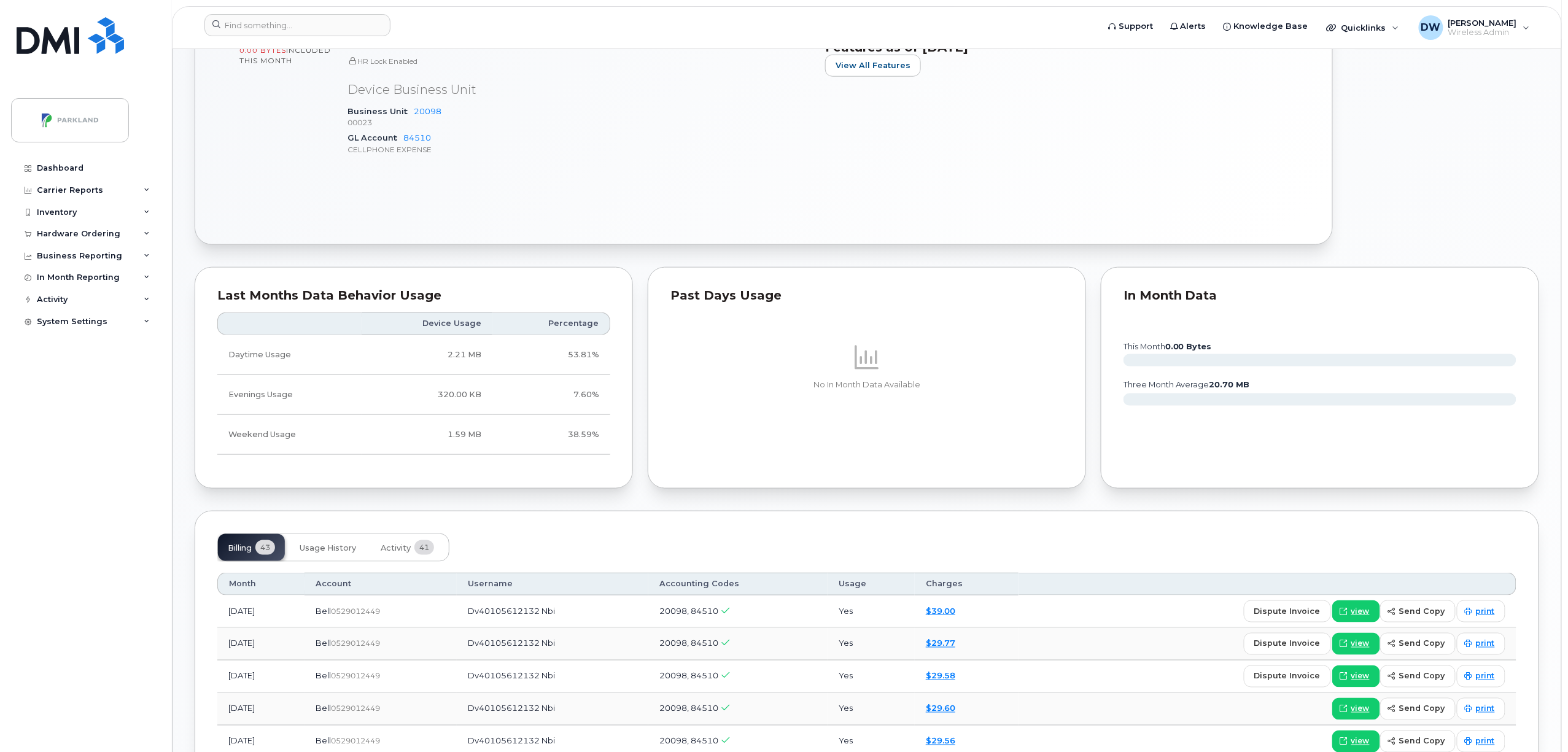
scroll to position [536, 0]
click at [956, 613] on link "$39.00" at bounding box center [940, 608] width 29 height 9
click at [954, 611] on link "$39.00" at bounding box center [940, 608] width 29 height 9
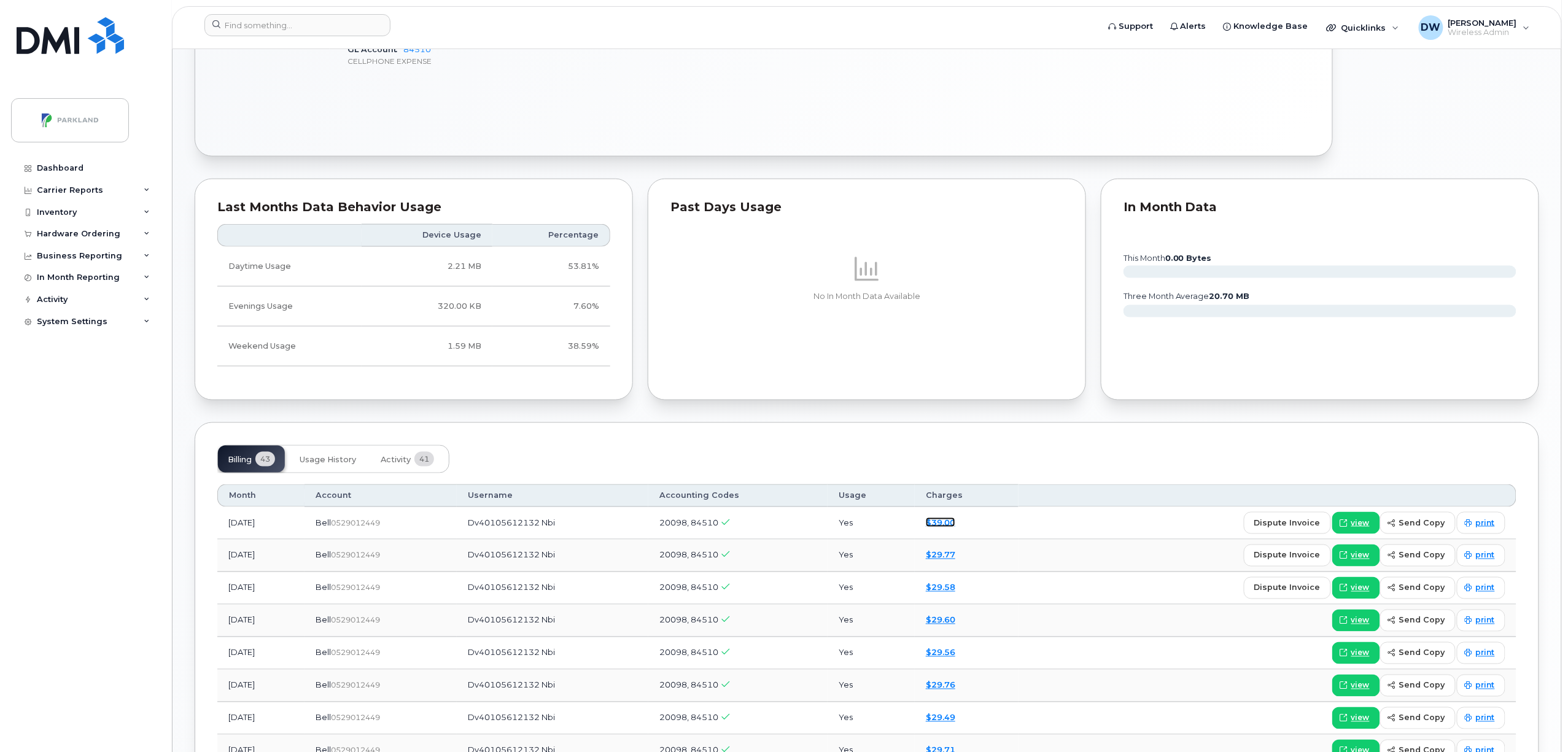
scroll to position [624, 0]
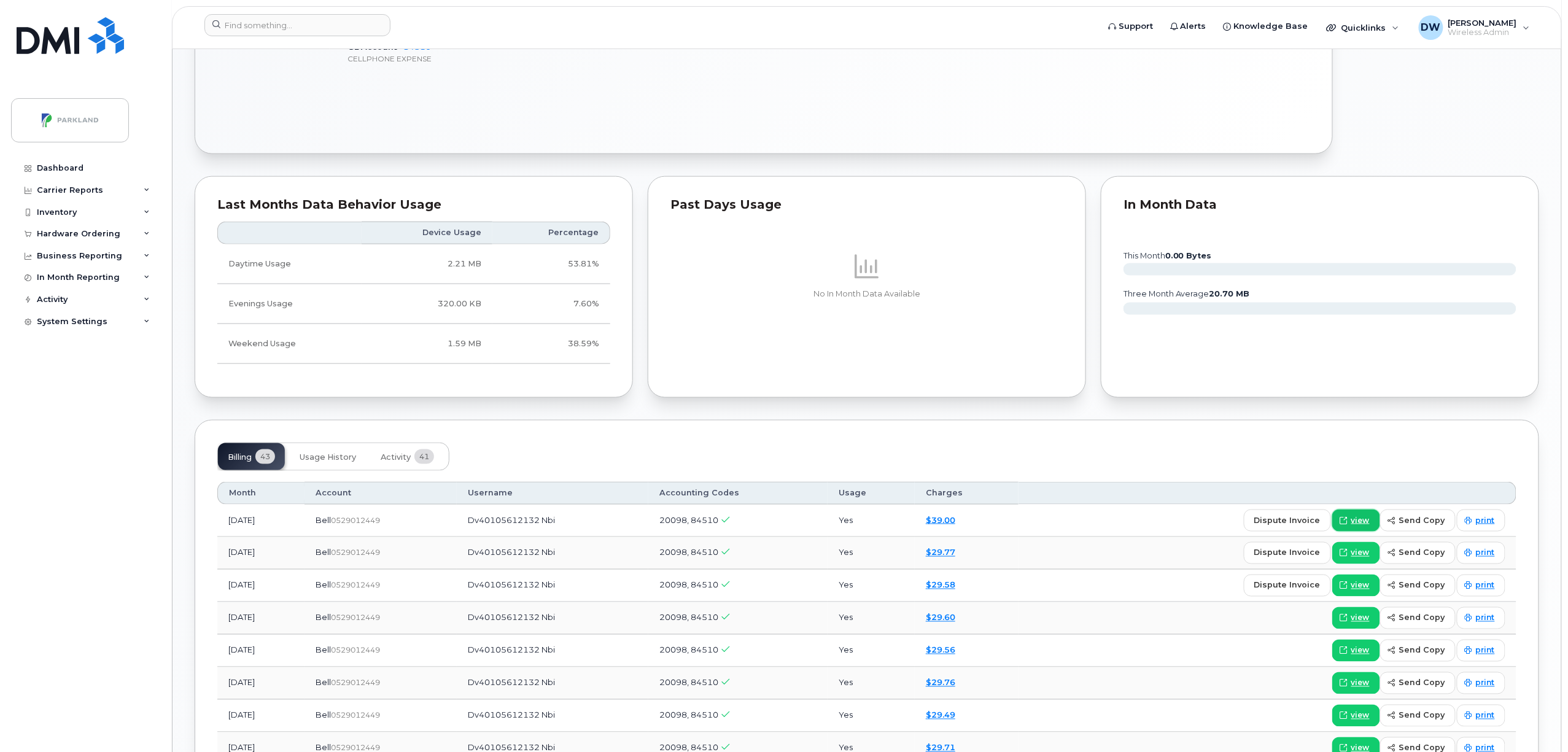
click at [1363, 526] on span "view" at bounding box center [1361, 521] width 19 height 11
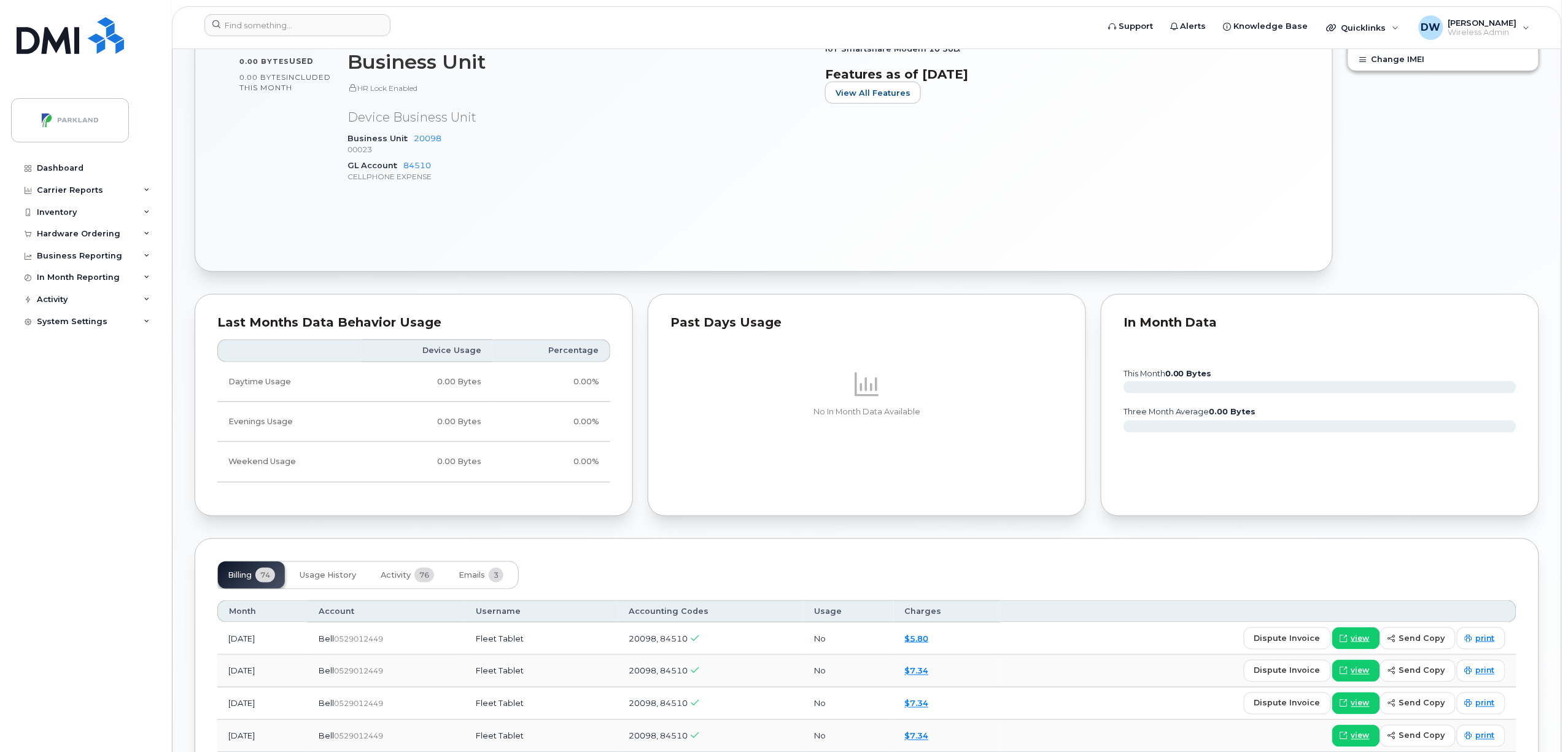
scroll to position [540, 0]
